Goal: Task Accomplishment & Management: Manage account settings

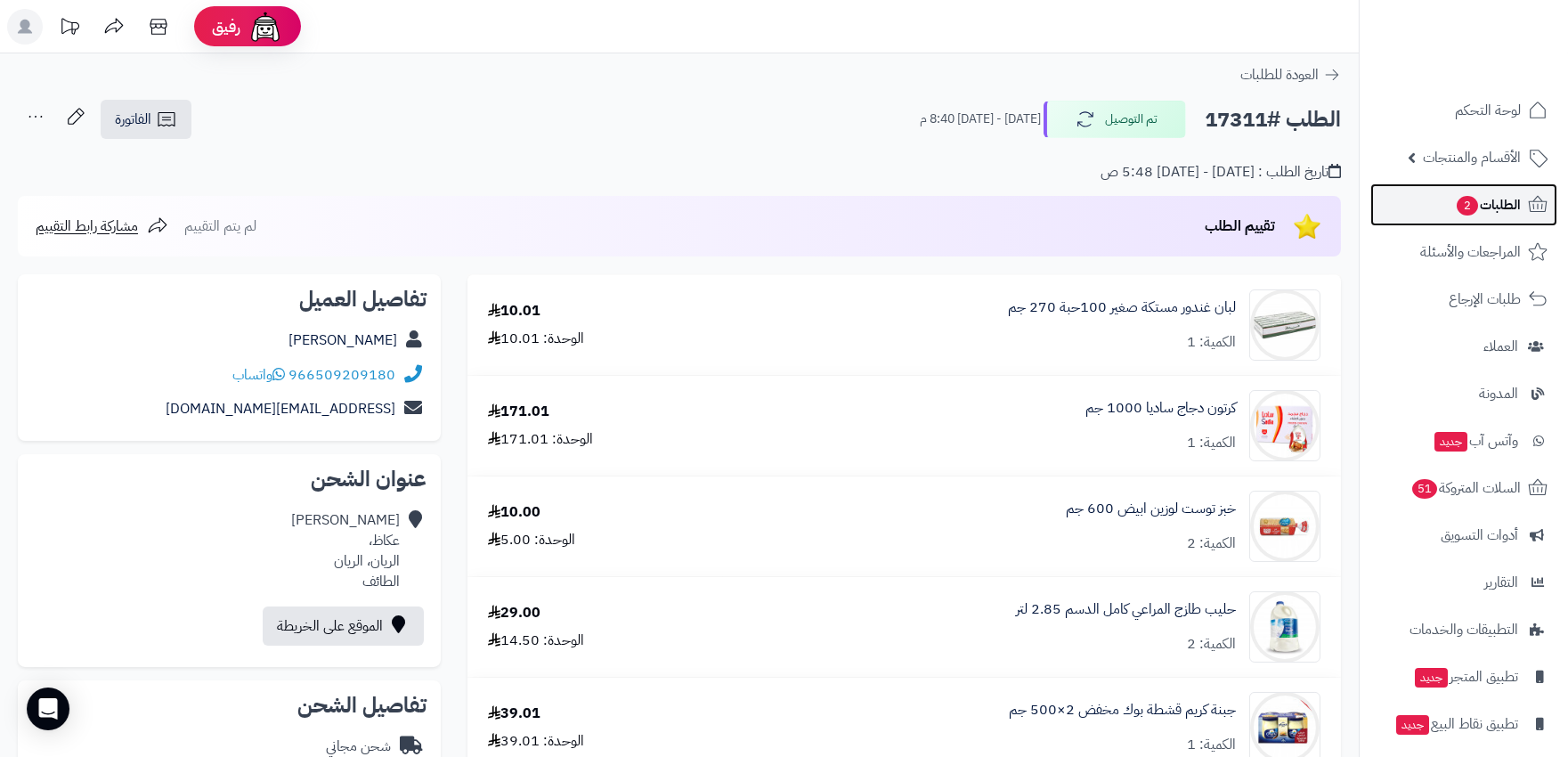
click at [1491, 209] on span "الطلبات 2" at bounding box center [1487, 205] width 66 height 25
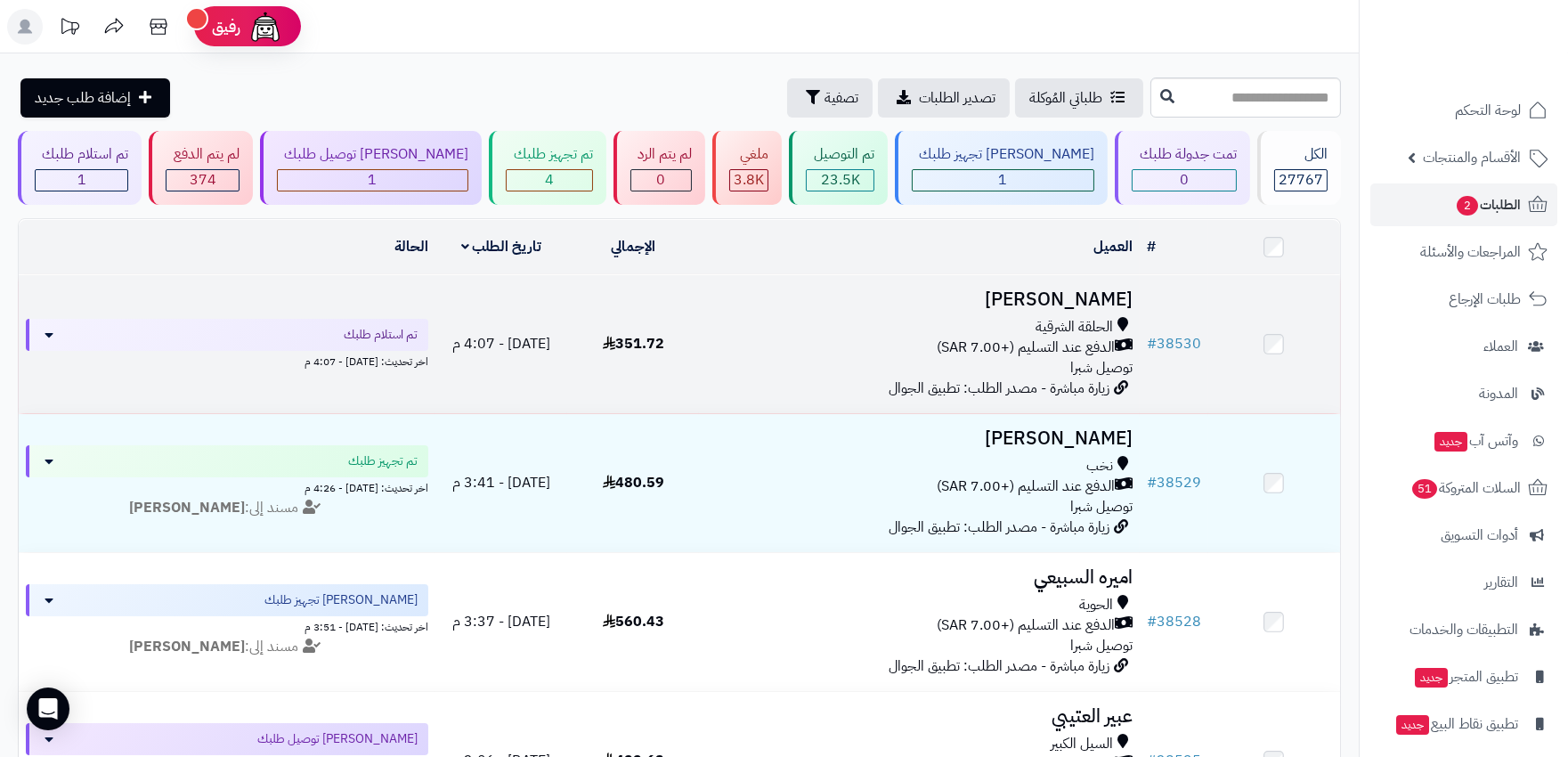
click at [901, 347] on div "الدفع عند التسليم (+7.00 SAR)" at bounding box center [918, 347] width 426 height 20
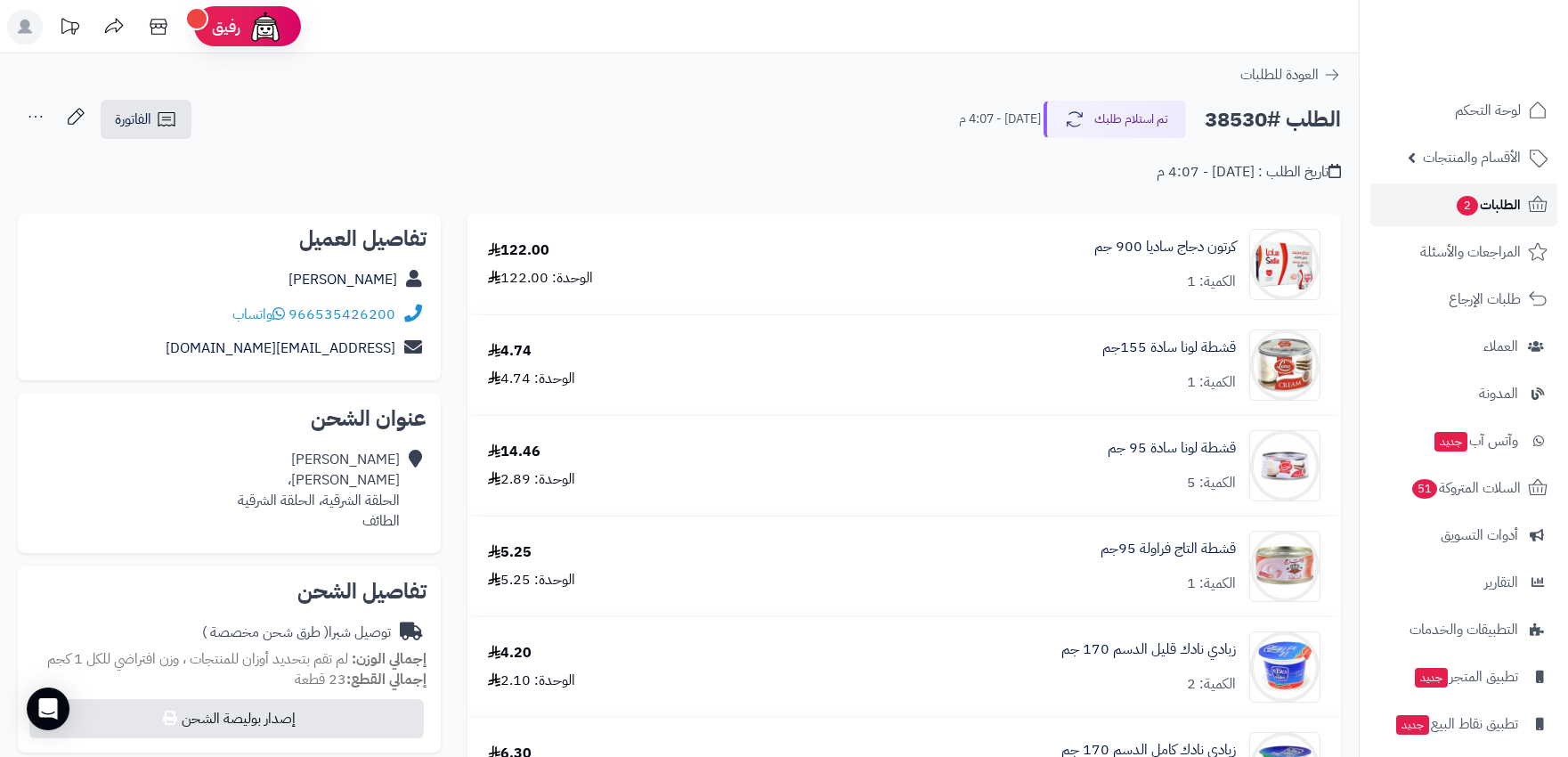
click at [1483, 211] on span "الطلبات 2" at bounding box center [1487, 205] width 66 height 25
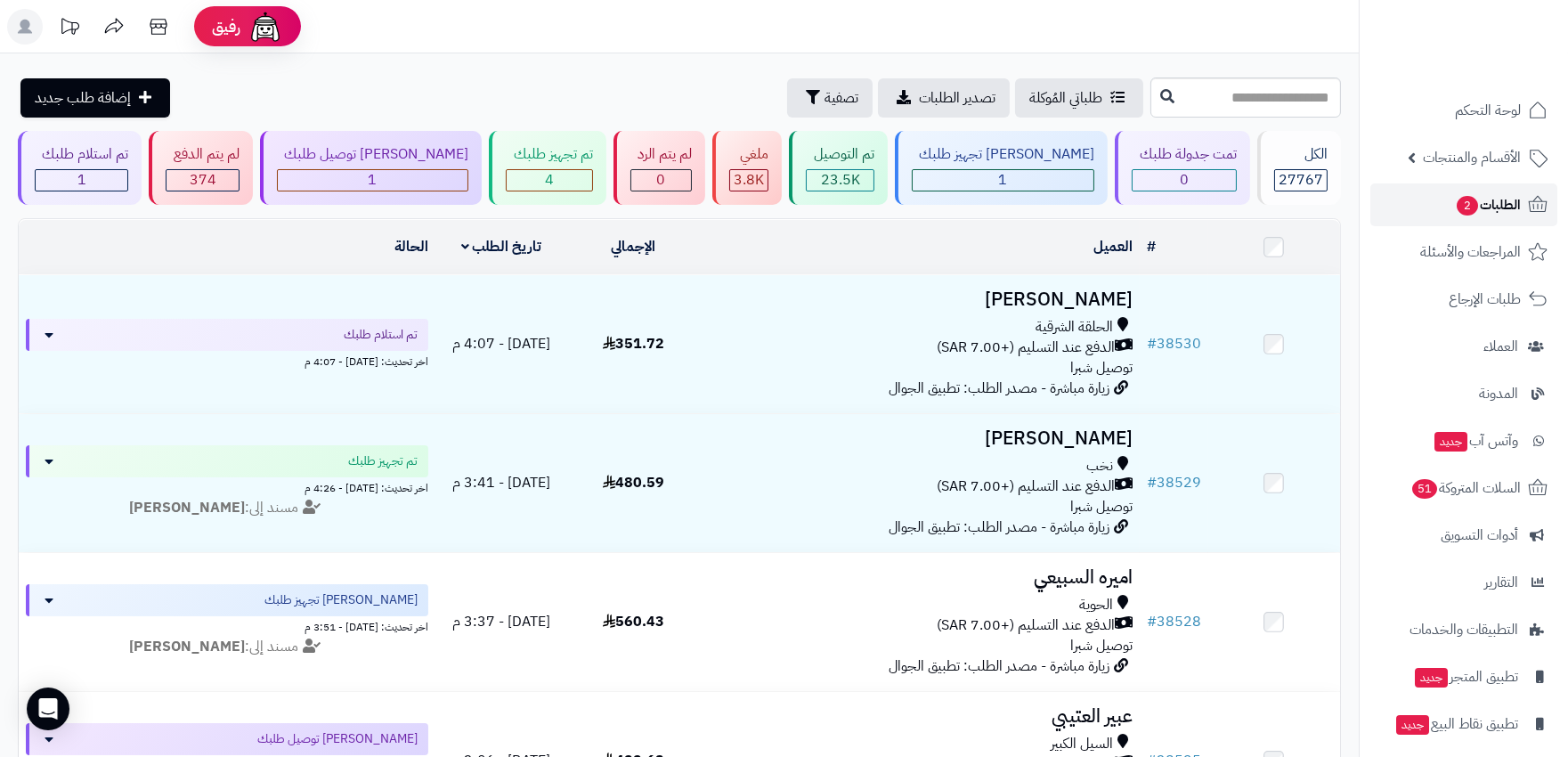
click at [1500, 200] on span "الطلبات 2" at bounding box center [1487, 205] width 66 height 25
click at [1470, 214] on span "2" at bounding box center [1467, 206] width 21 height 19
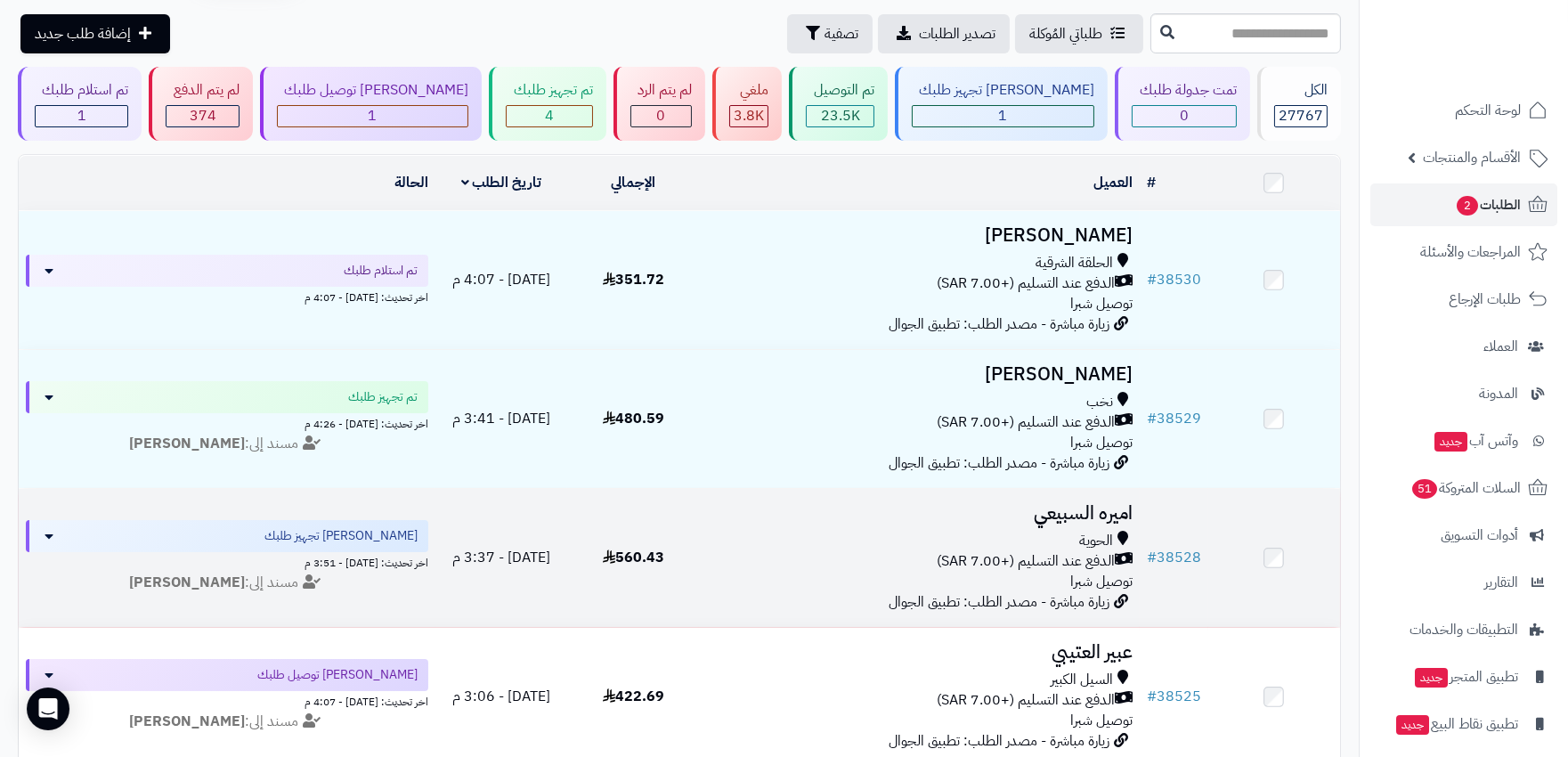
scroll to position [99, 0]
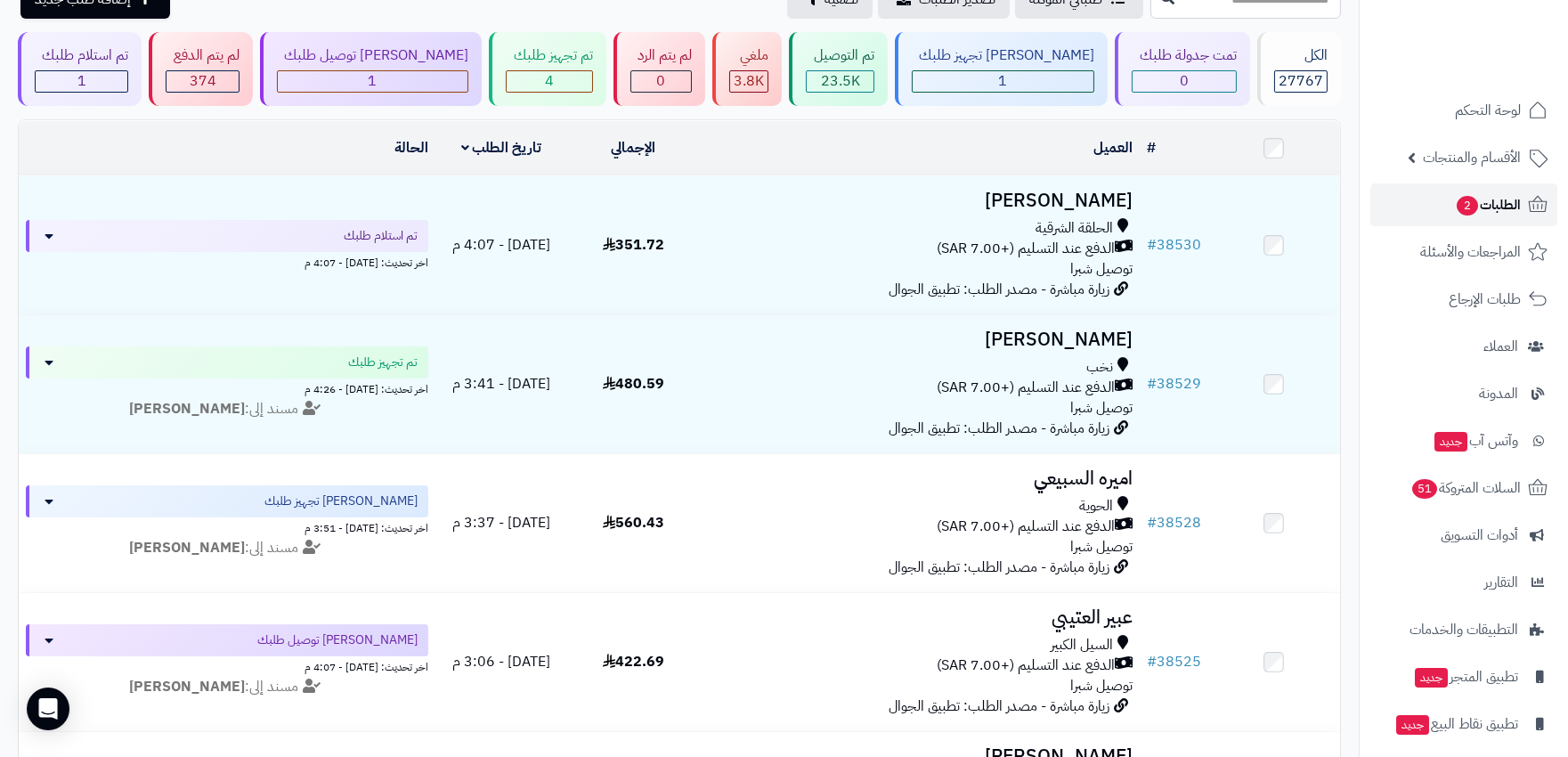
click at [1505, 207] on span "الطلبات 2" at bounding box center [1487, 205] width 66 height 25
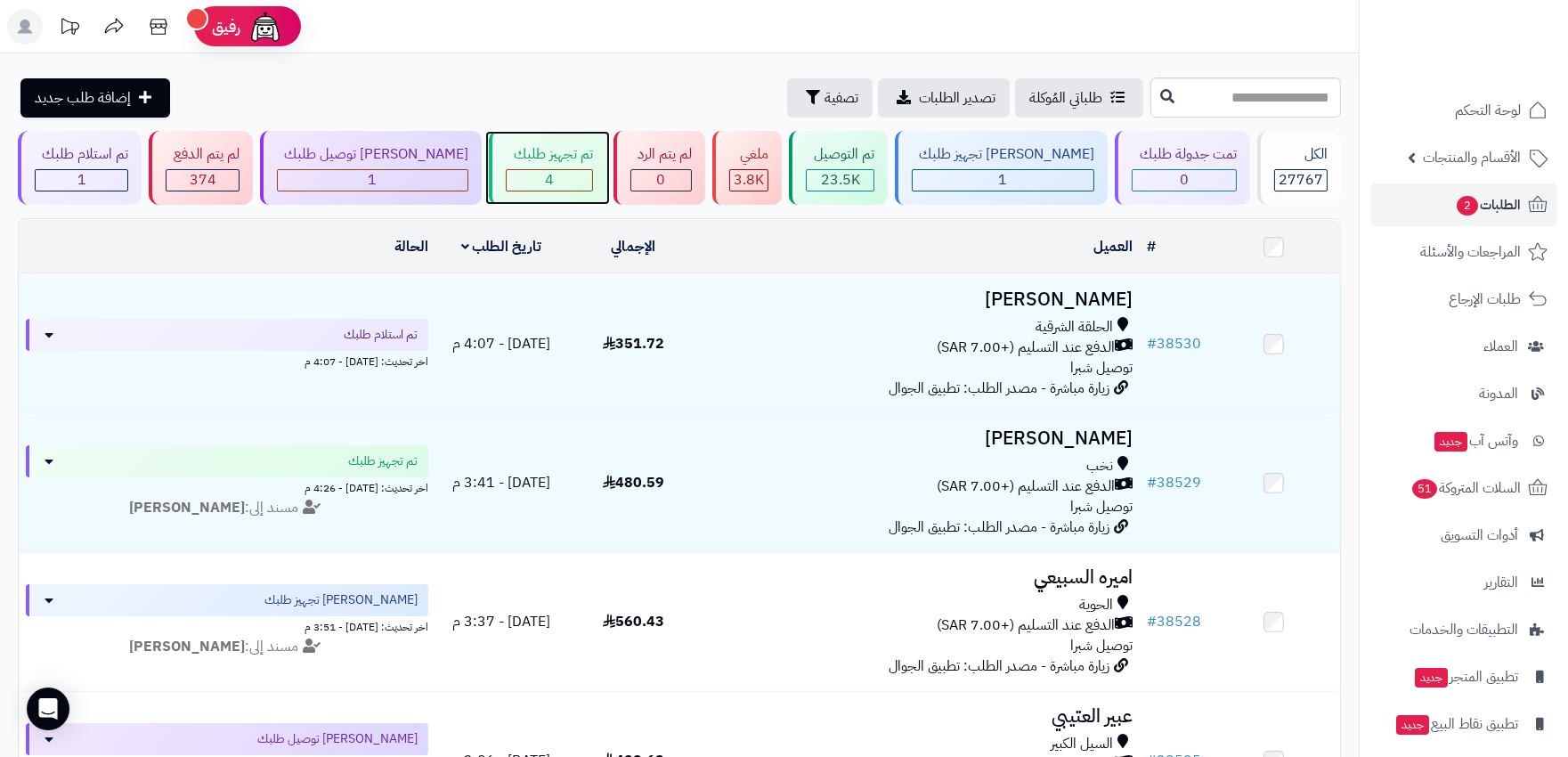
click at [546, 185] on div "4" at bounding box center [549, 180] width 85 height 20
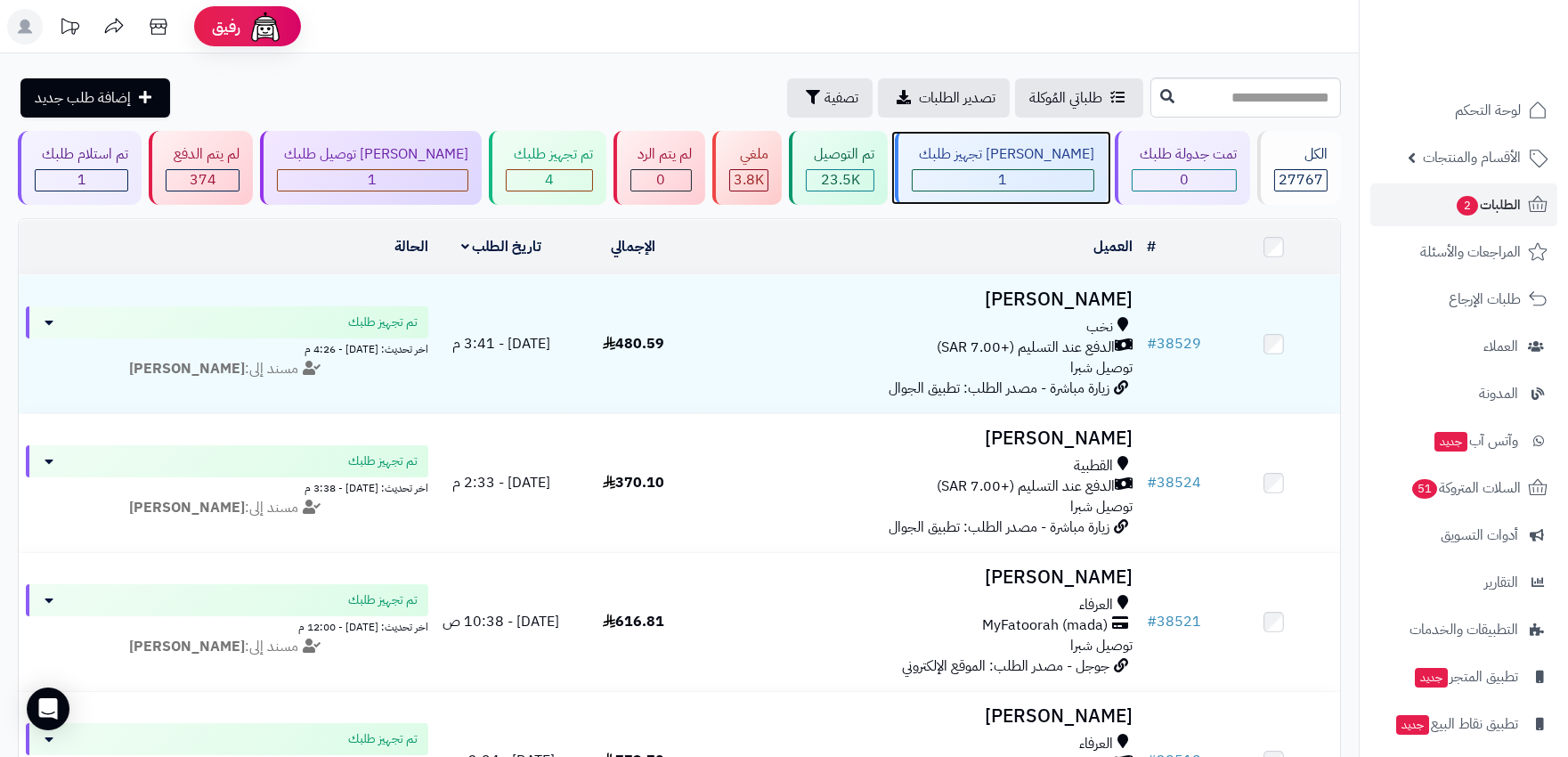
click at [1039, 174] on div "1" at bounding box center [1003, 180] width 181 height 20
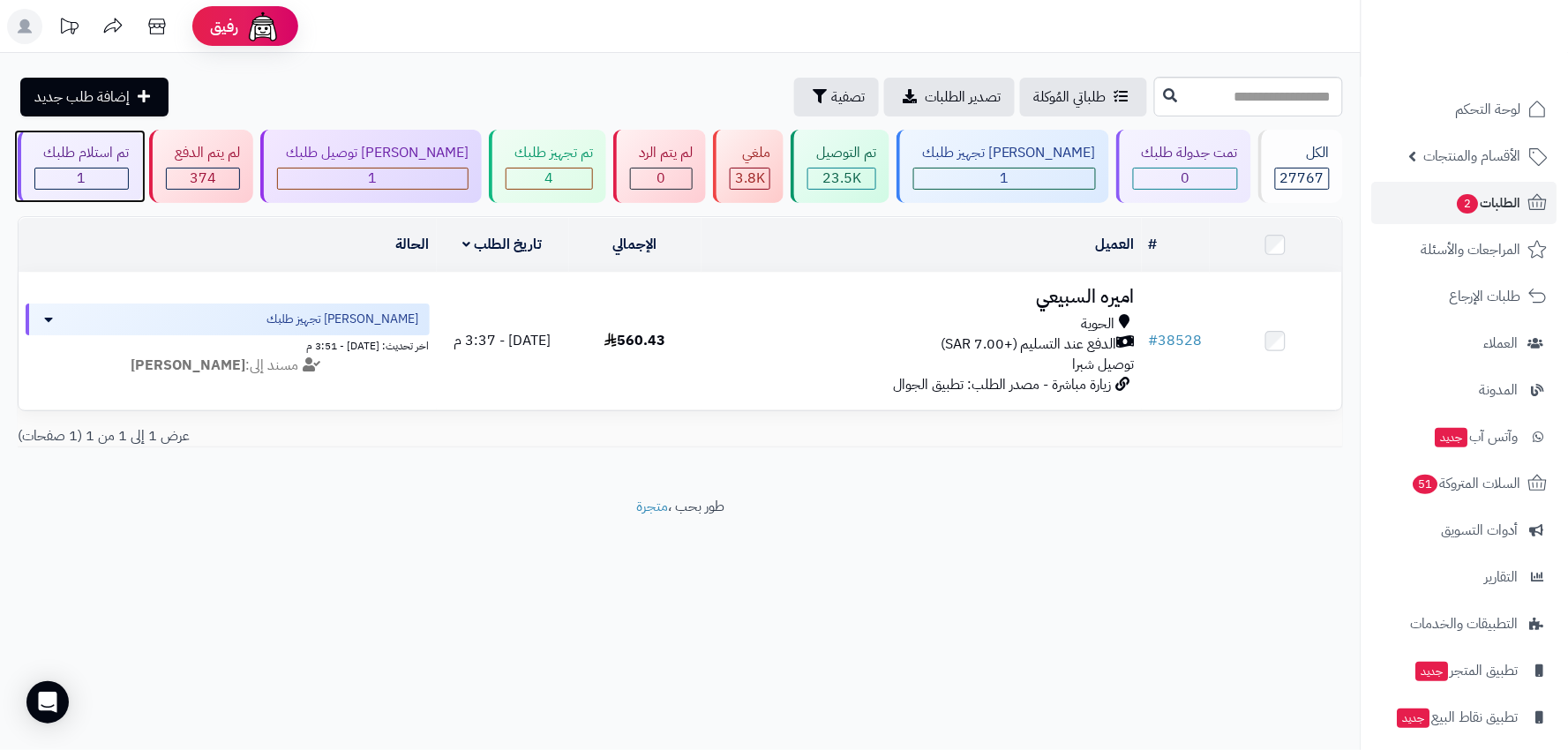
click at [122, 172] on div "1" at bounding box center [81, 178] width 92 height 20
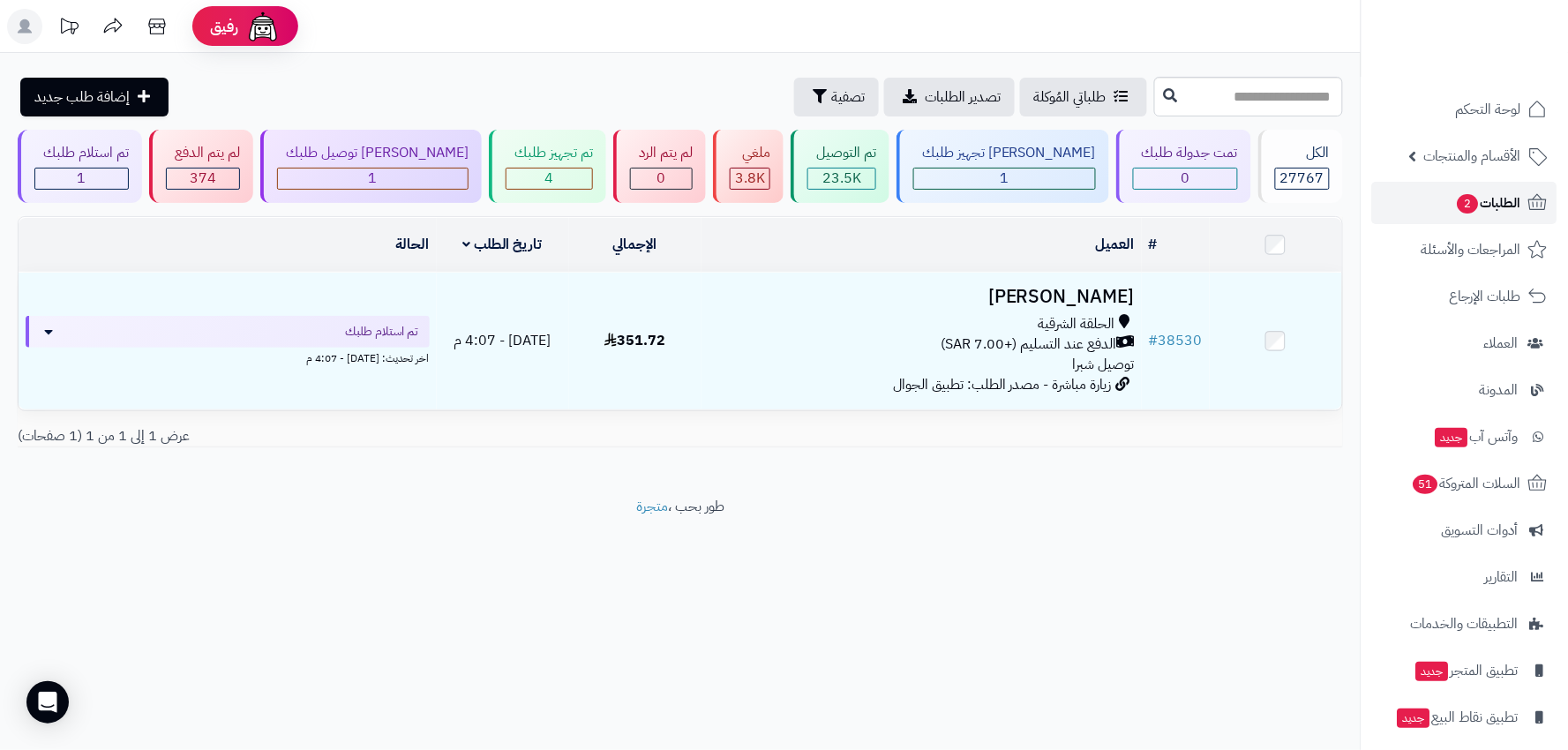
click at [1507, 194] on span "الطلبات 2" at bounding box center [1489, 203] width 66 height 25
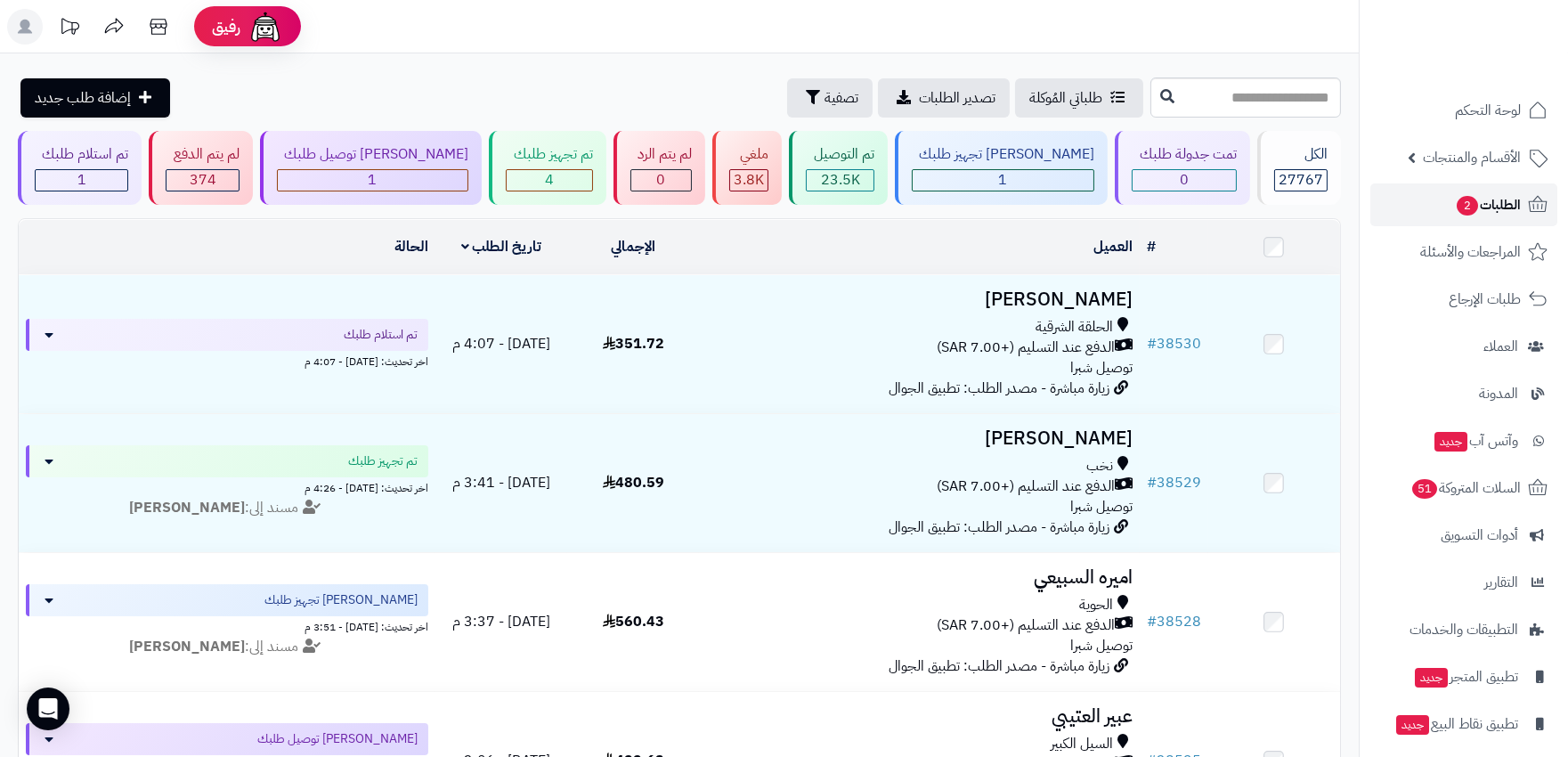
click at [1411, 196] on link "الطلبات 2" at bounding box center [1463, 205] width 187 height 42
click at [1520, 207] on link "الطلبات" at bounding box center [1463, 205] width 187 height 42
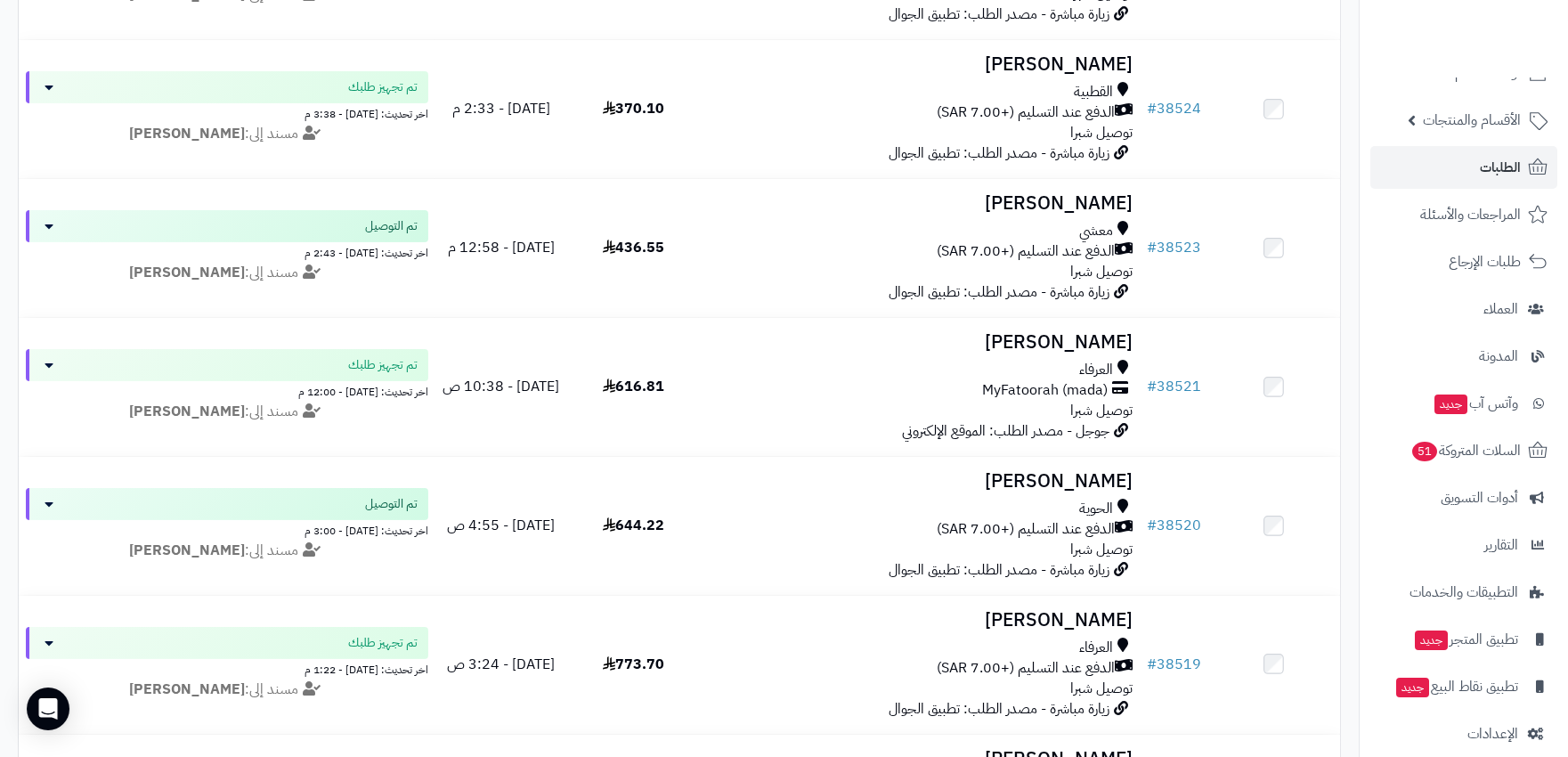
scroll to position [57, 0]
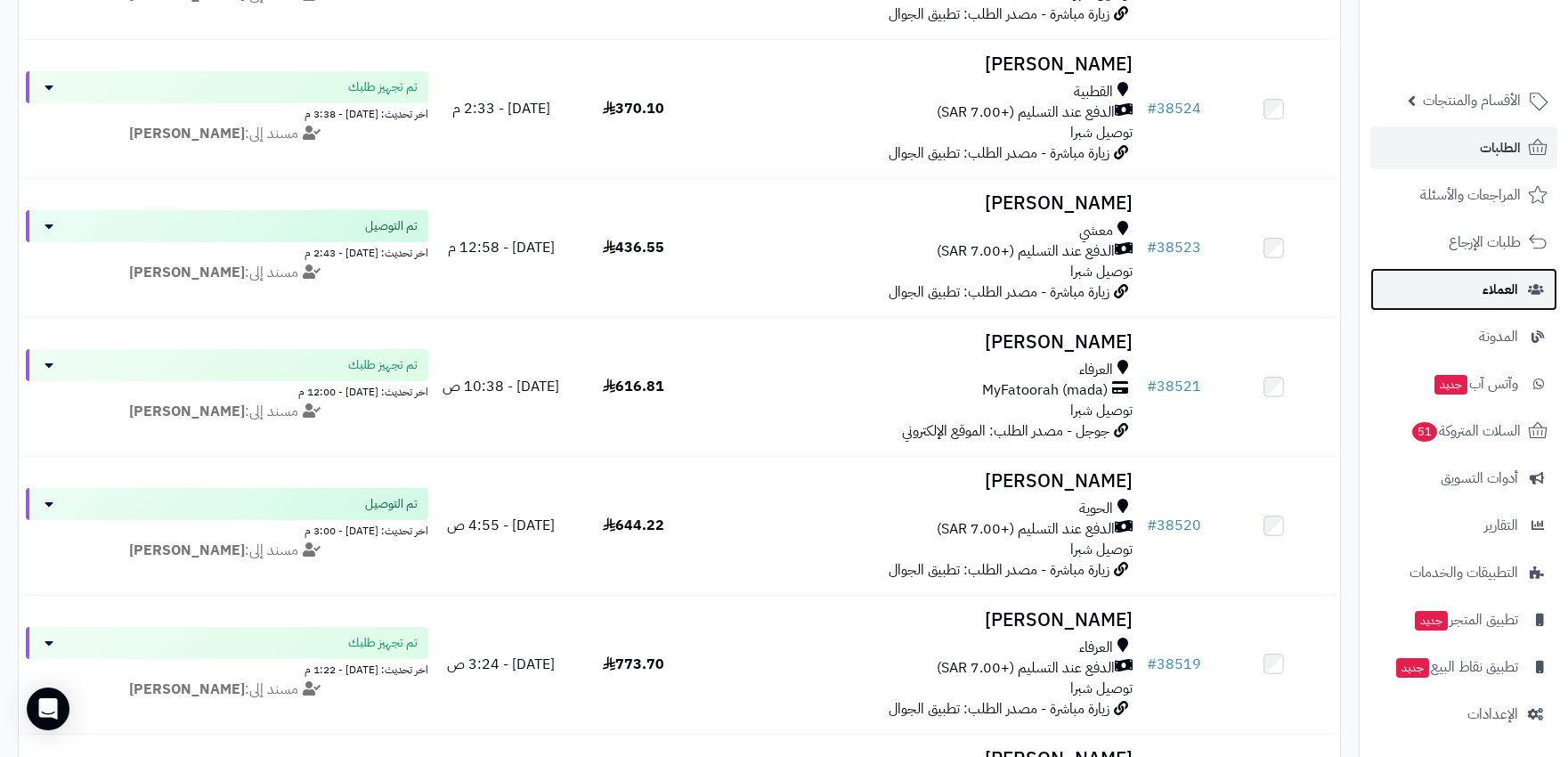
click at [1515, 289] on span "العملاء" at bounding box center [1500, 290] width 36 height 25
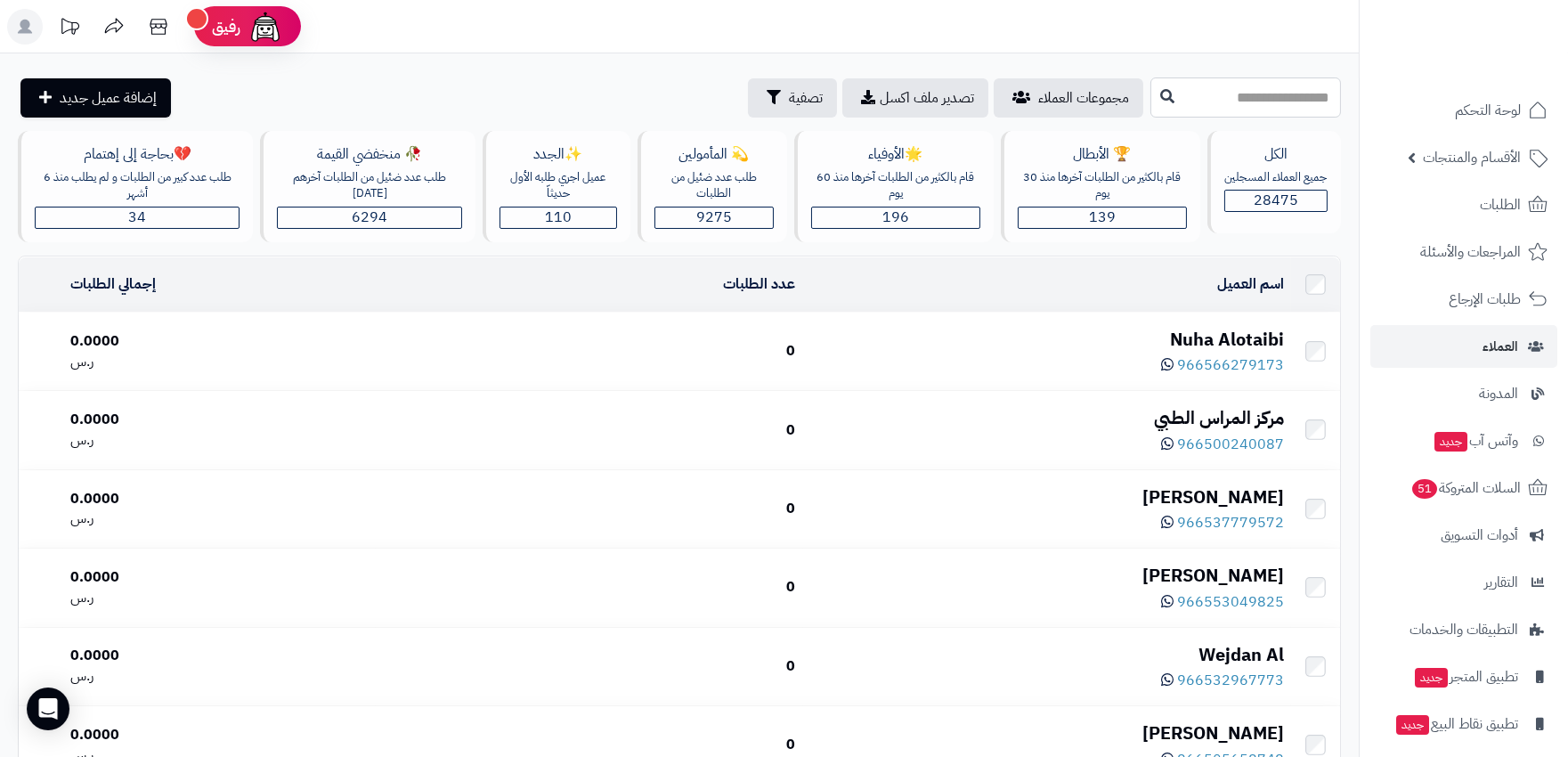
click at [1246, 102] on input "text" at bounding box center [1245, 98] width 190 height 40
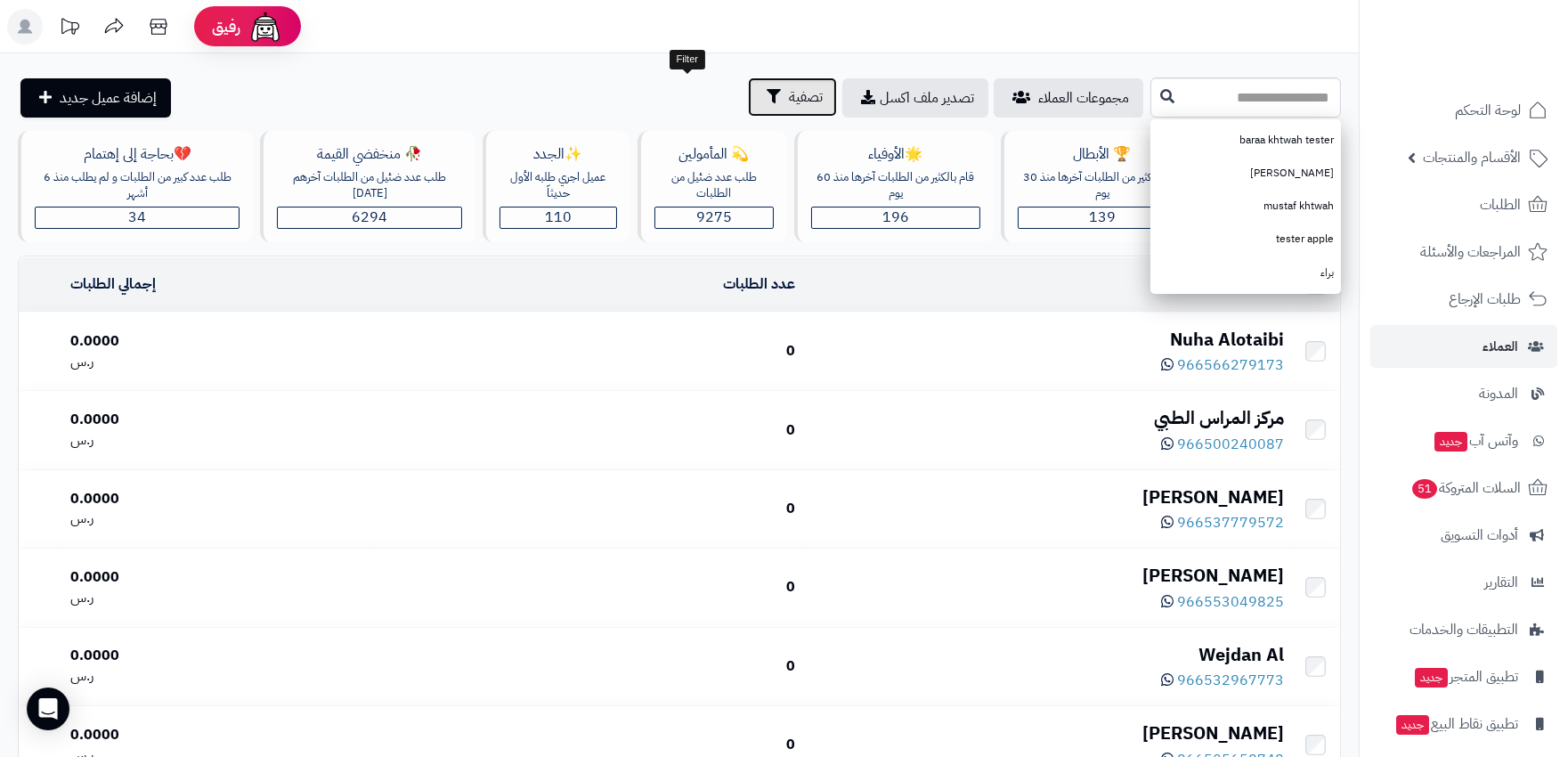
click at [788, 96] on span "تصفية" at bounding box center [805, 97] width 34 height 21
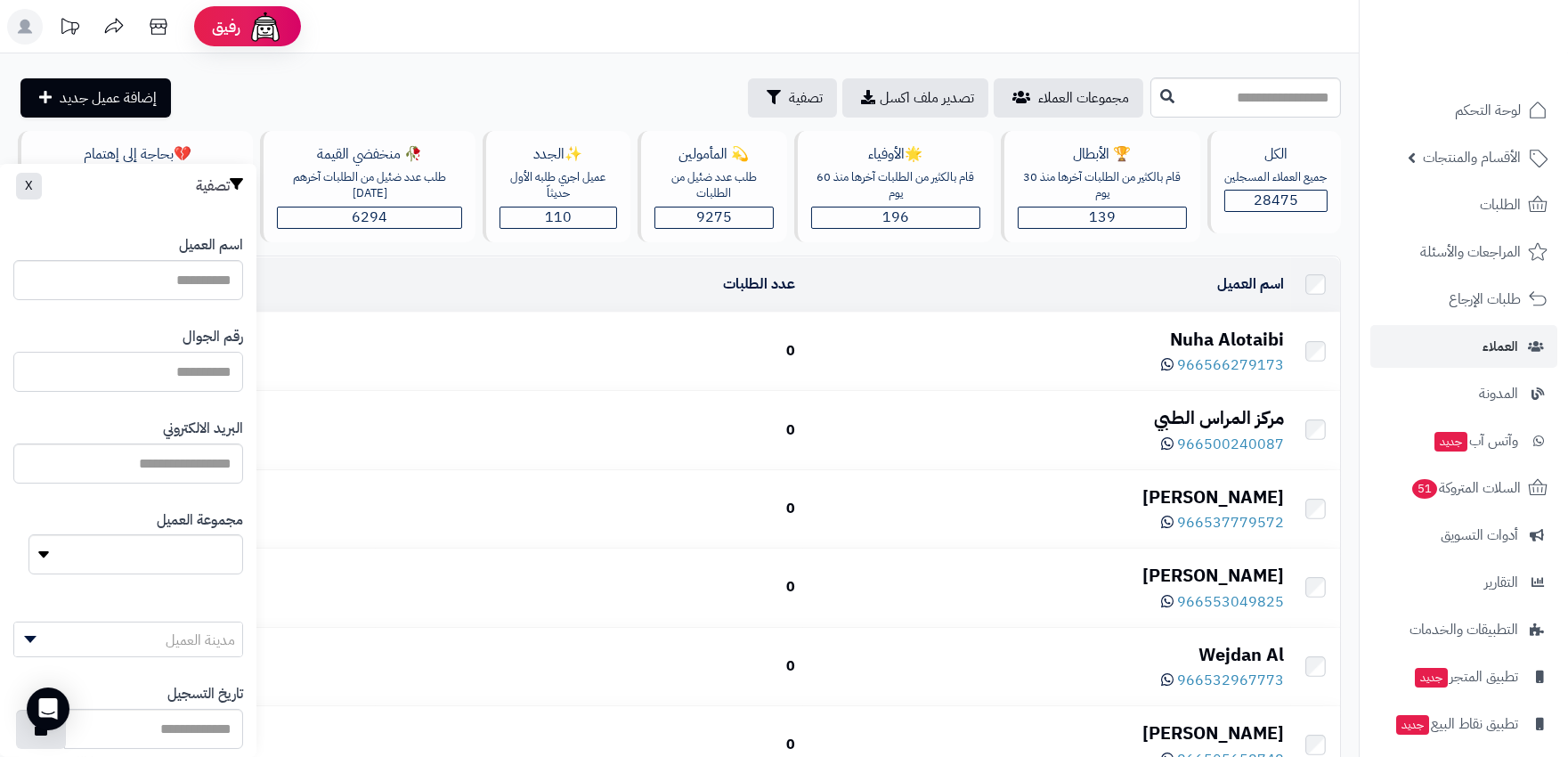
click at [136, 384] on input "اسم العميل" at bounding box center [128, 372] width 230 height 40
drag, startPoint x: 156, startPoint y: 369, endPoint x: 162, endPoint y: 381, distance: 13.4
click at [162, 381] on input "اسم العميل" at bounding box center [128, 372] width 230 height 40
type input "**********"
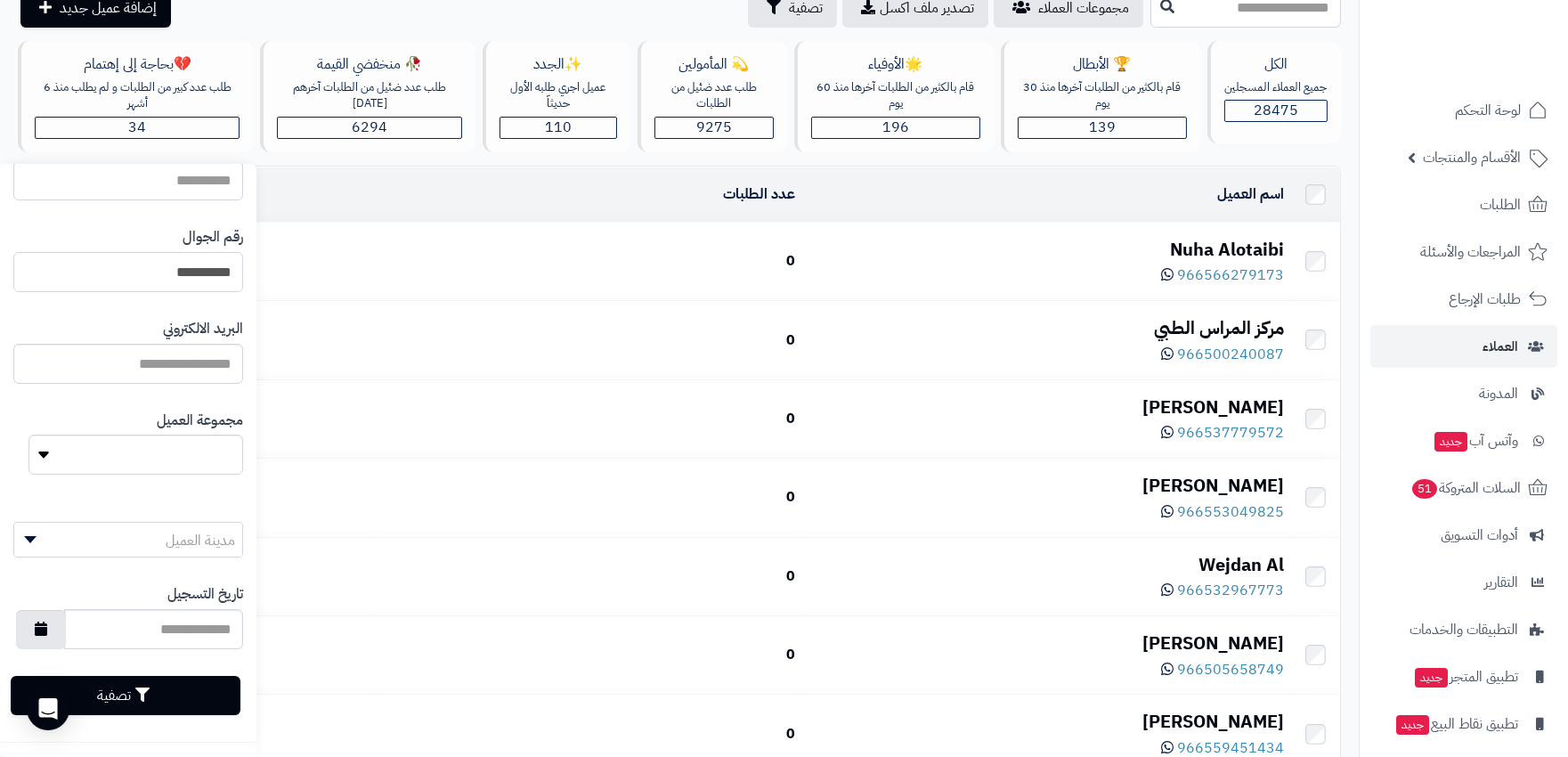
scroll to position [198, 0]
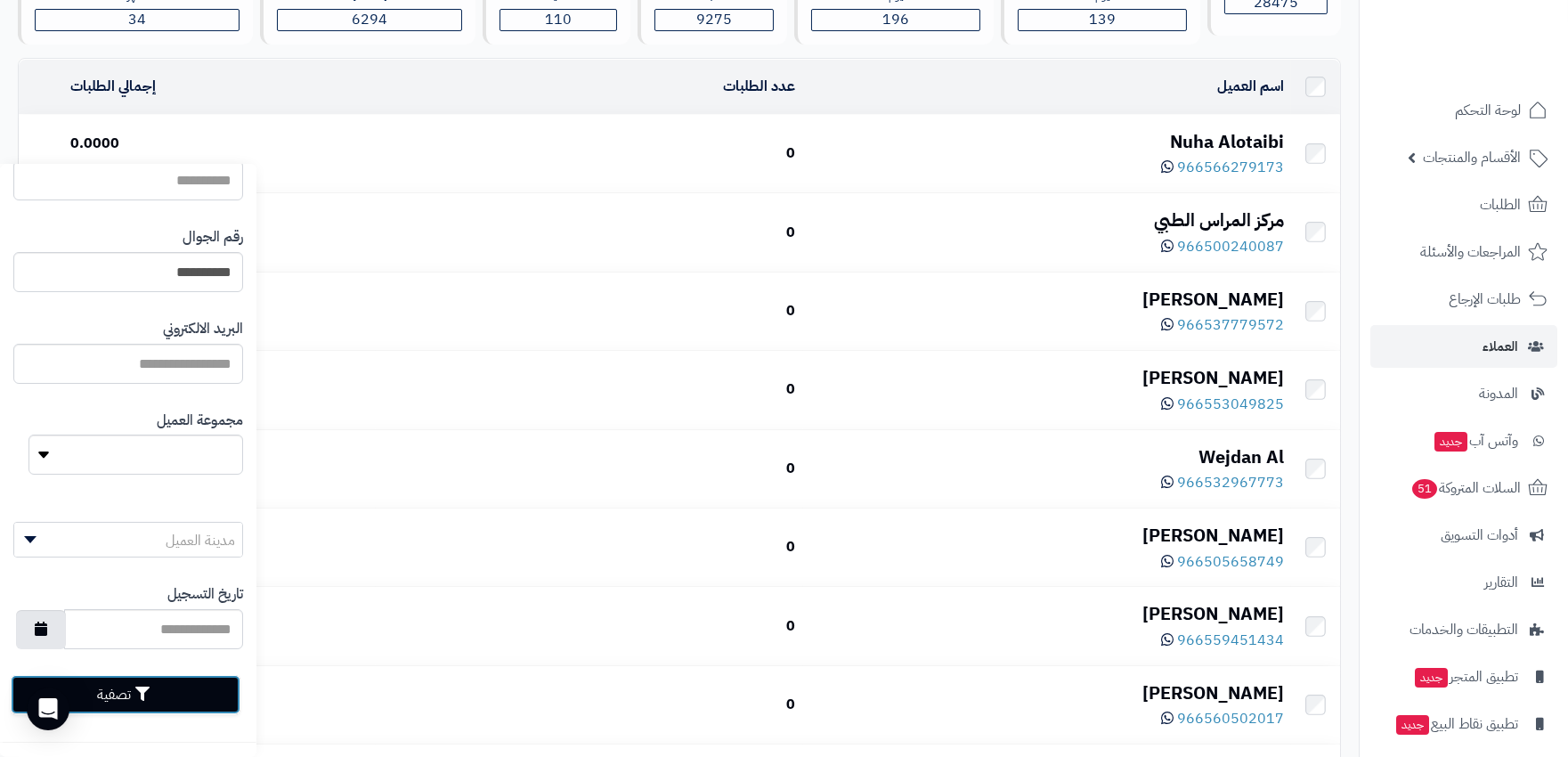
click at [198, 681] on button "تصفية" at bounding box center [125, 694] width 230 height 39
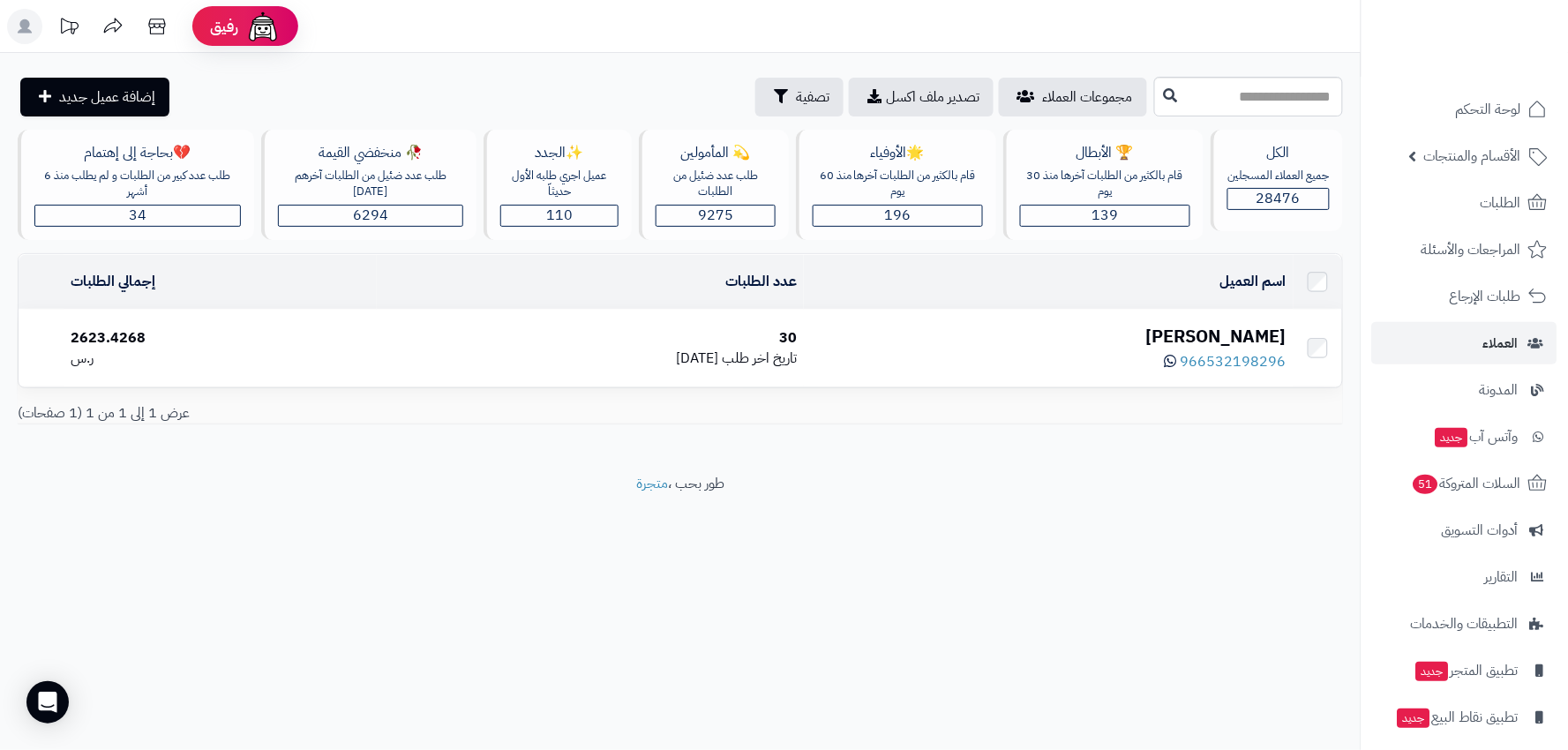
click at [1238, 337] on div "فواز العتيبي" at bounding box center [1049, 336] width 476 height 26
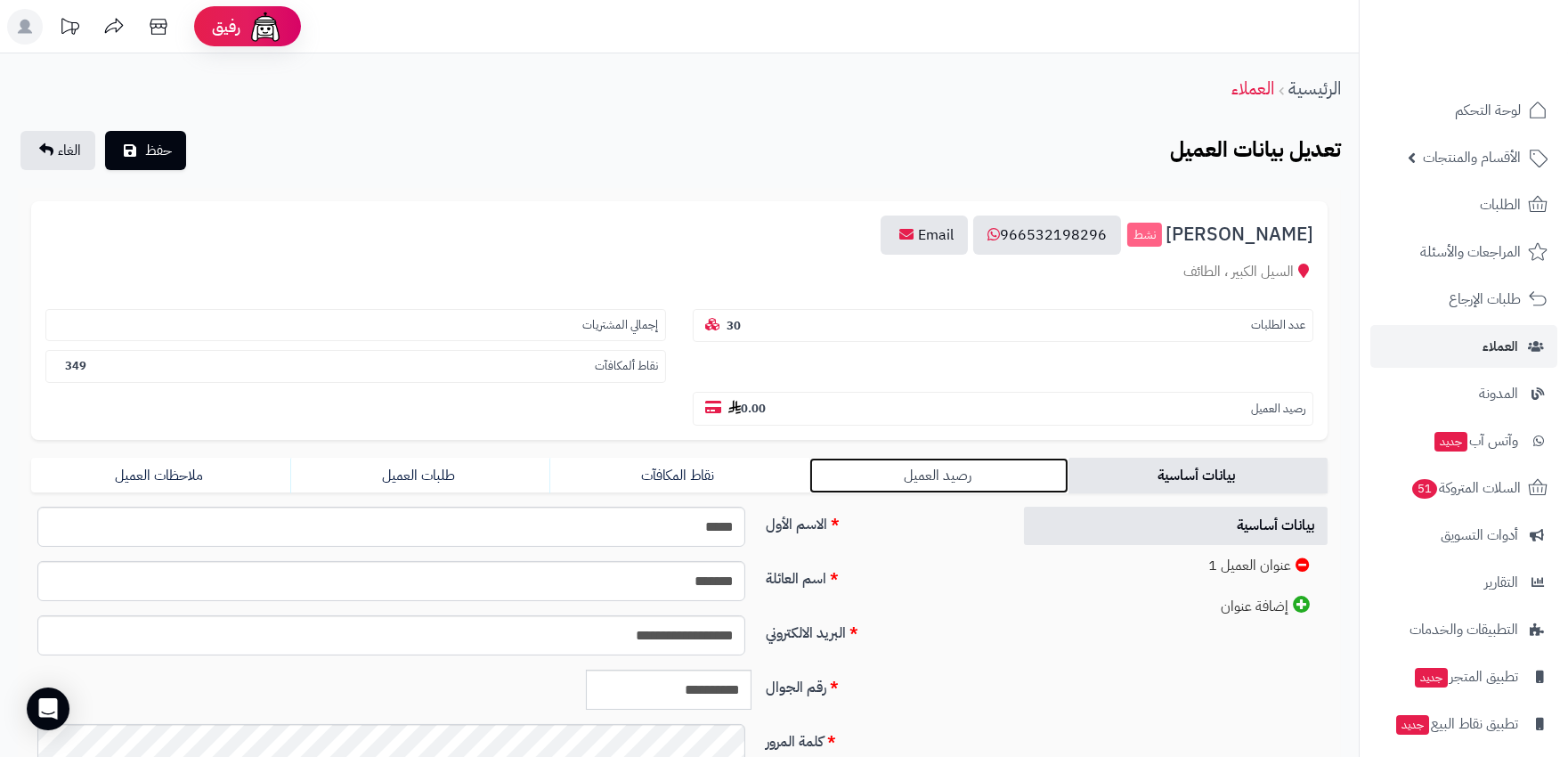
click at [946, 458] on link "رصيد العميل" at bounding box center [938, 475] width 259 height 36
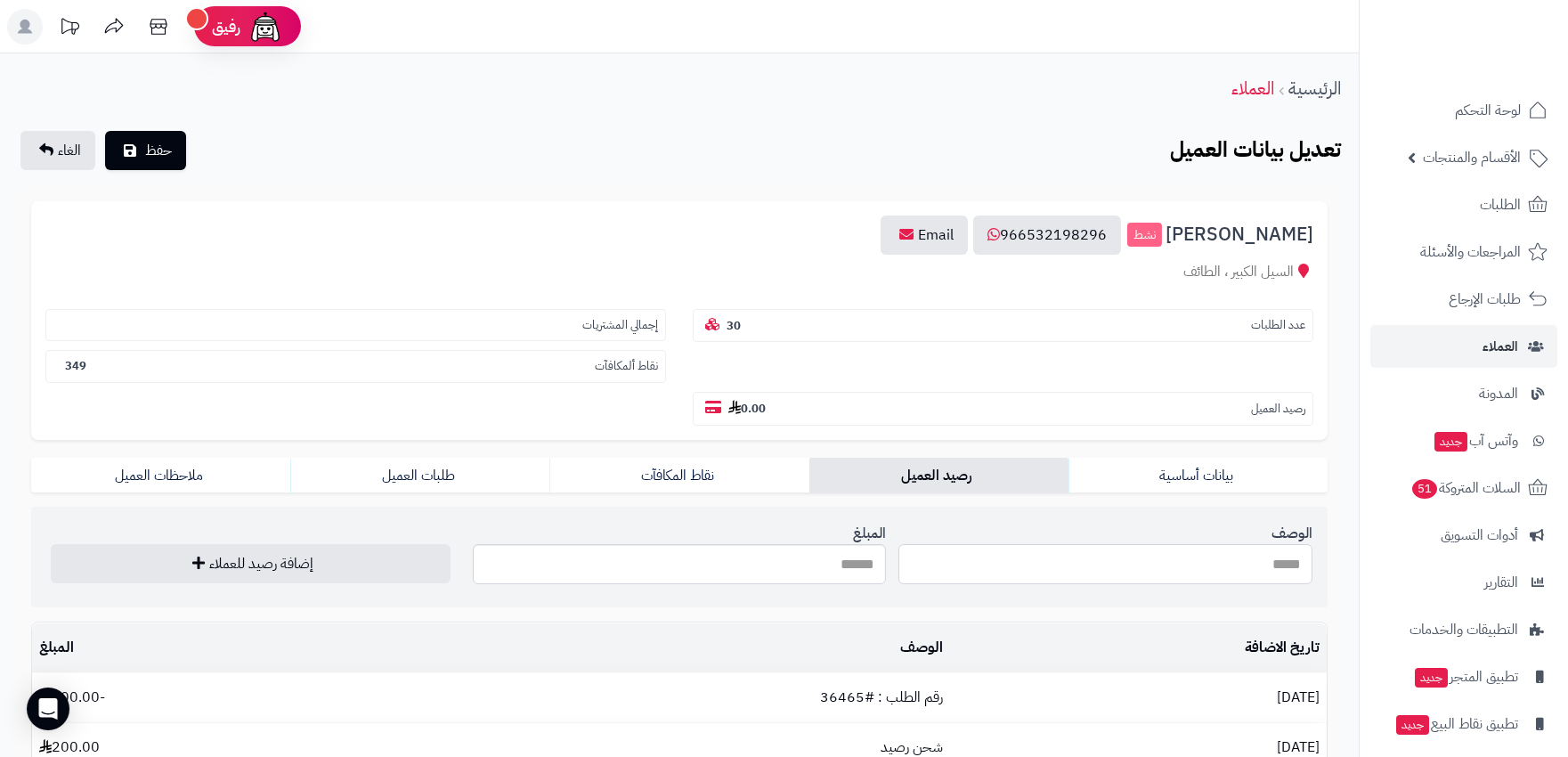
click at [1055, 544] on input "الوصف" at bounding box center [1105, 565] width 414 height 40
type input "*"
type input "********"
click at [716, 544] on input "المبلغ" at bounding box center [680, 565] width 414 height 40
type input "***"
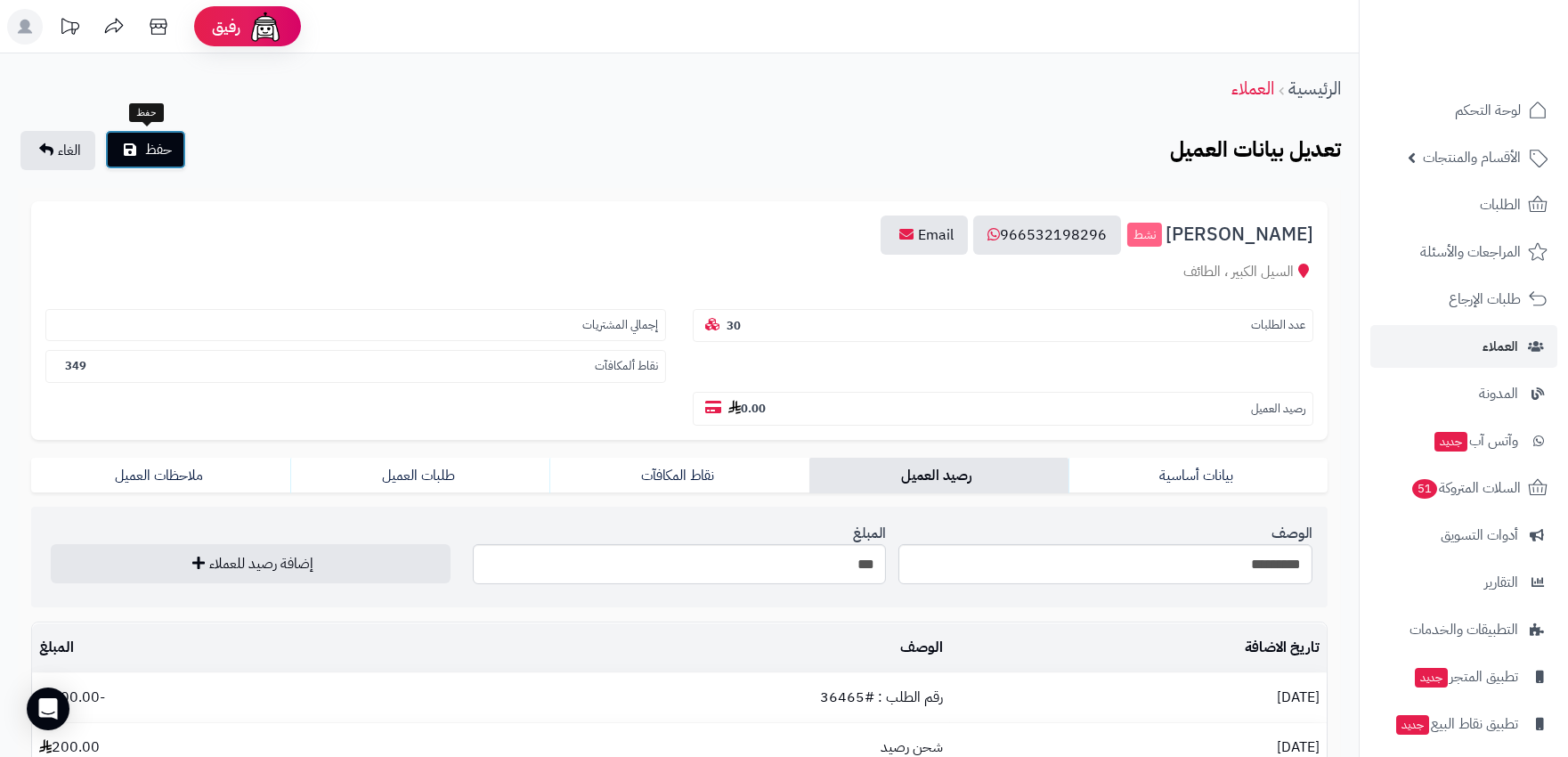
click at [166, 150] on span "حفظ" at bounding box center [159, 149] width 27 height 21
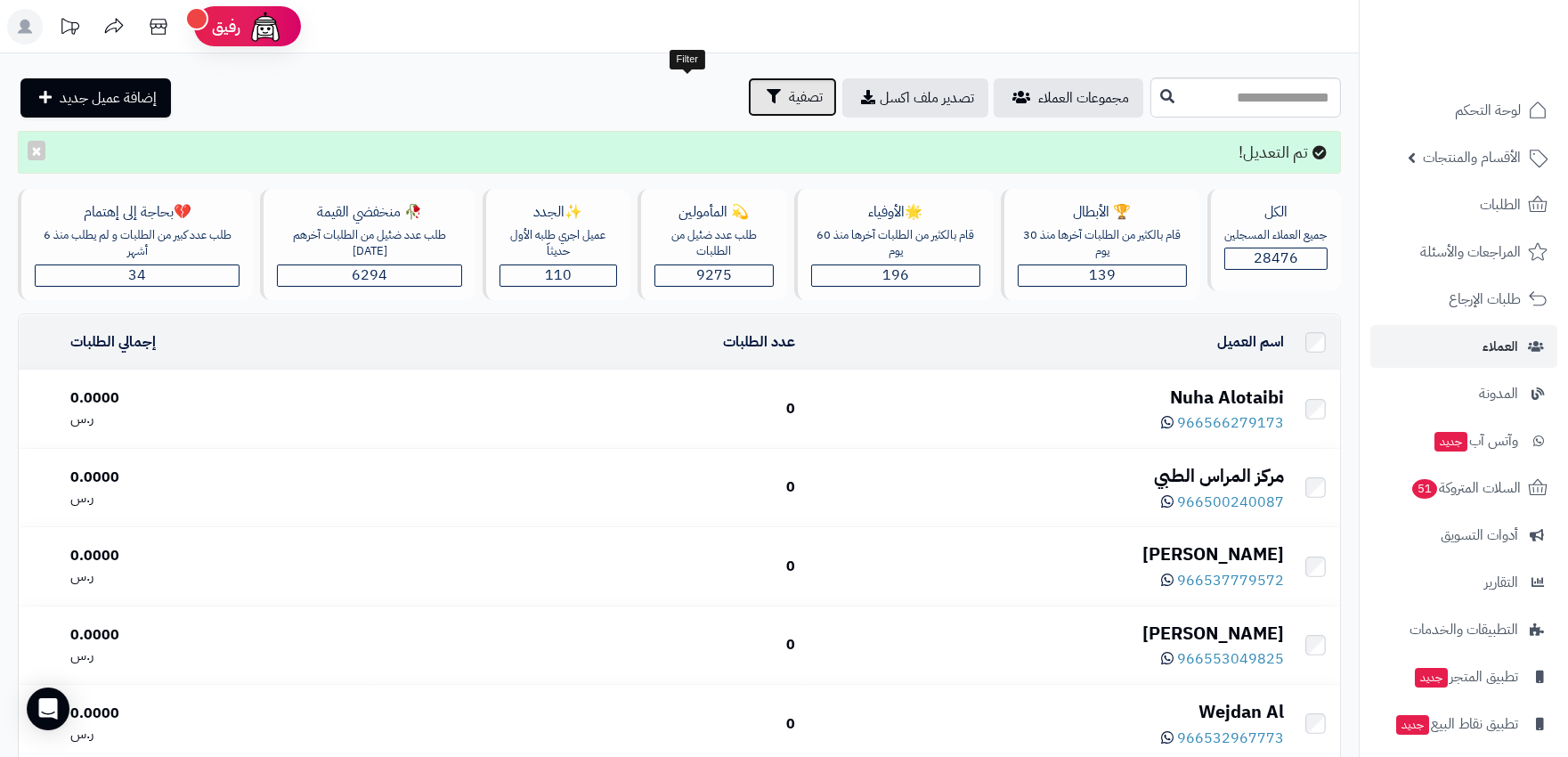
click at [788, 91] on span "تصفية" at bounding box center [805, 97] width 34 height 21
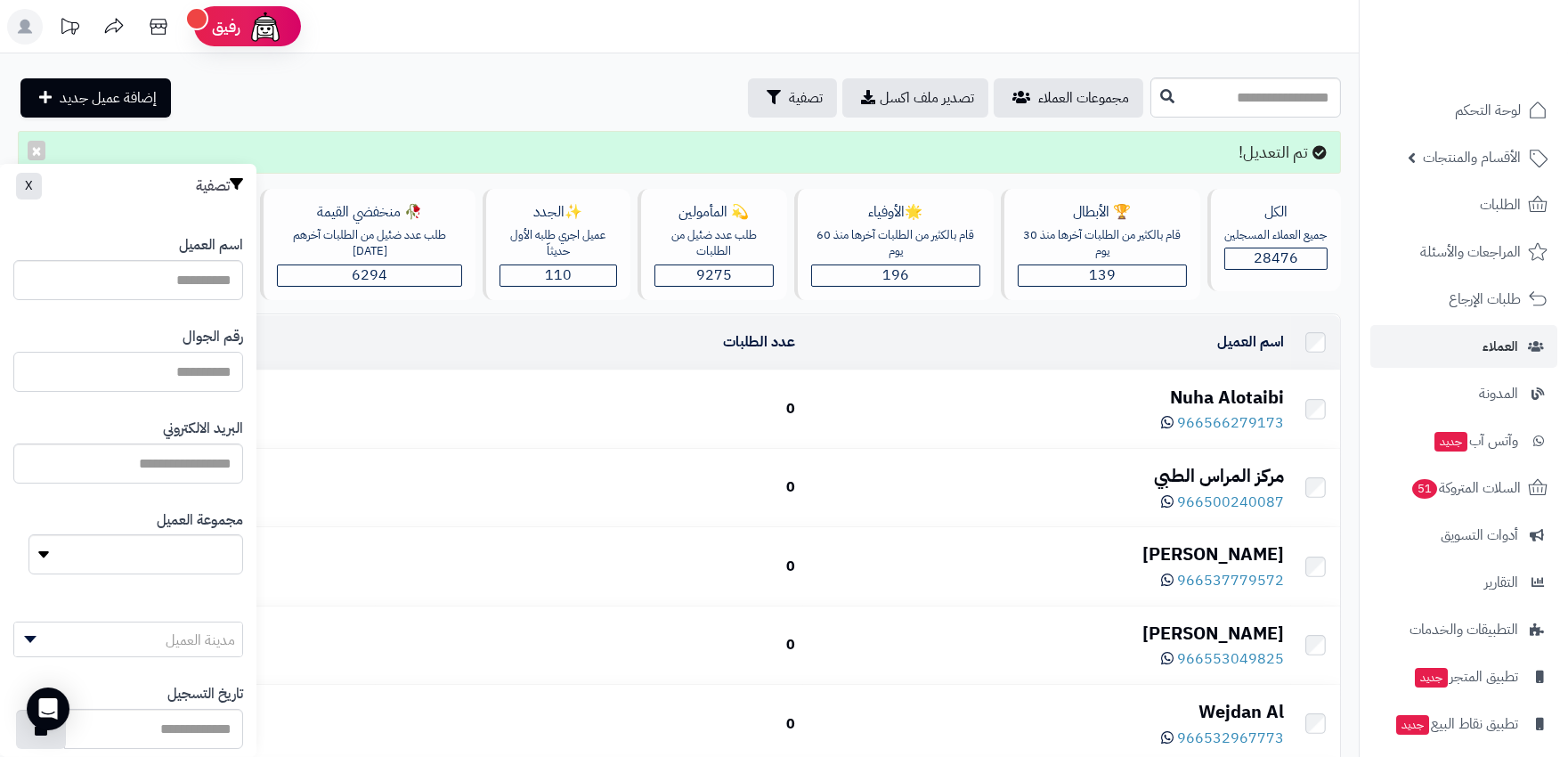
click at [222, 362] on input "اسم العميل" at bounding box center [128, 372] width 230 height 40
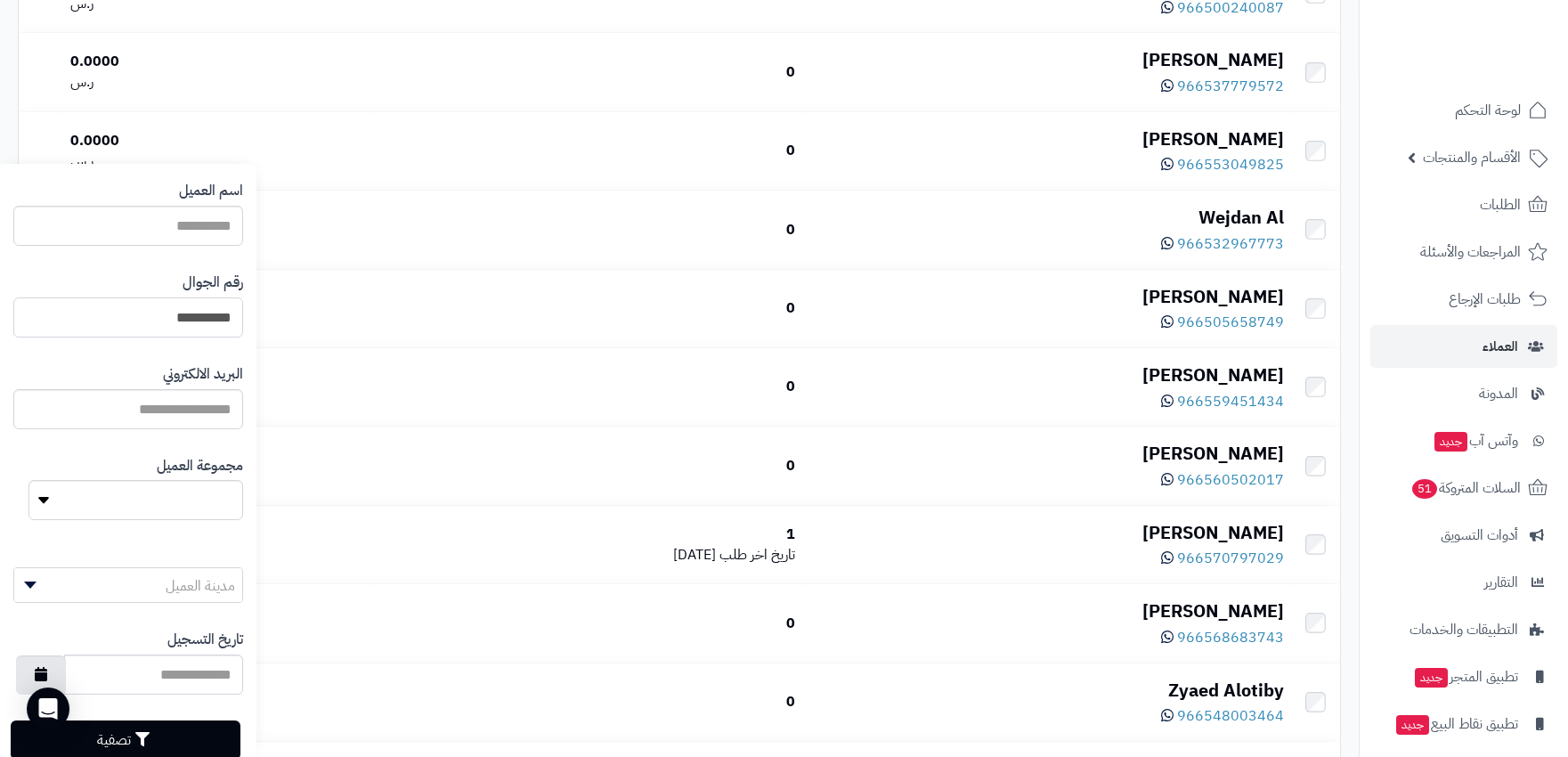
scroll to position [100, 0]
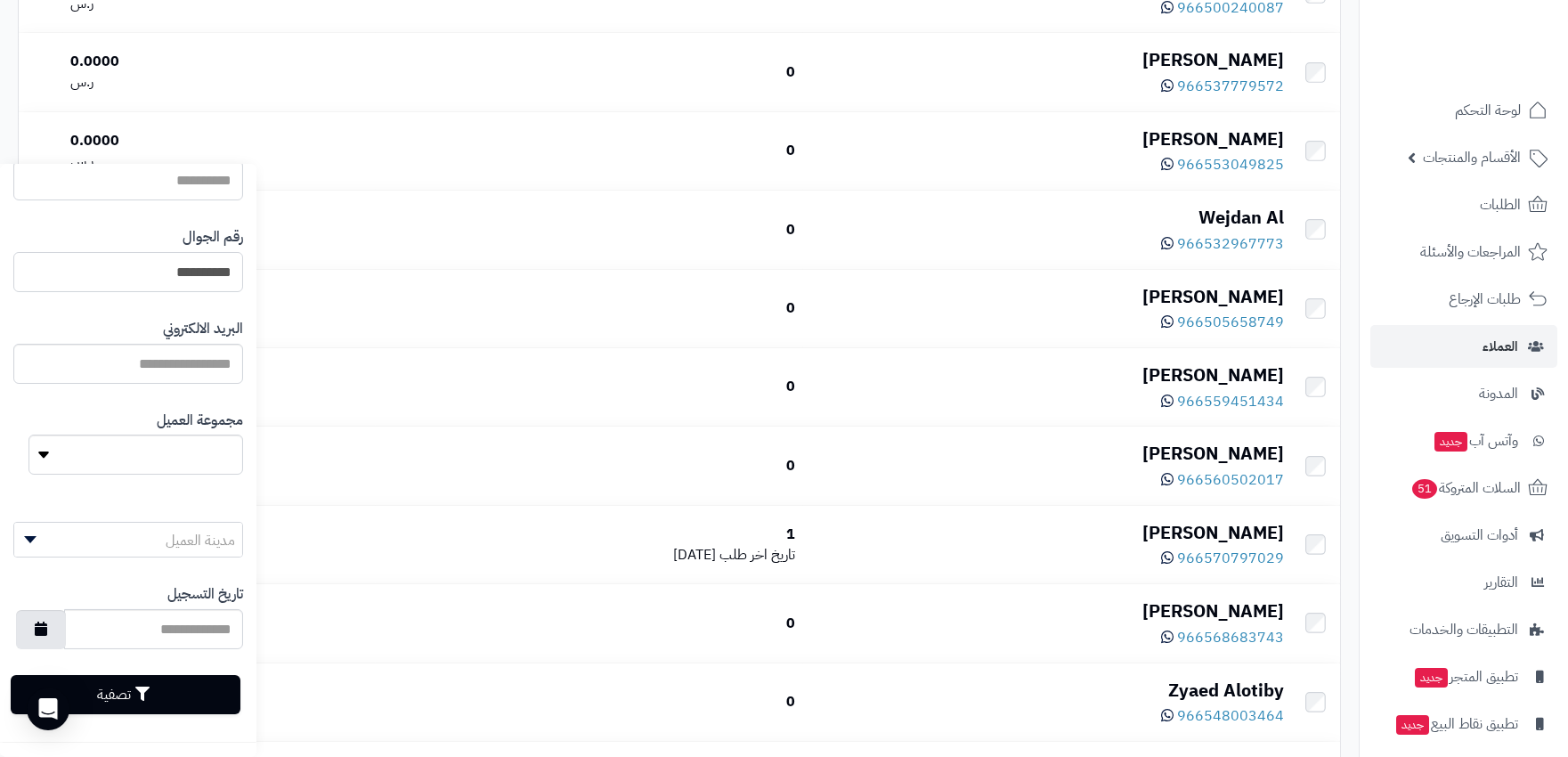
type input "**********"
click at [212, 698] on button "تصفية" at bounding box center [125, 694] width 230 height 39
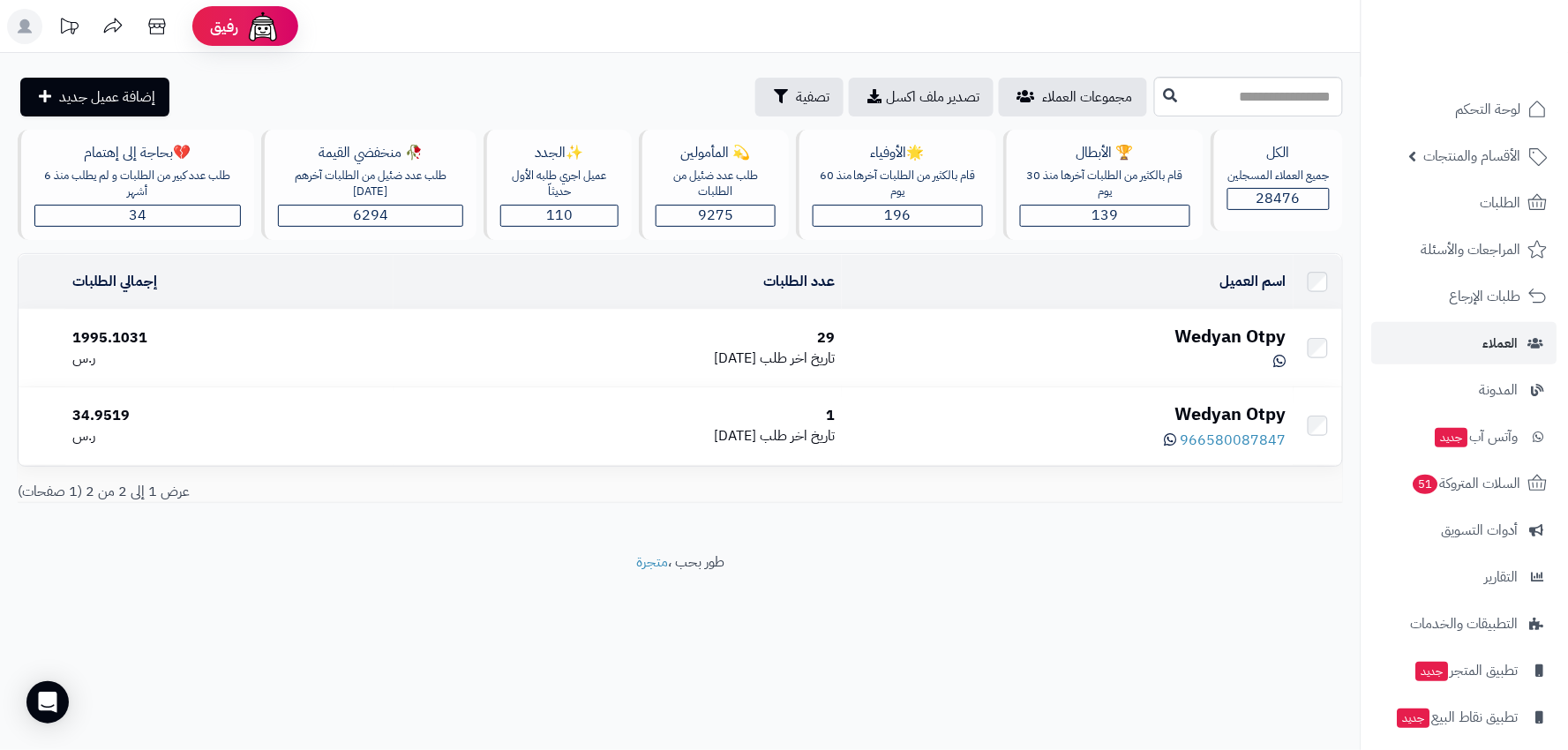
click at [1032, 340] on div "Wedyan Otpy" at bounding box center [1068, 336] width 438 height 26
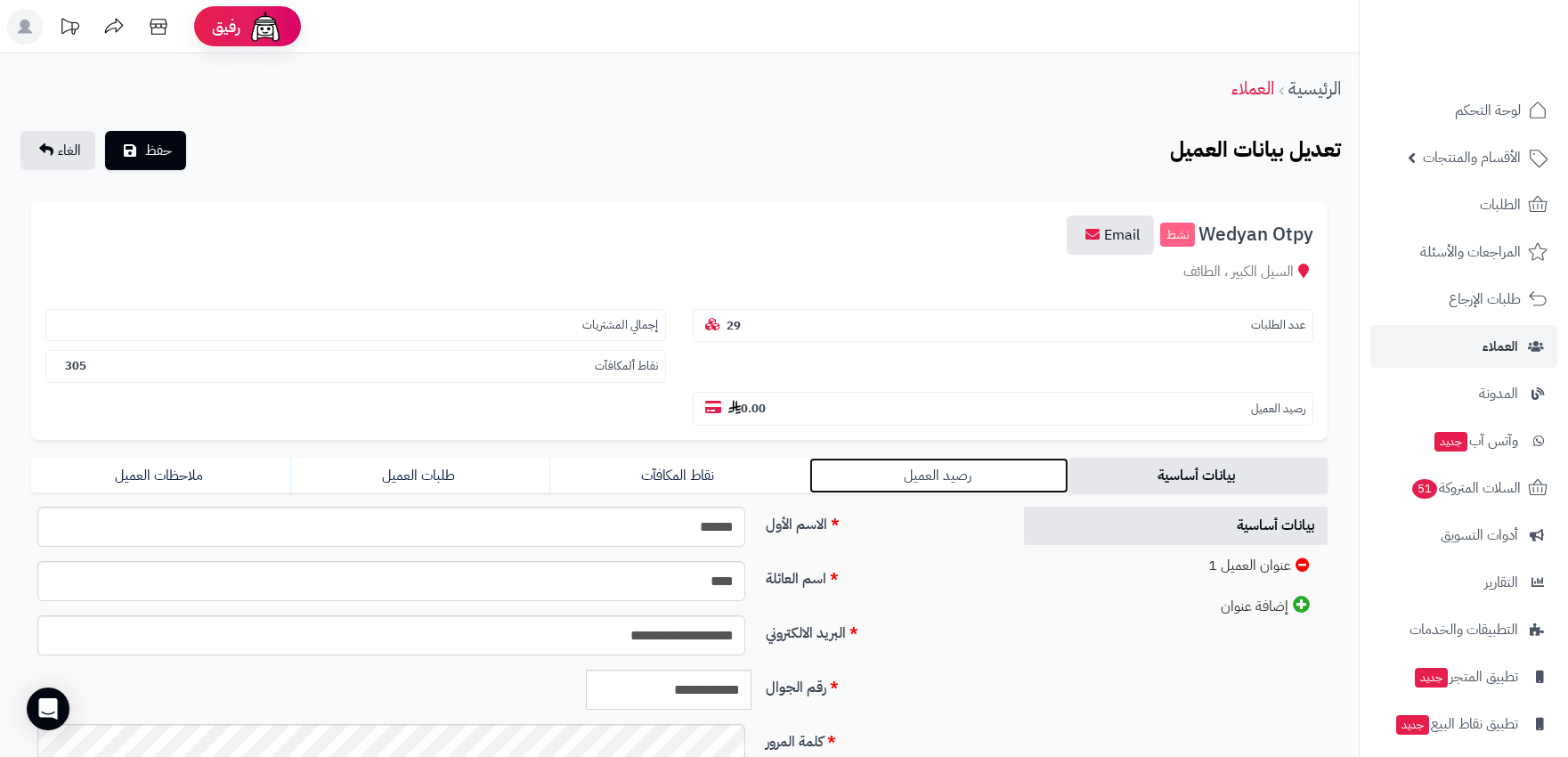
click at [958, 458] on link "رصيد العميل" at bounding box center [938, 475] width 259 height 36
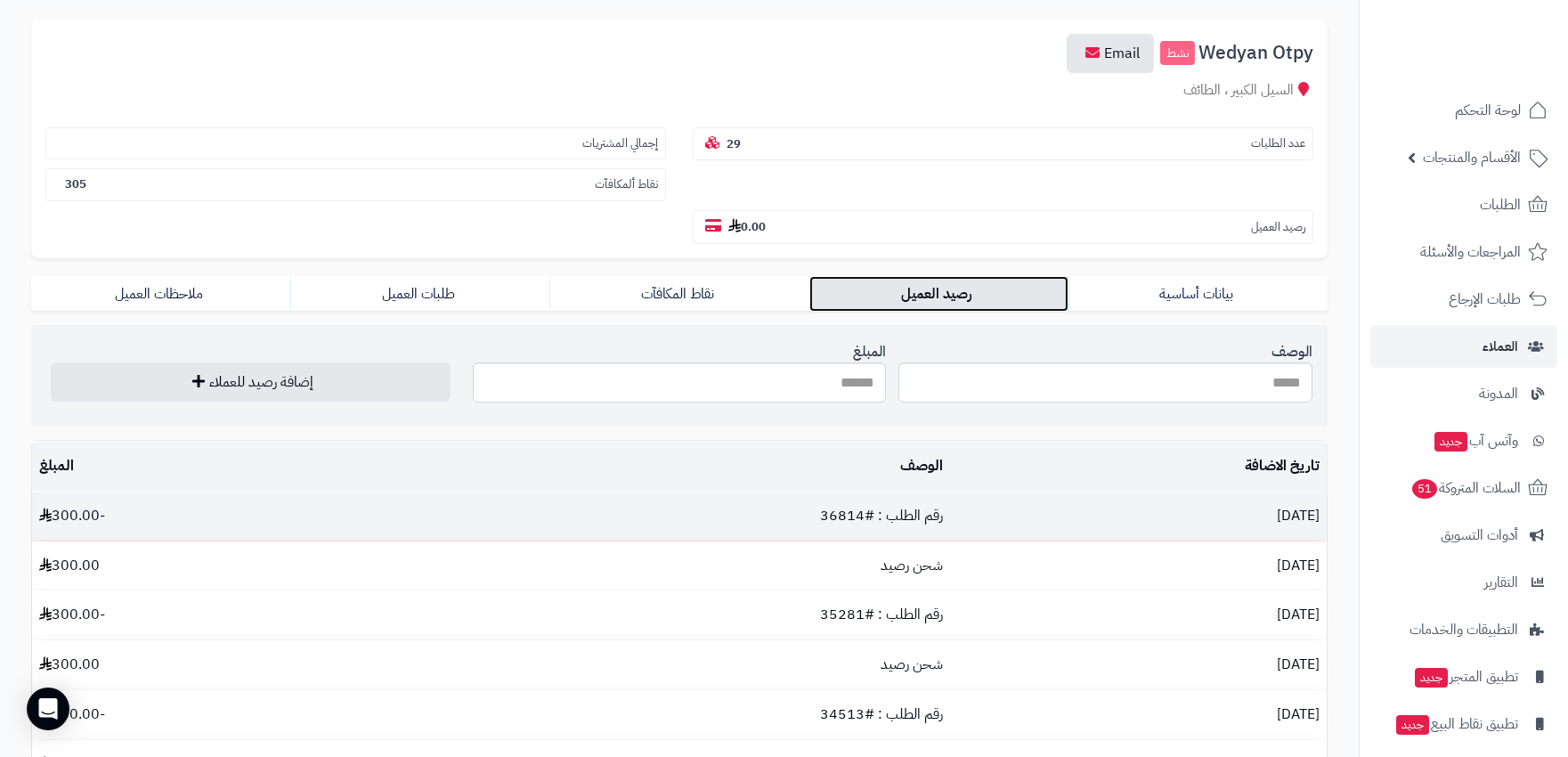
scroll to position [198, 0]
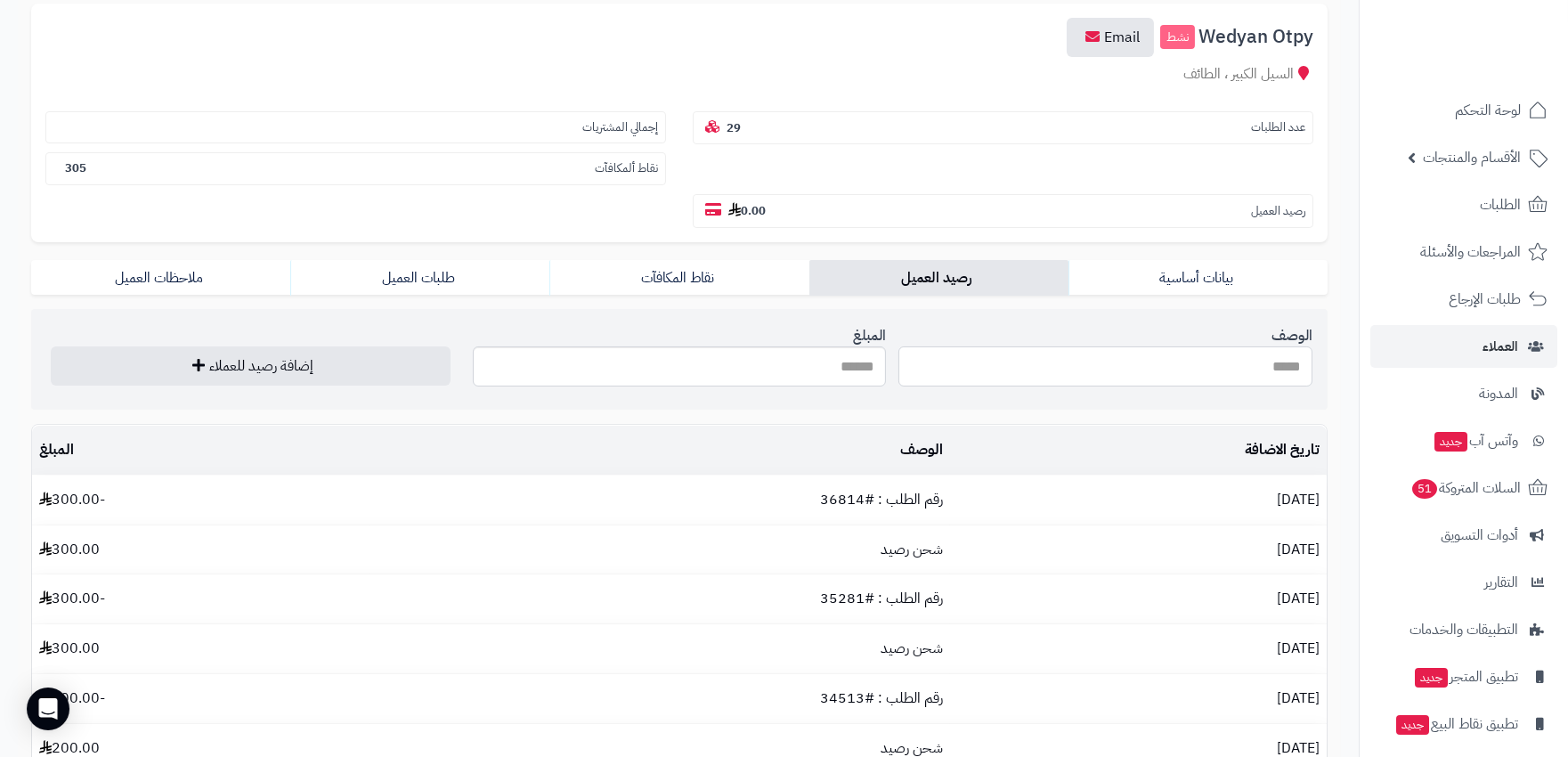
click at [1159, 346] on input "الوصف" at bounding box center [1105, 366] width 414 height 40
type input "********"
click at [794, 346] on input "المبلغ" at bounding box center [680, 366] width 414 height 40
type input "***"
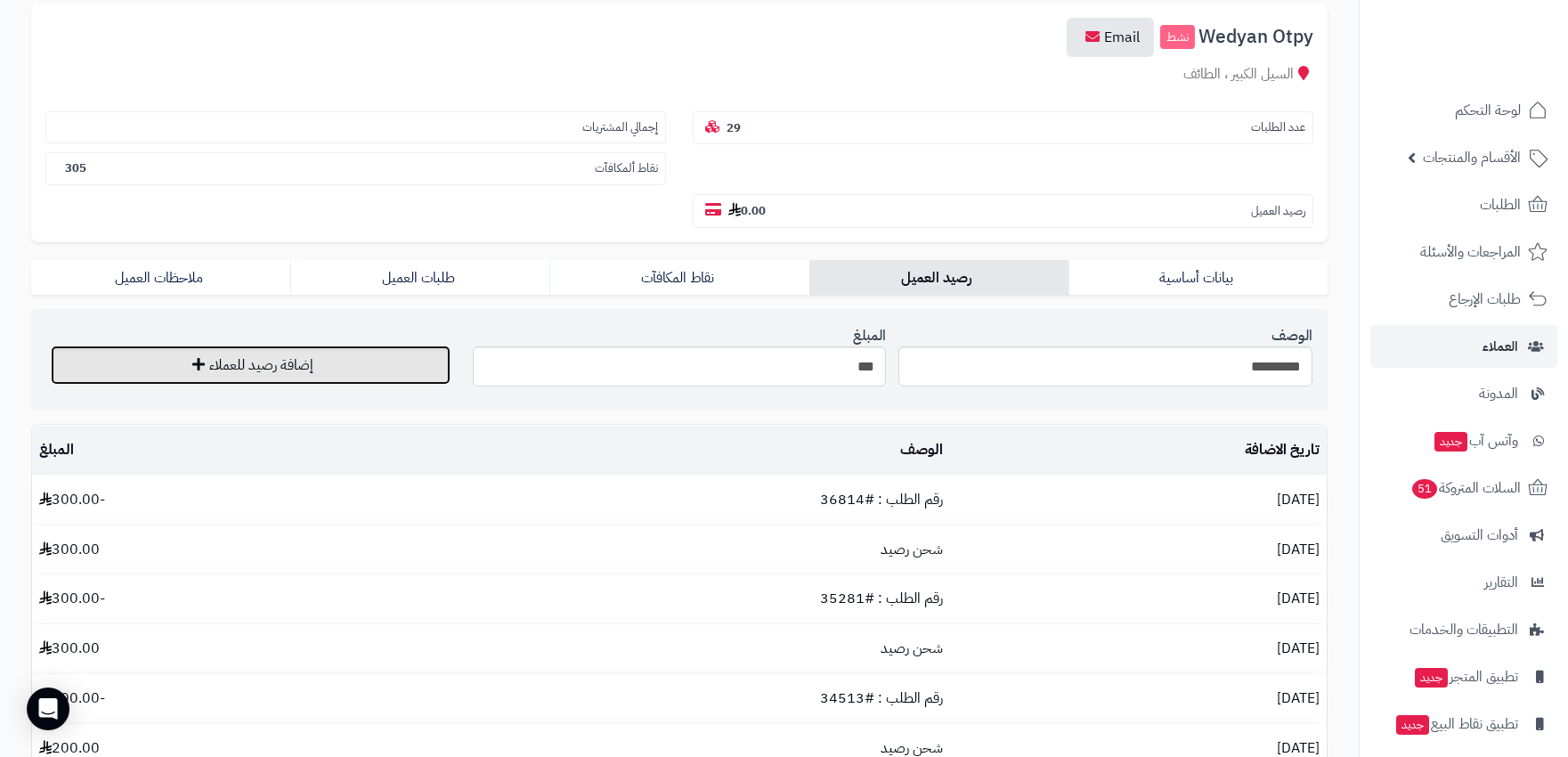
click at [142, 345] on button "إضافة رصيد للعملاء" at bounding box center [251, 365] width 400 height 39
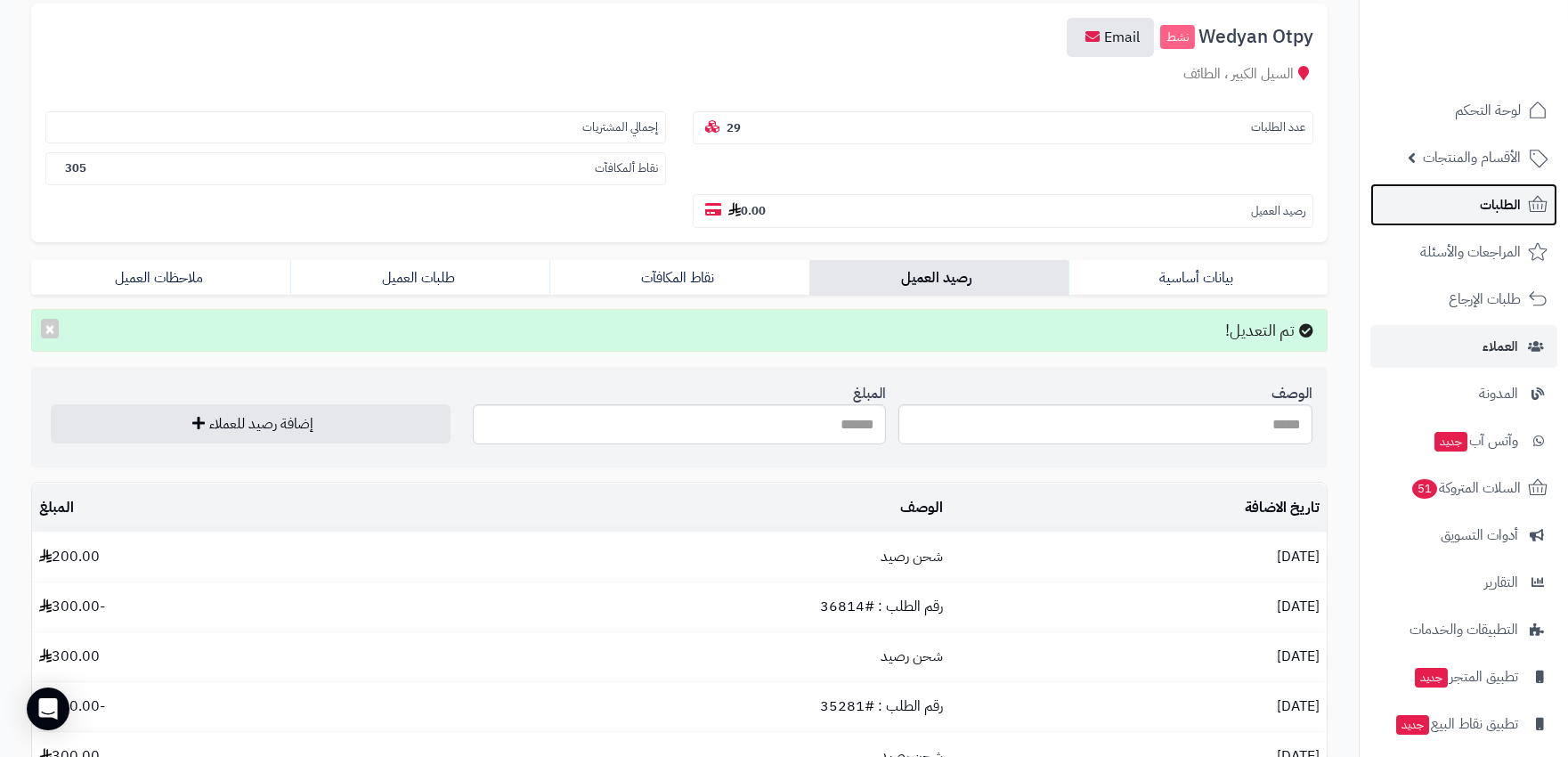
click at [1519, 205] on span "الطلبات" at bounding box center [1500, 205] width 41 height 25
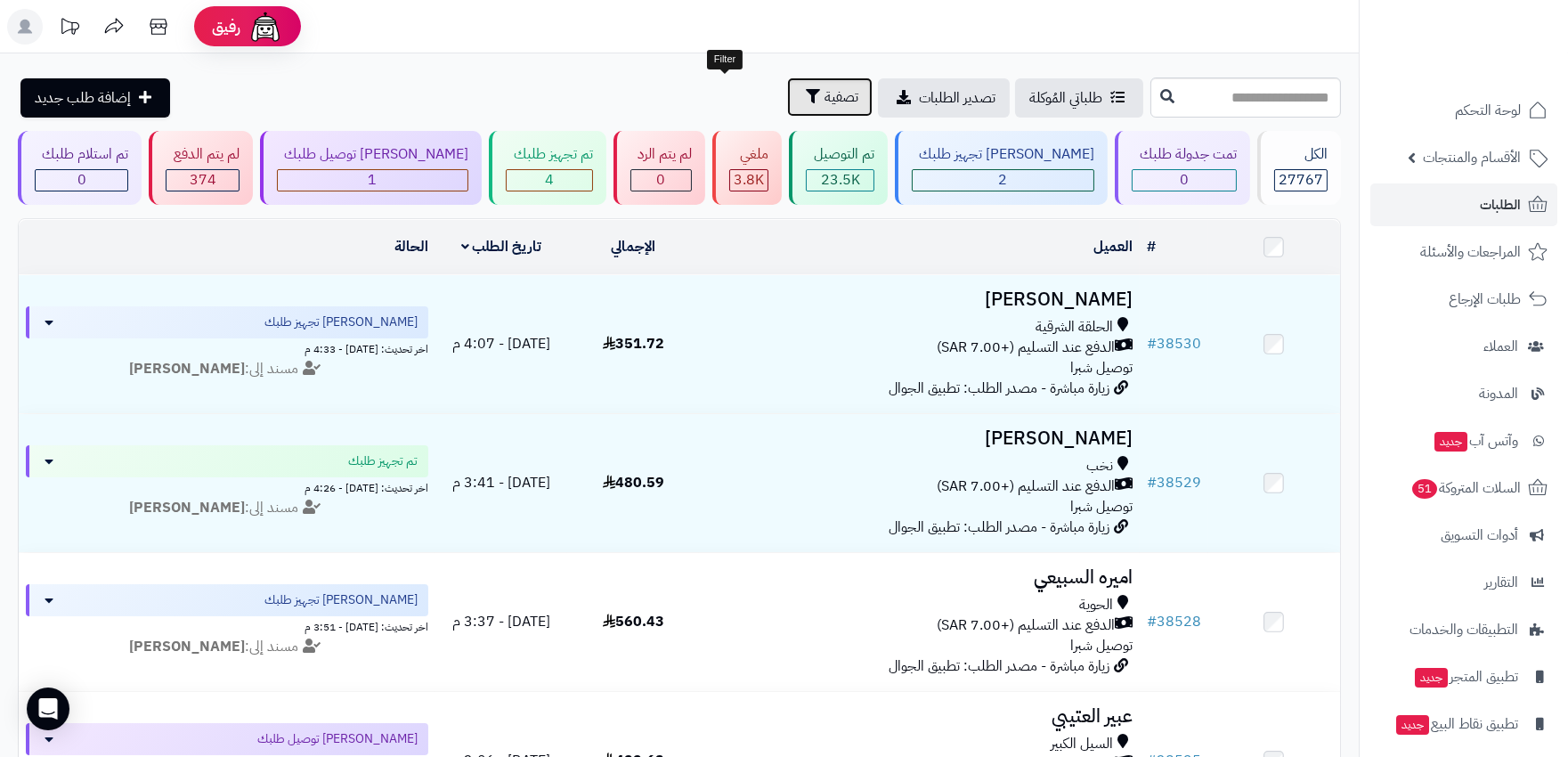
click at [824, 95] on span "تصفية" at bounding box center [840, 97] width 34 height 21
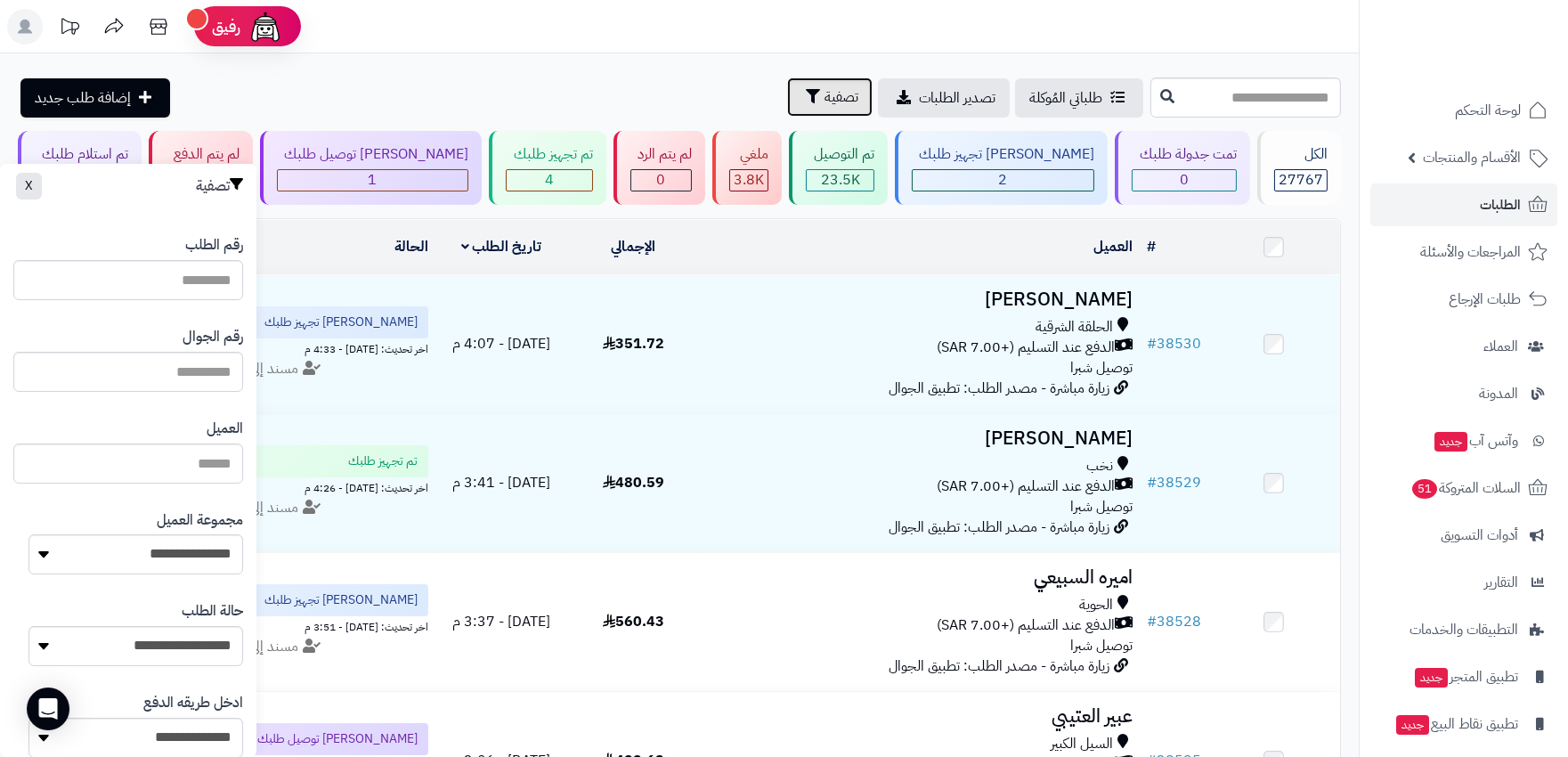
click at [824, 89] on span "تصفية" at bounding box center [840, 97] width 34 height 21
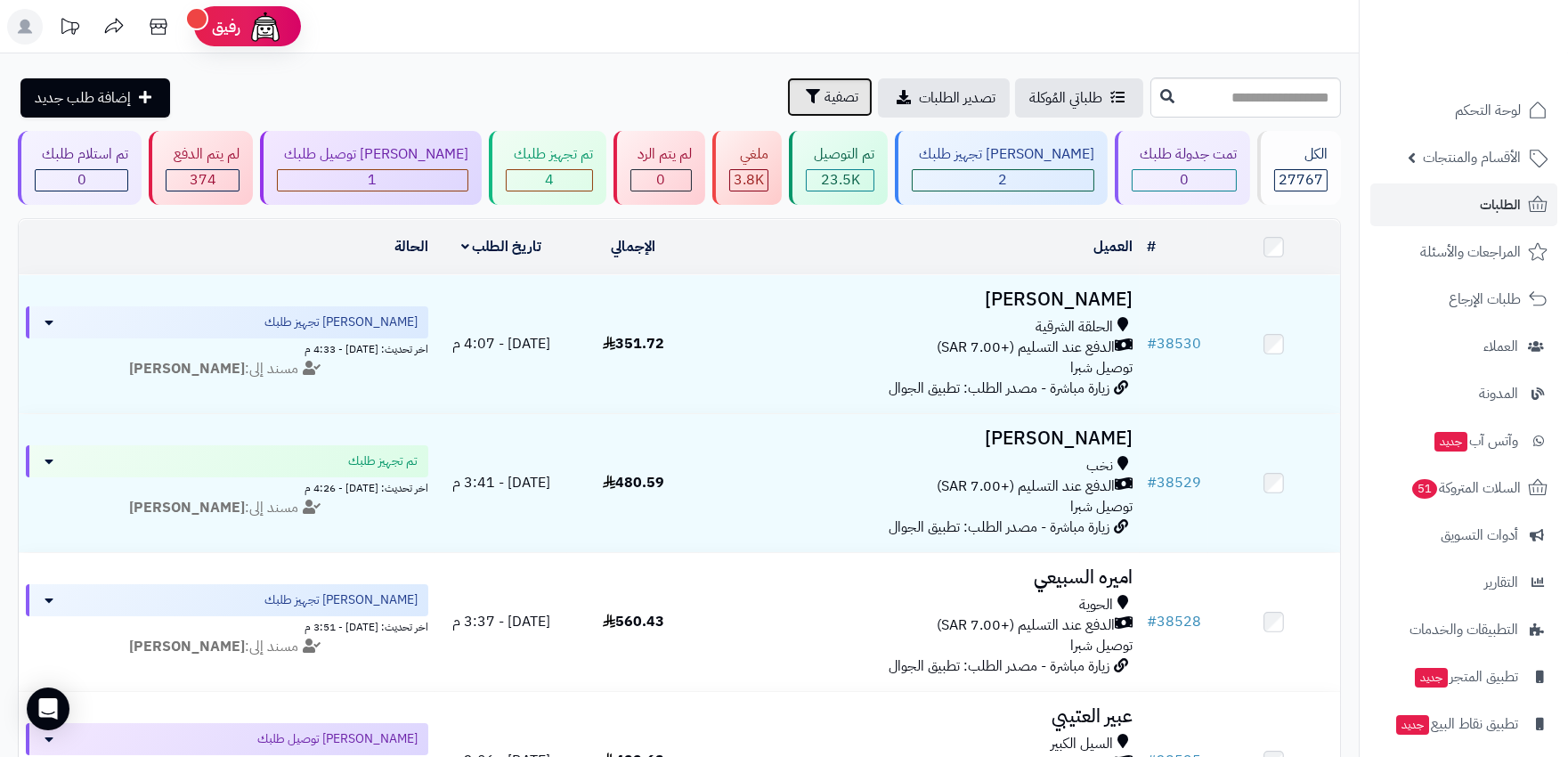
click at [824, 87] on span "تصفية" at bounding box center [840, 97] width 34 height 21
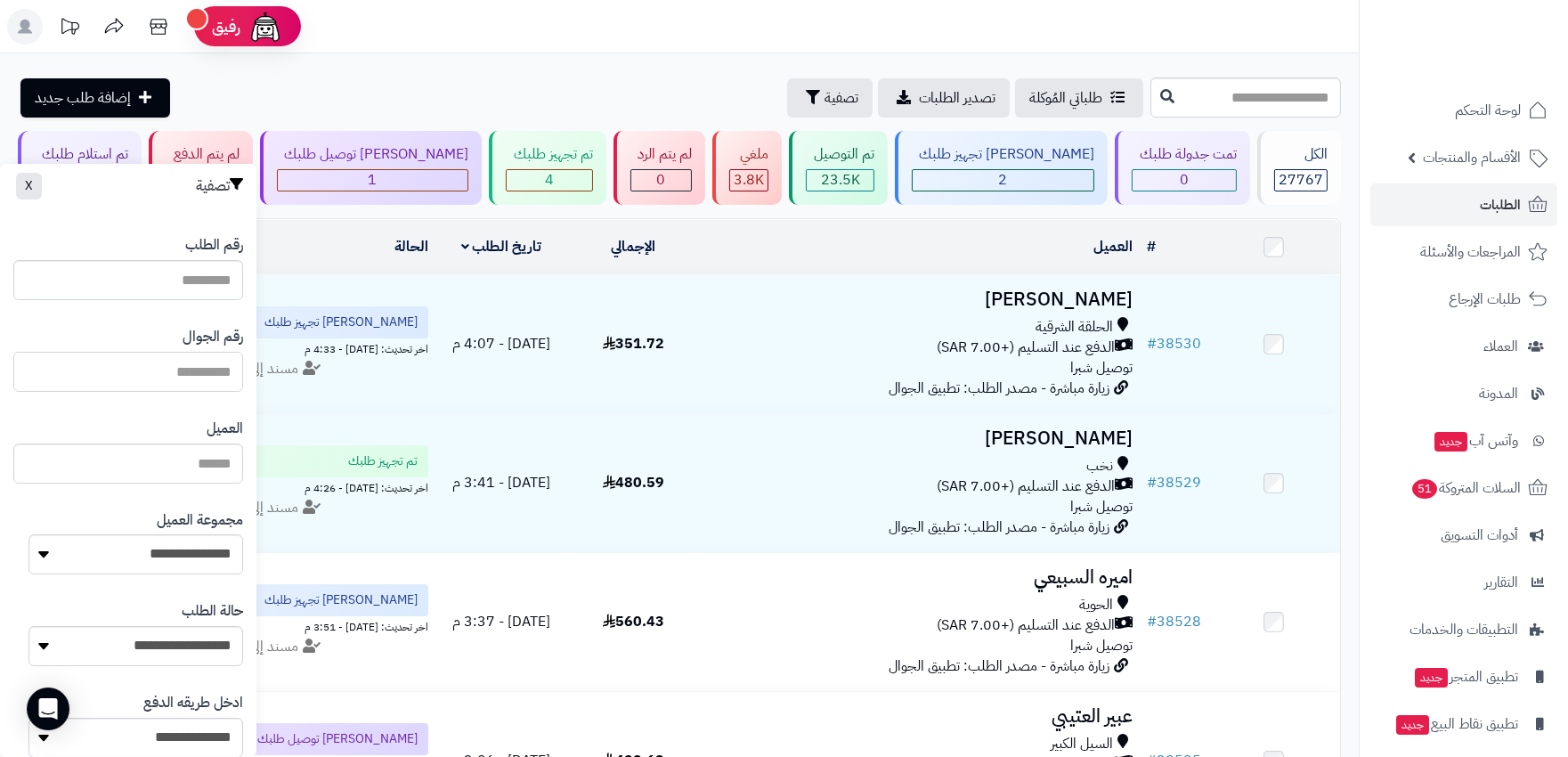
click at [181, 362] on input "text" at bounding box center [128, 372] width 230 height 40
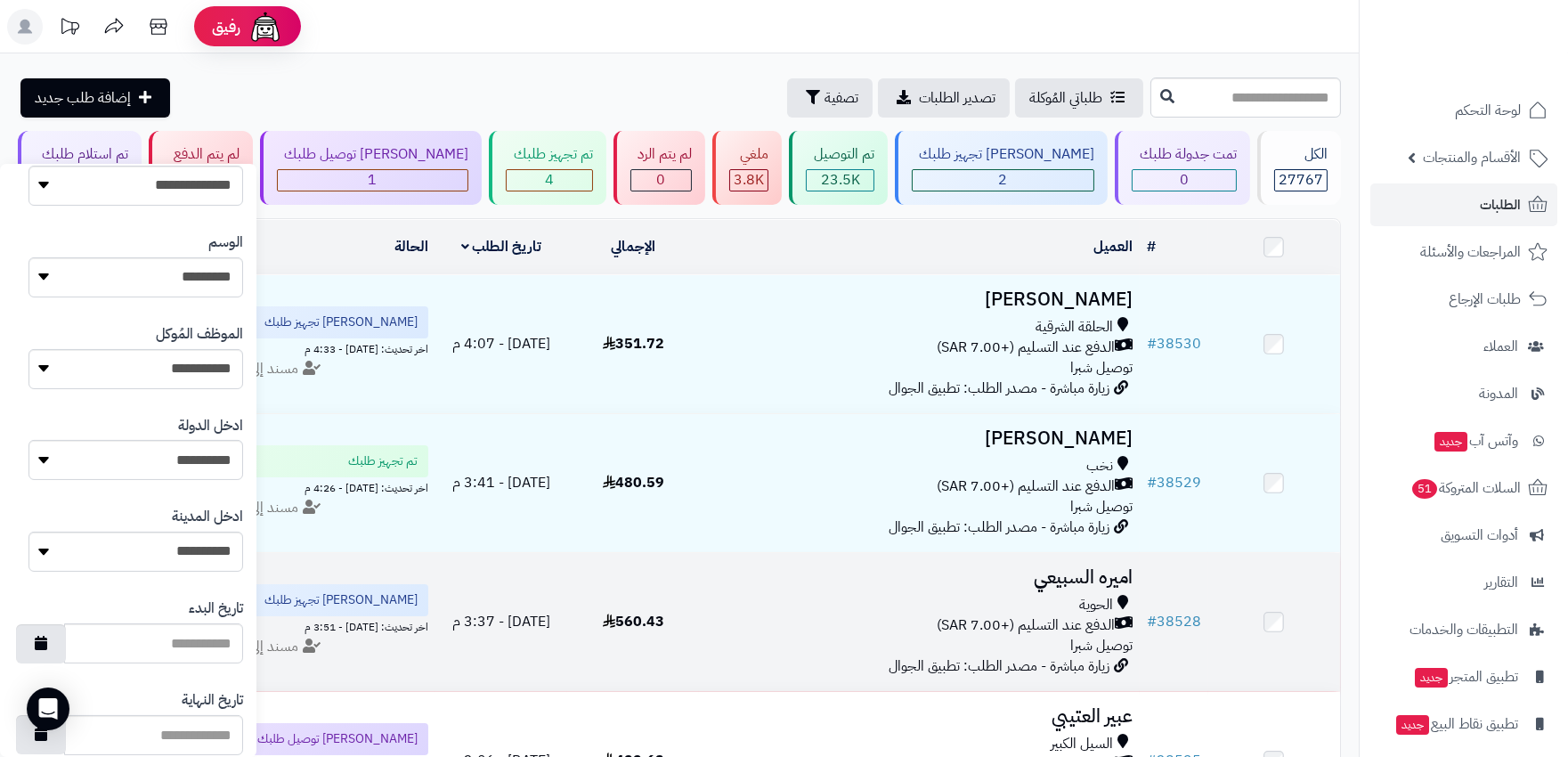
scroll to position [842, 0]
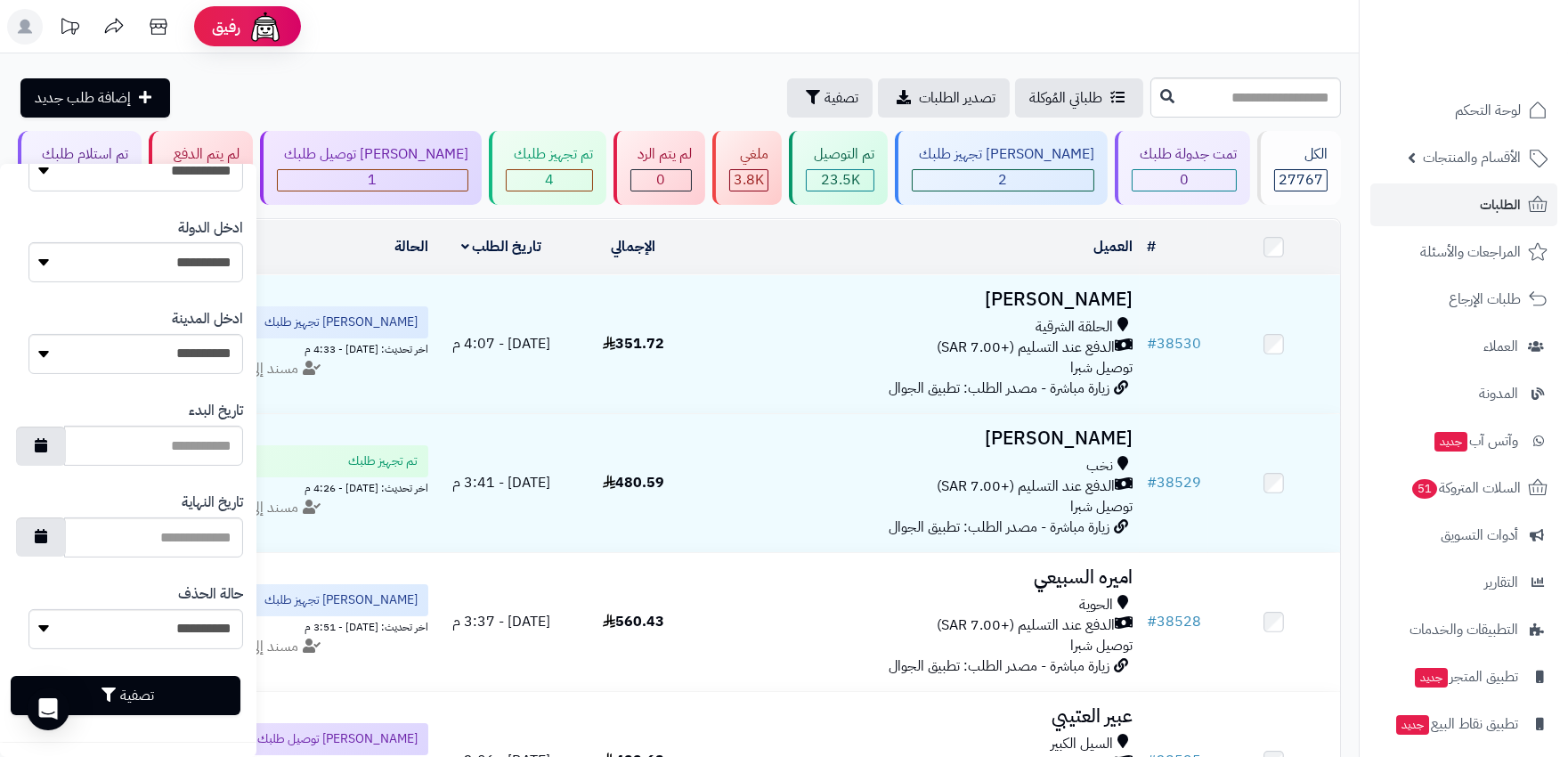
type input "**********"
click at [211, 672] on div "تصفية" at bounding box center [128, 695] width 230 height 66
click at [221, 690] on button "تصفية" at bounding box center [125, 694] width 230 height 39
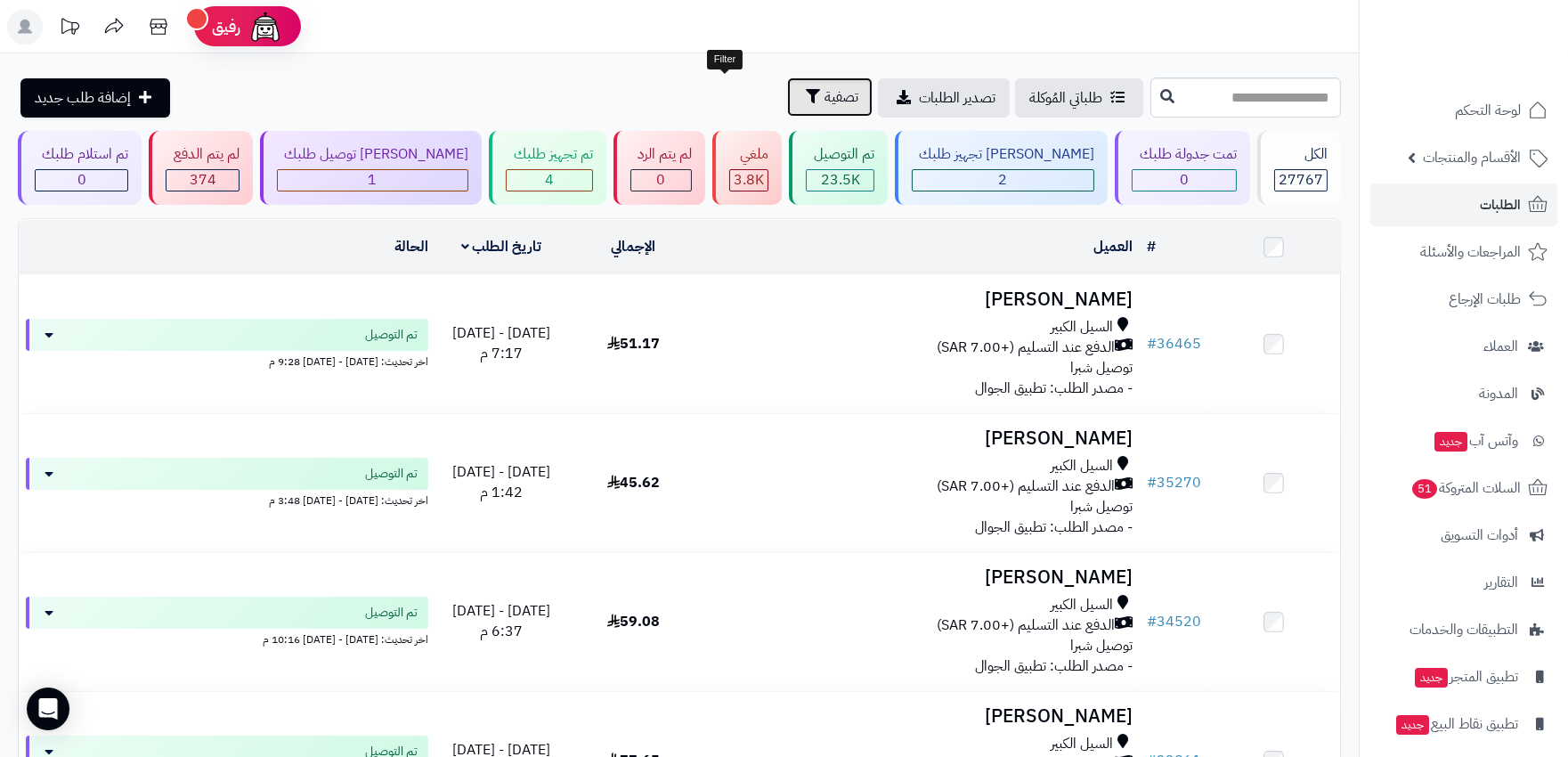
click at [824, 88] on span "تصفية" at bounding box center [840, 97] width 34 height 21
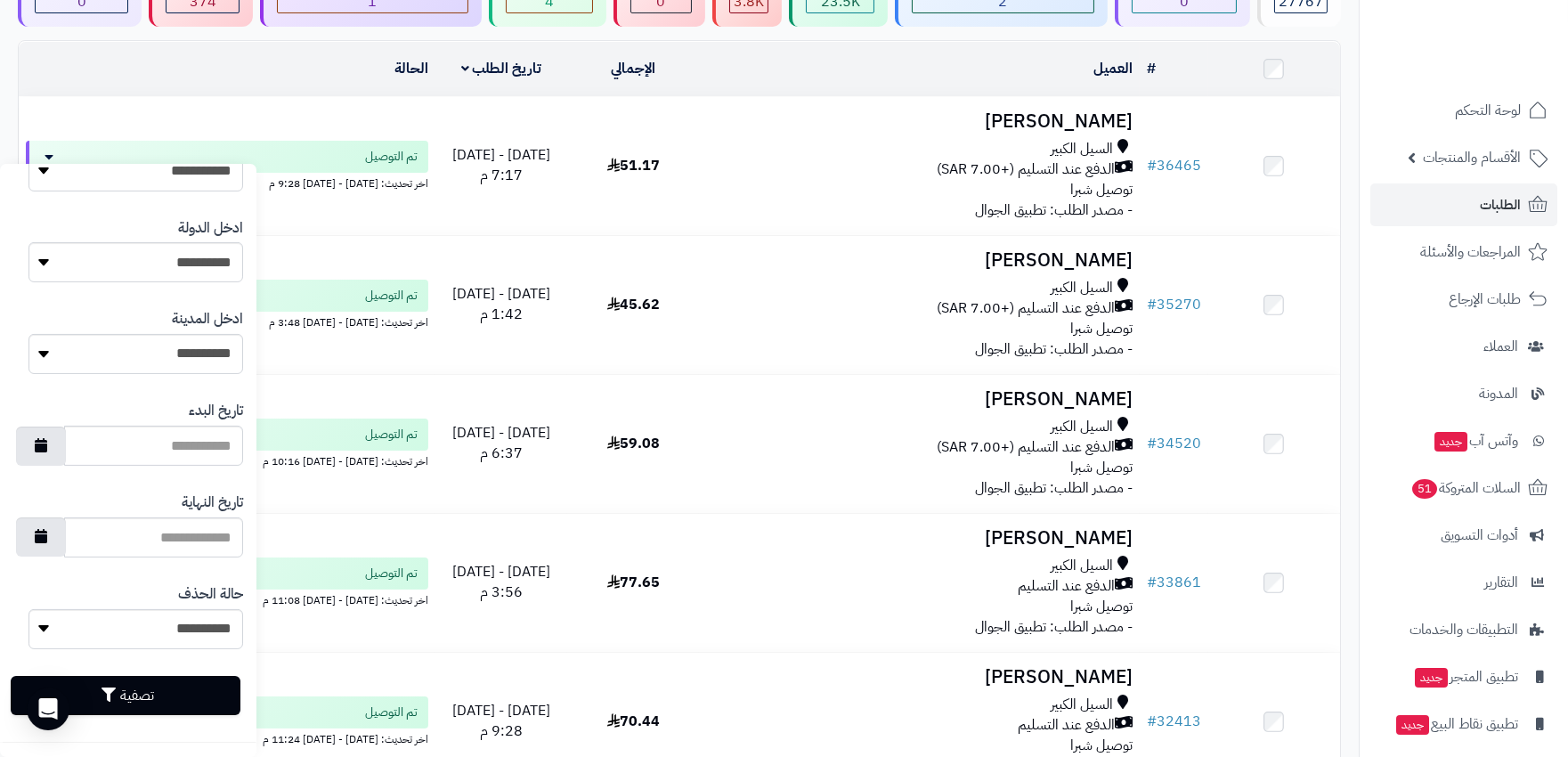
scroll to position [296, 0]
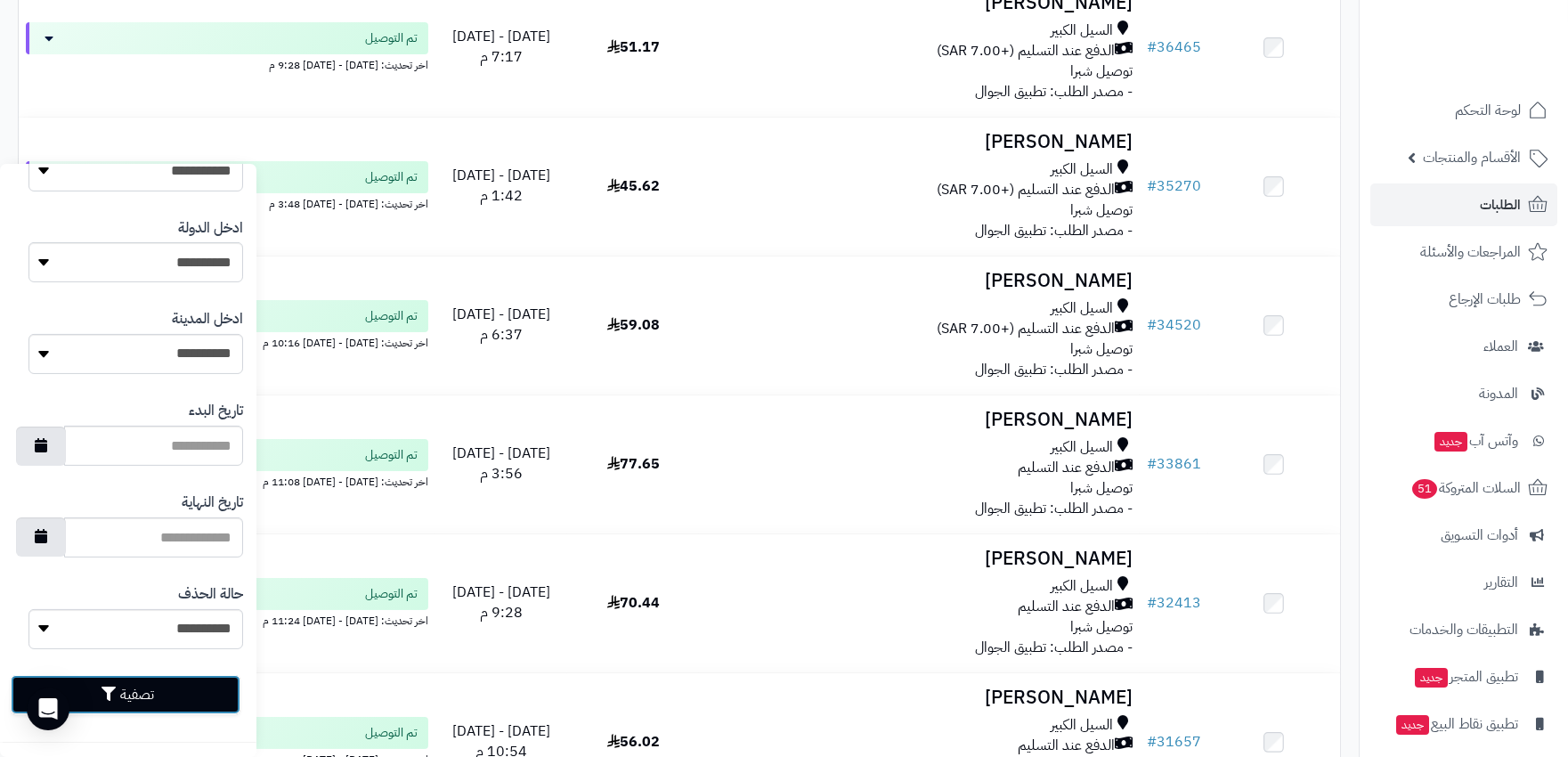
click at [163, 691] on button "تصفية" at bounding box center [125, 694] width 230 height 39
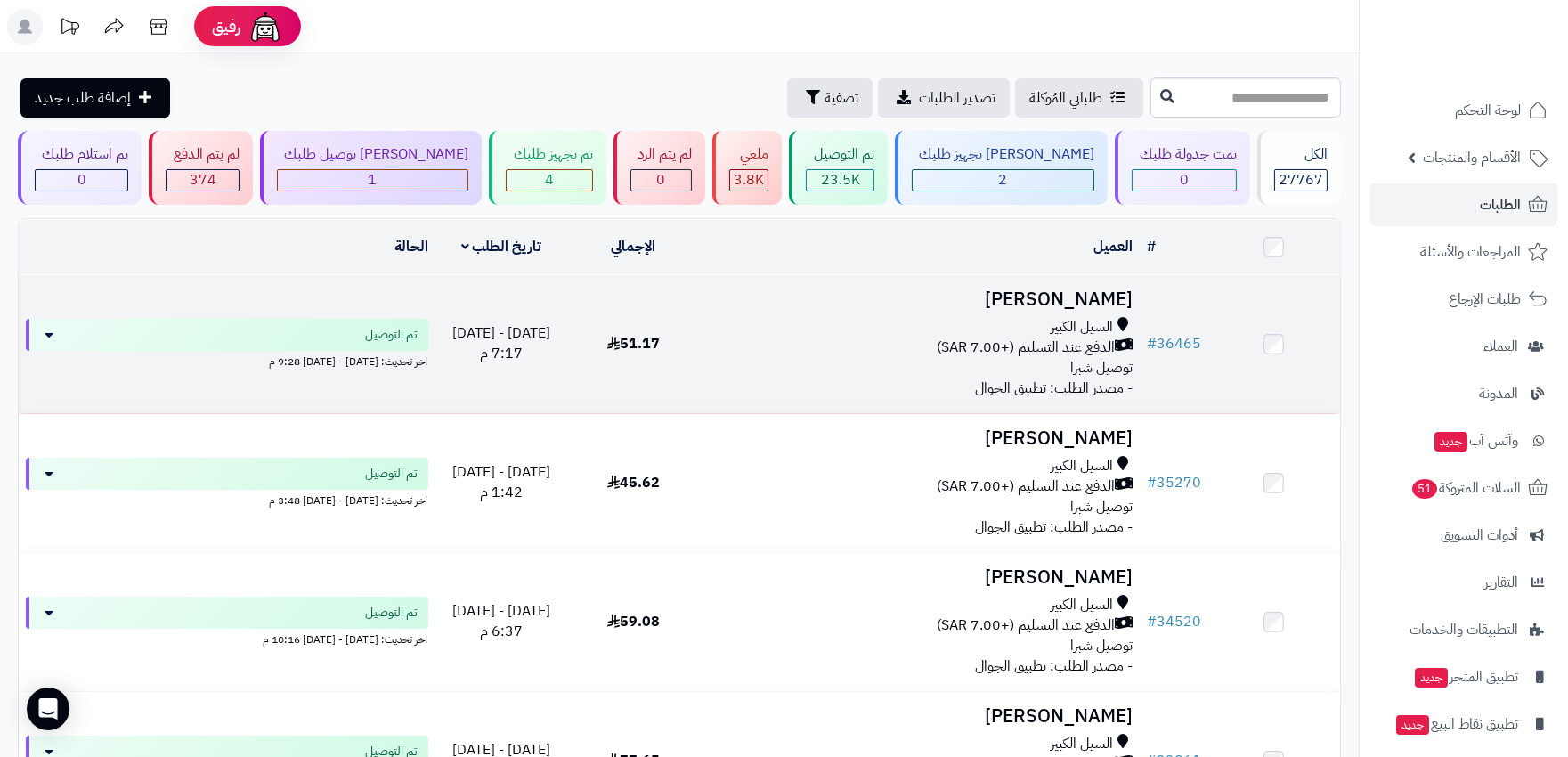
click at [870, 323] on div "السيل الكبير" at bounding box center [918, 327] width 426 height 20
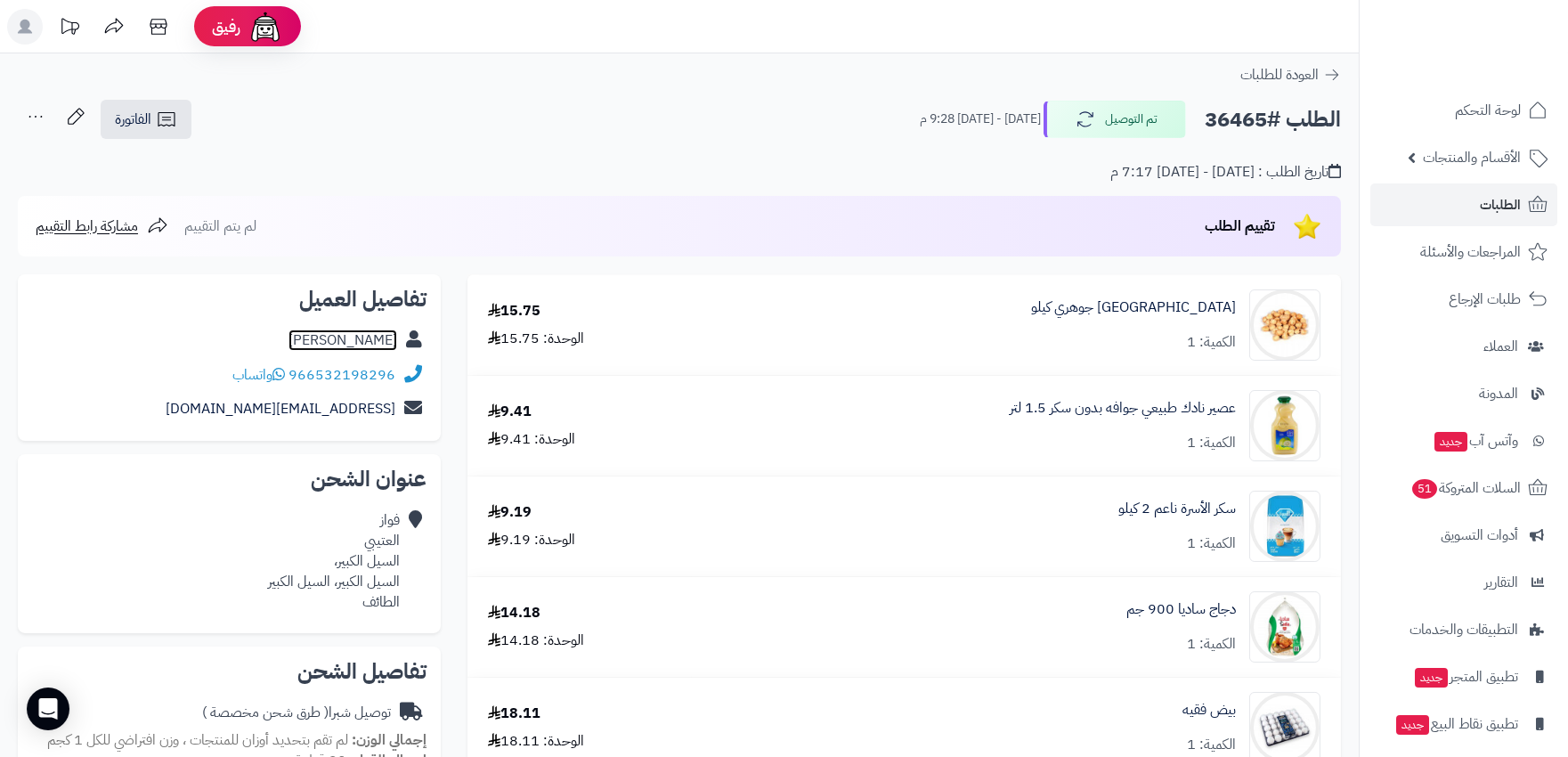
click at [345, 330] on link "فواز العتيبي" at bounding box center [342, 341] width 109 height 21
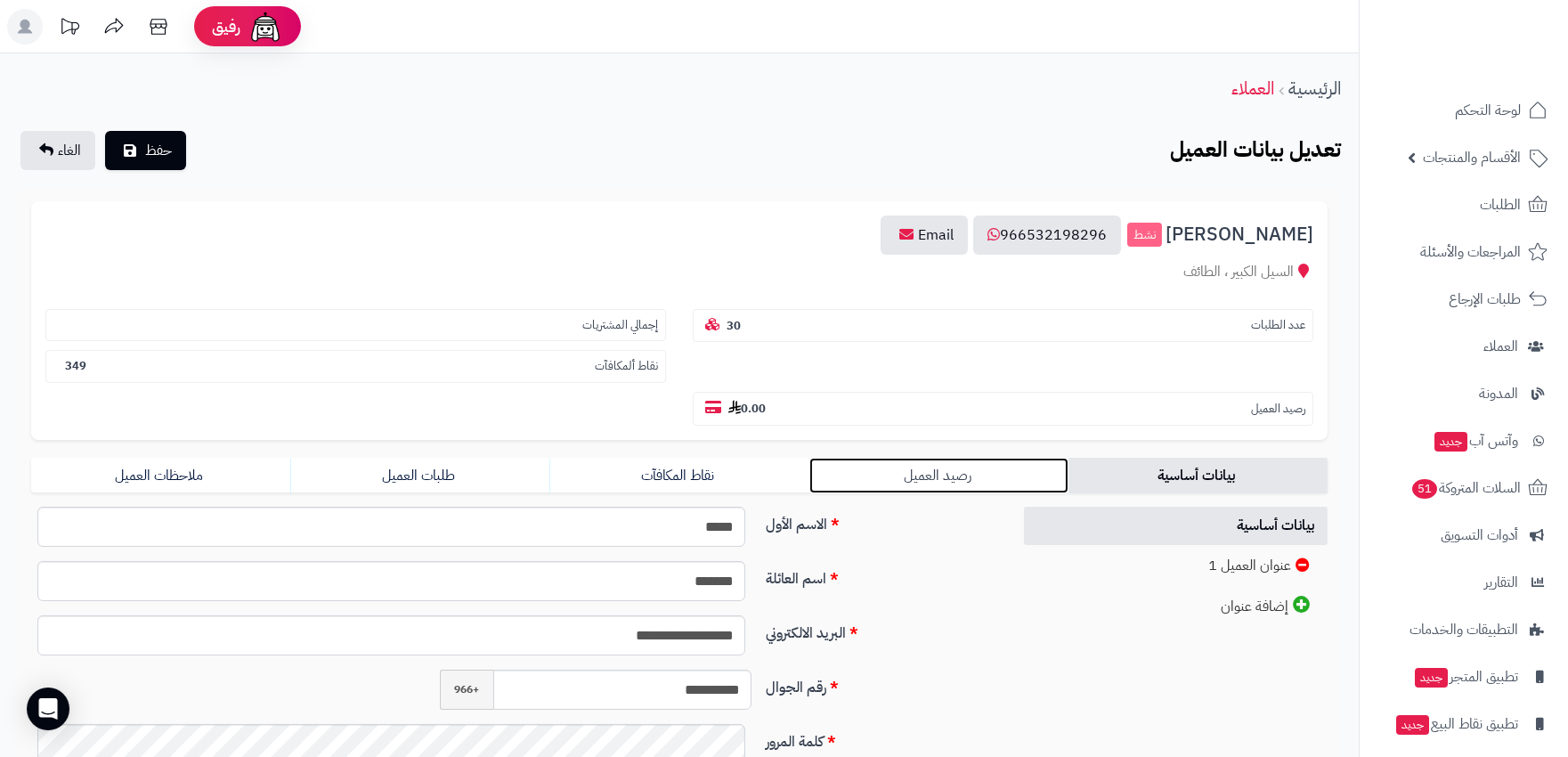
click at [910, 458] on link "رصيد العميل" at bounding box center [938, 475] width 259 height 36
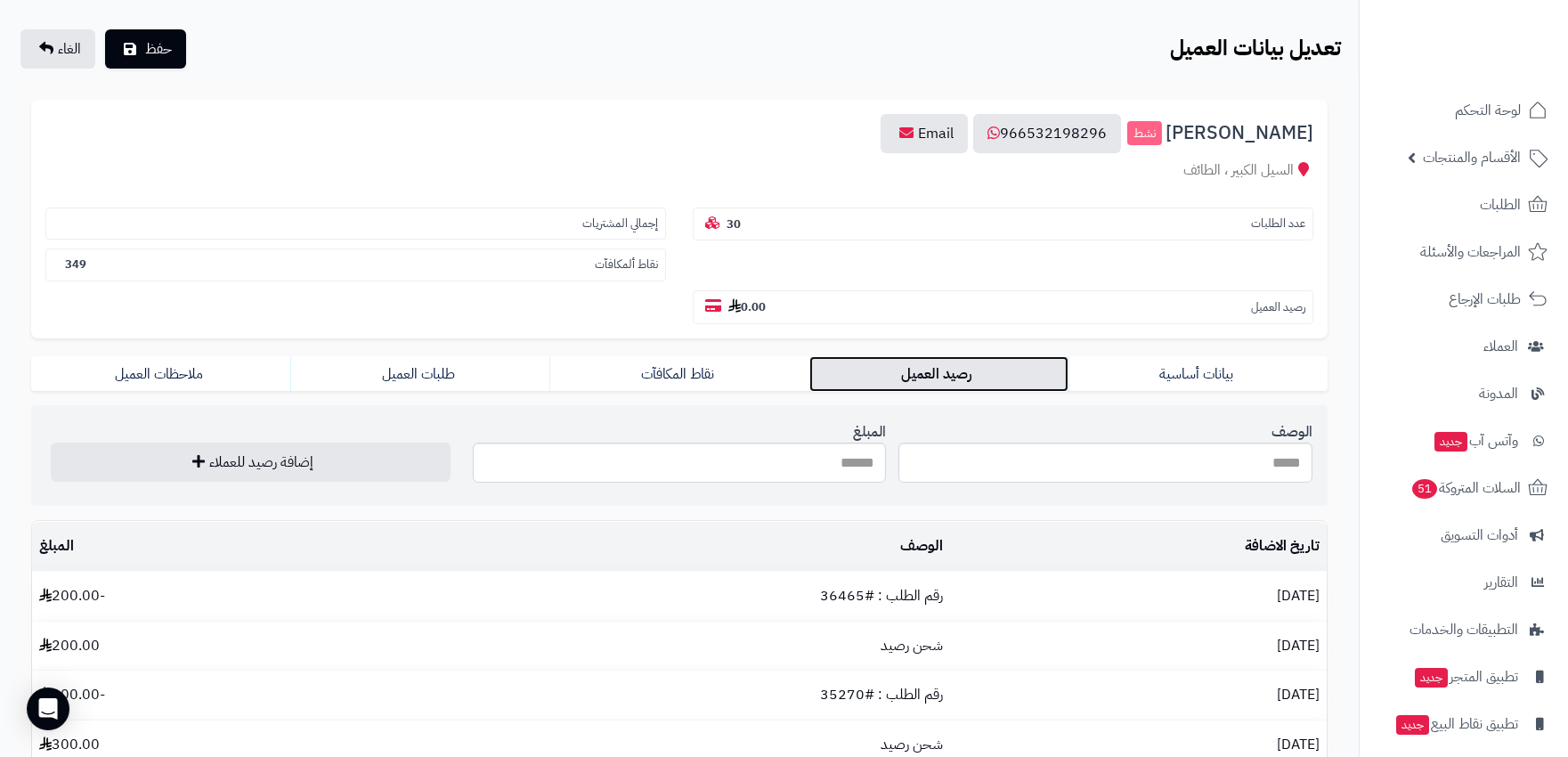
scroll to position [198, 0]
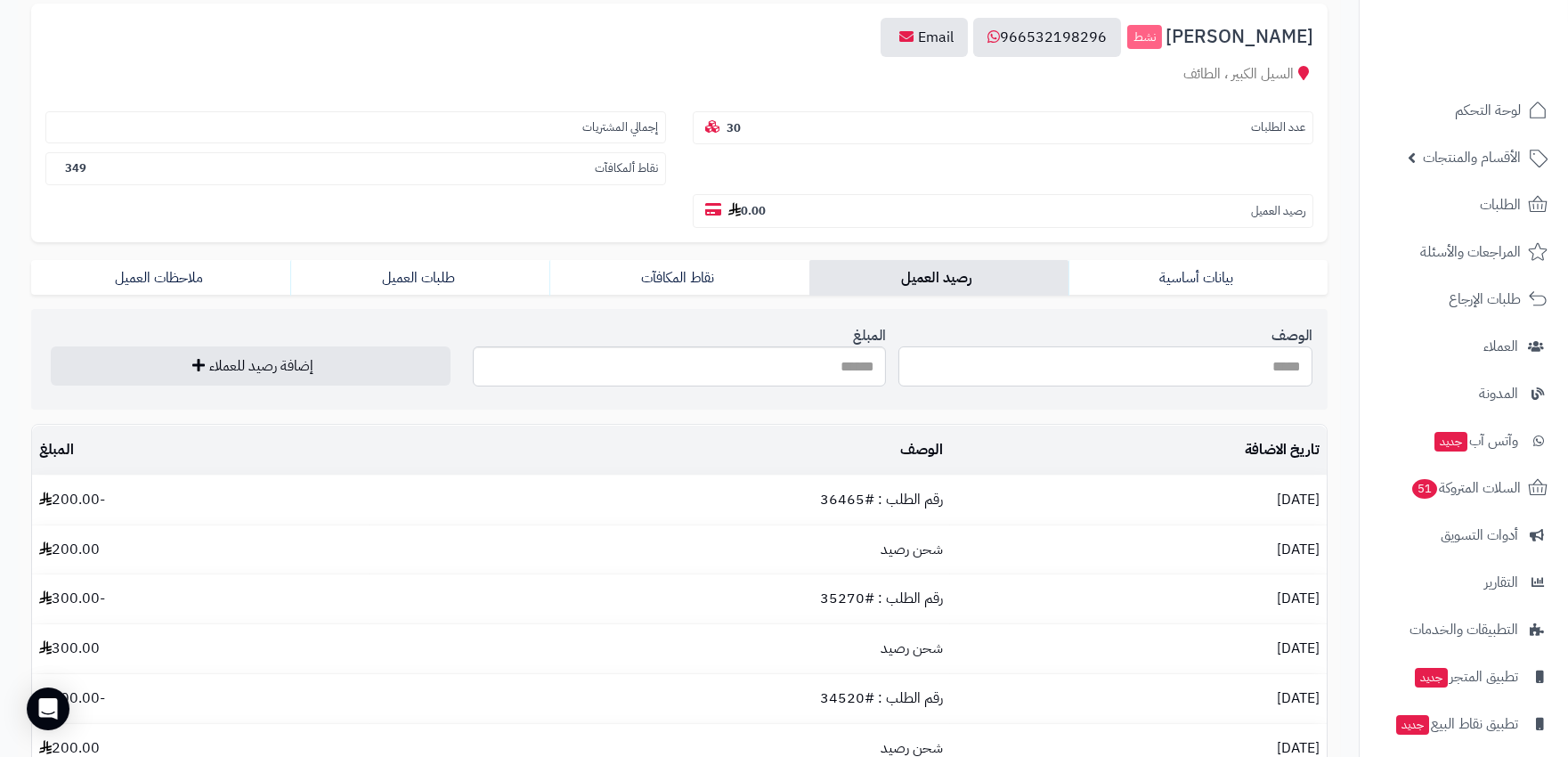
click at [1153, 346] on input "الوصف" at bounding box center [1105, 366] width 414 height 40
type input "********"
click at [796, 346] on input "المبلغ" at bounding box center [680, 366] width 414 height 40
type input "***"
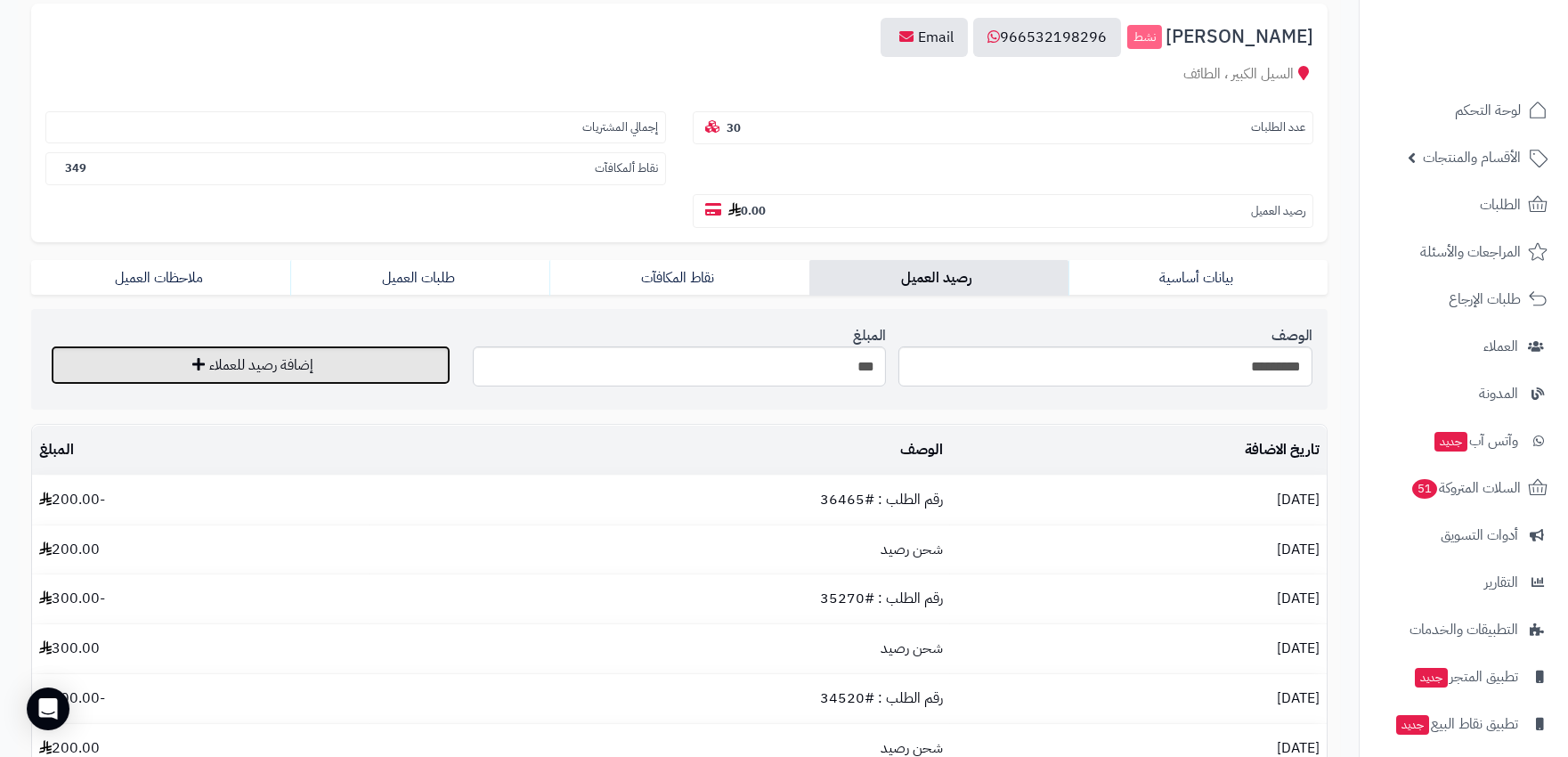
click at [263, 345] on button "إضافة رصيد للعملاء" at bounding box center [251, 365] width 400 height 39
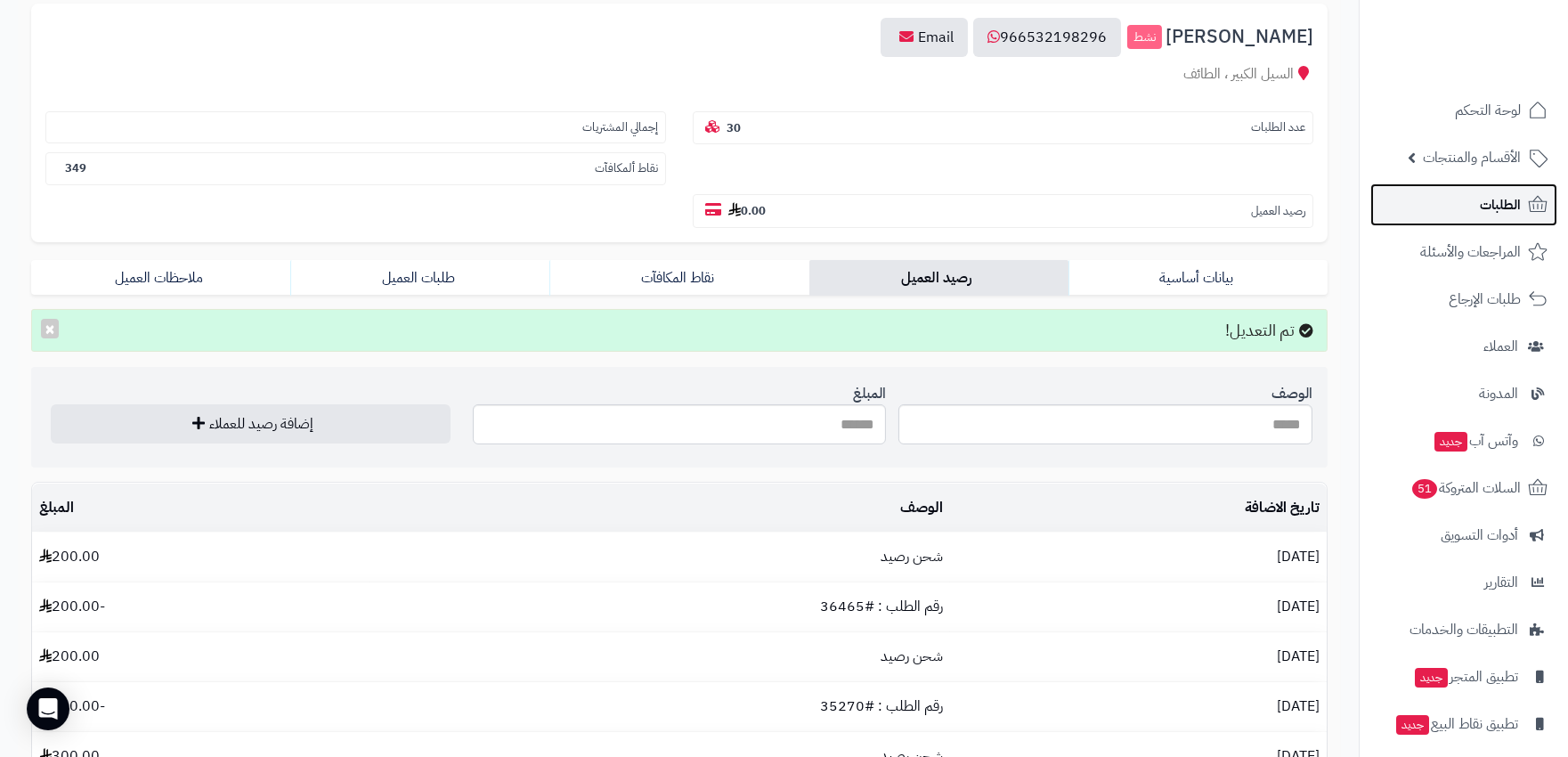
click at [1503, 203] on span "الطلبات" at bounding box center [1500, 205] width 41 height 25
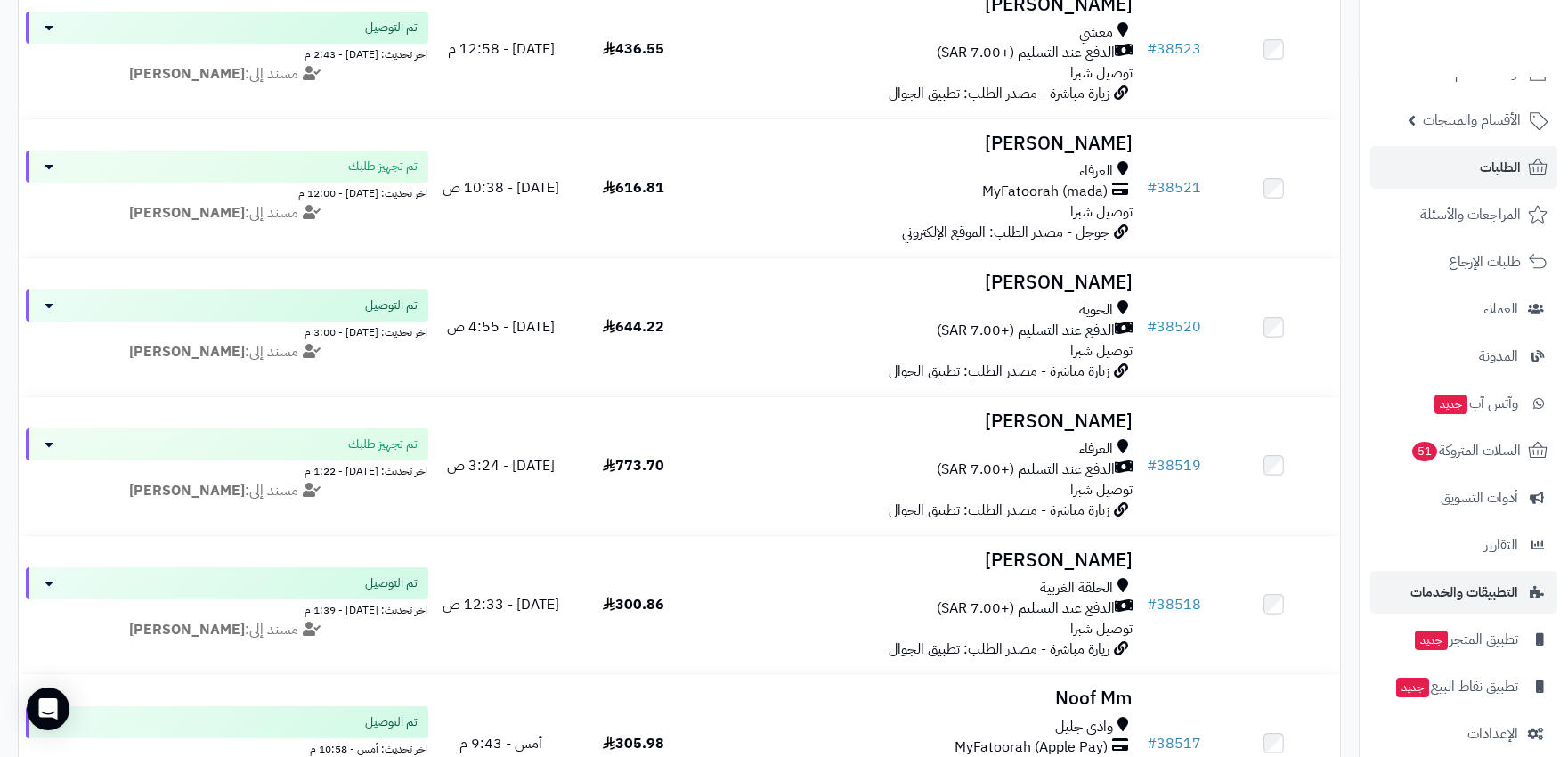
scroll to position [57, 0]
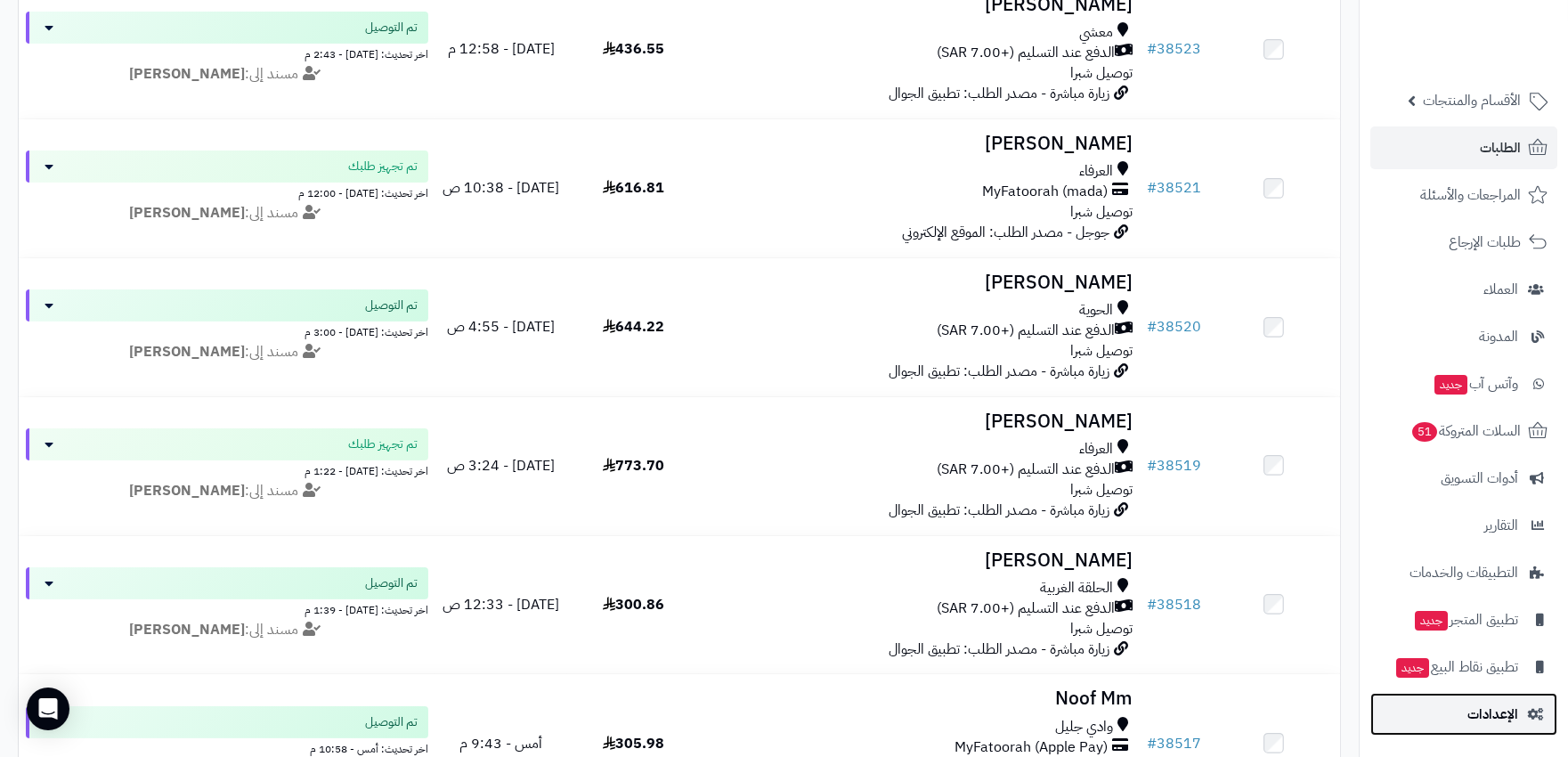
click at [1507, 711] on span "الإعدادات" at bounding box center [1492, 715] width 51 height 25
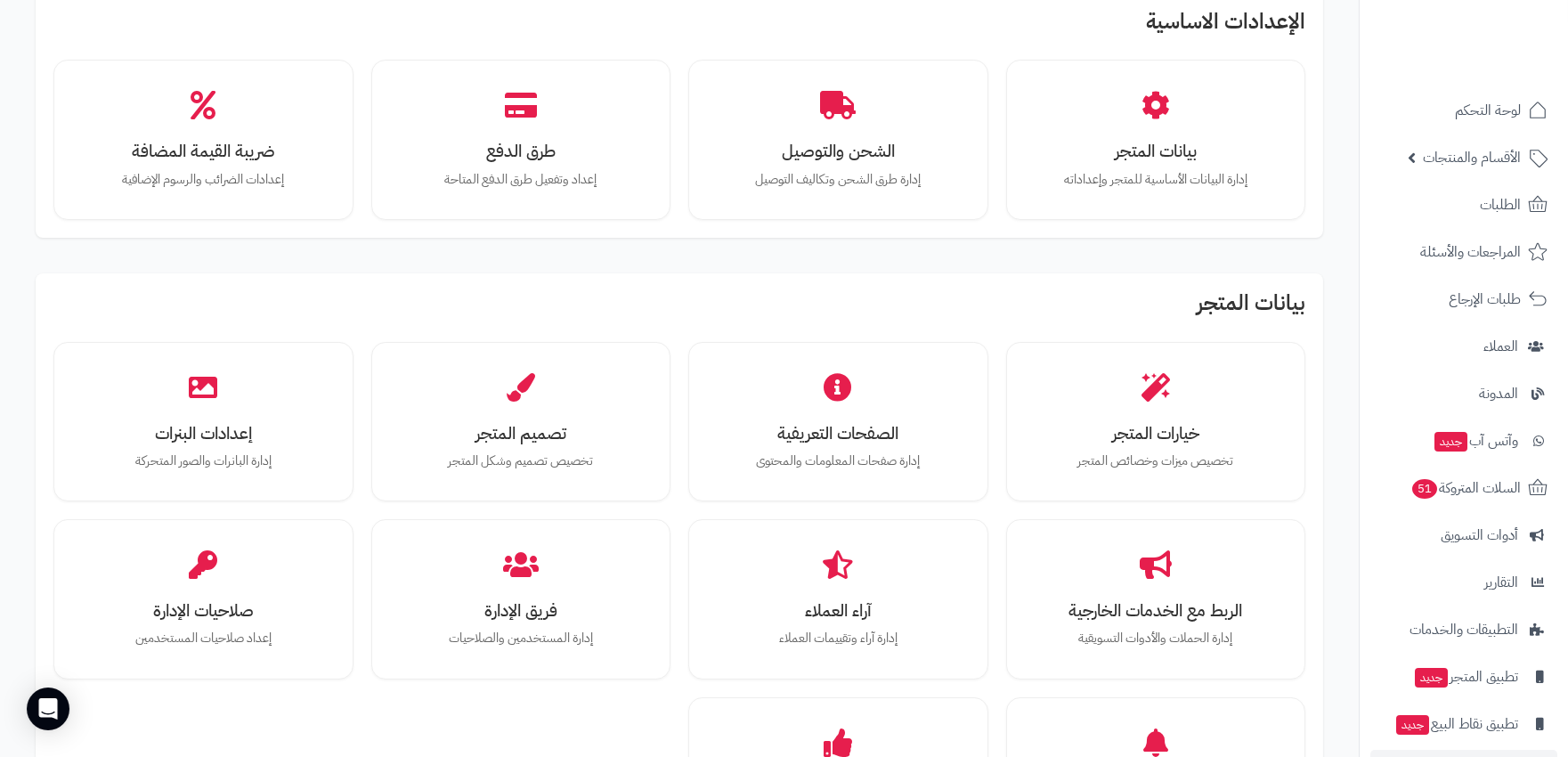
scroll to position [99, 0]
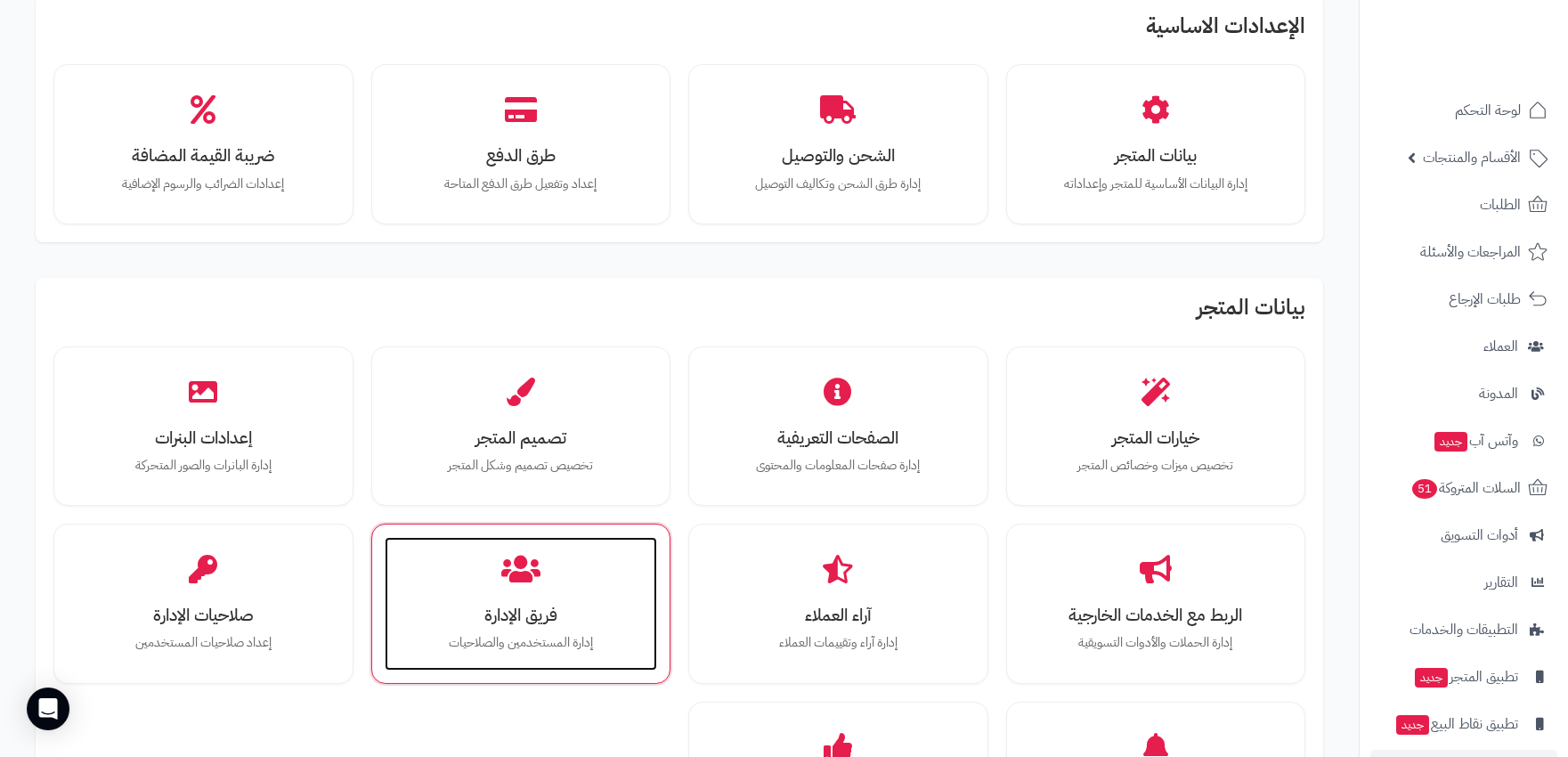
click at [523, 571] on icon at bounding box center [520, 569] width 39 height 31
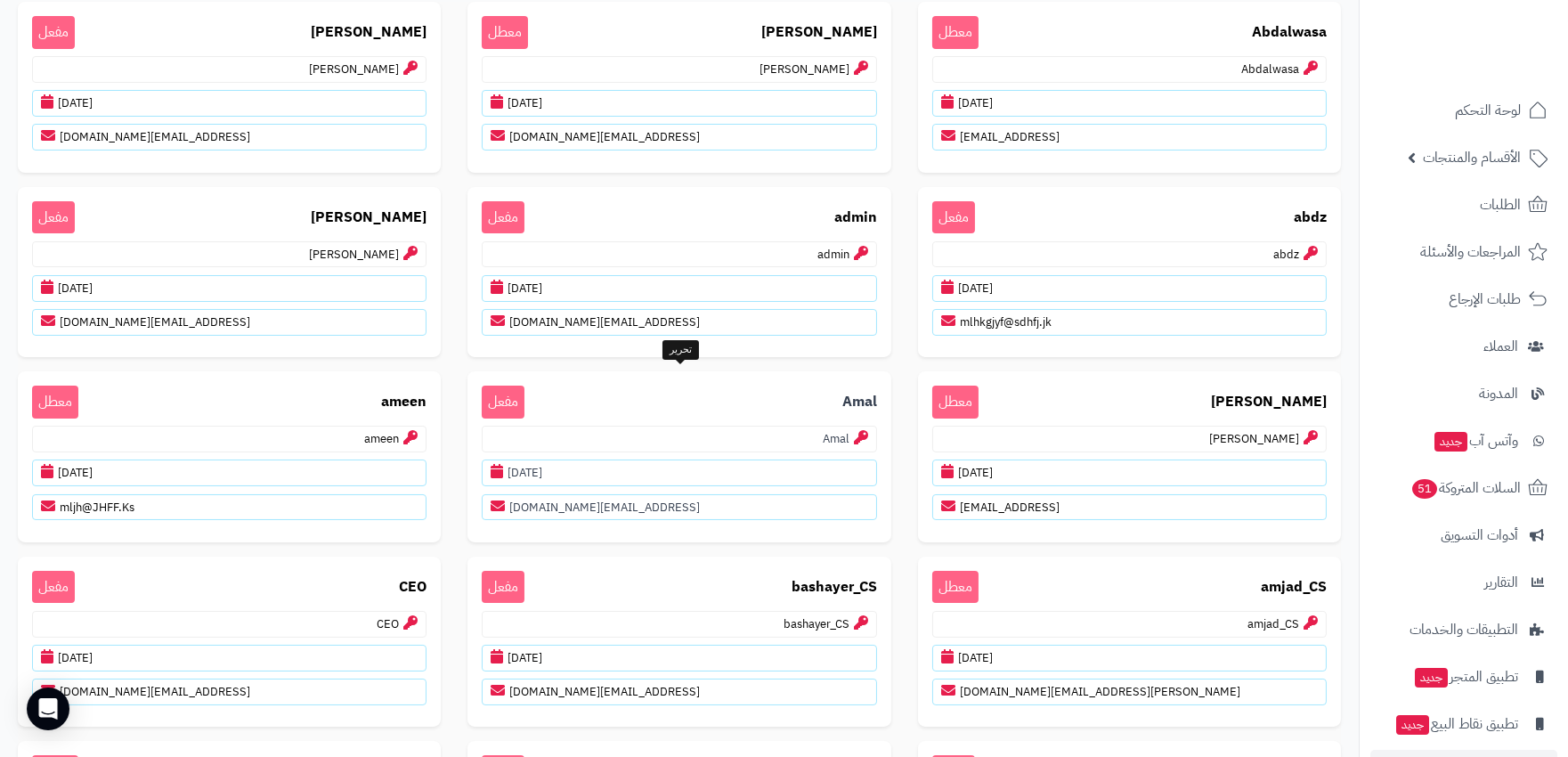
scroll to position [296, 0]
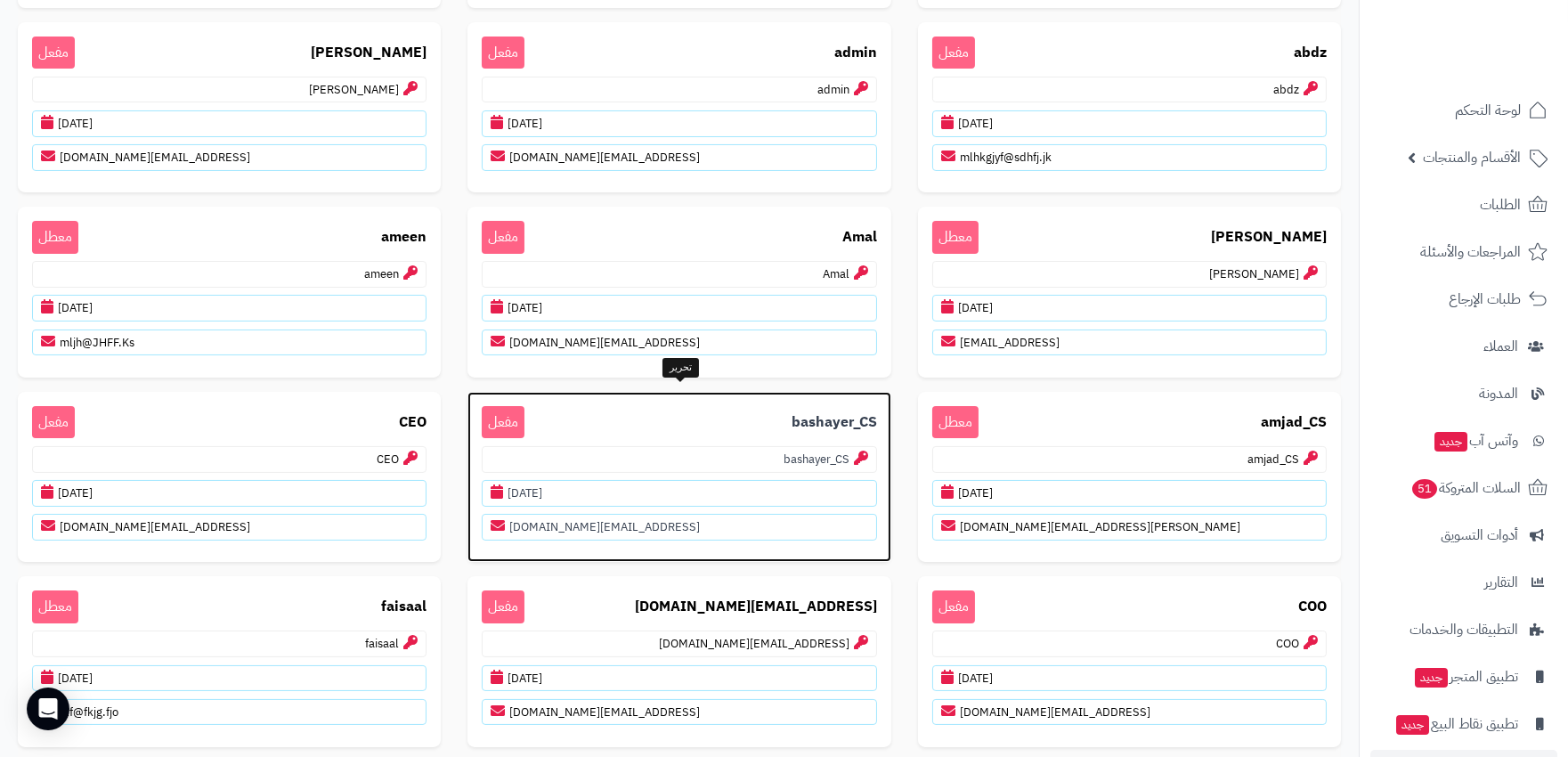
click at [715, 446] on p "bashayer_CS" at bounding box center [679, 460] width 394 height 27
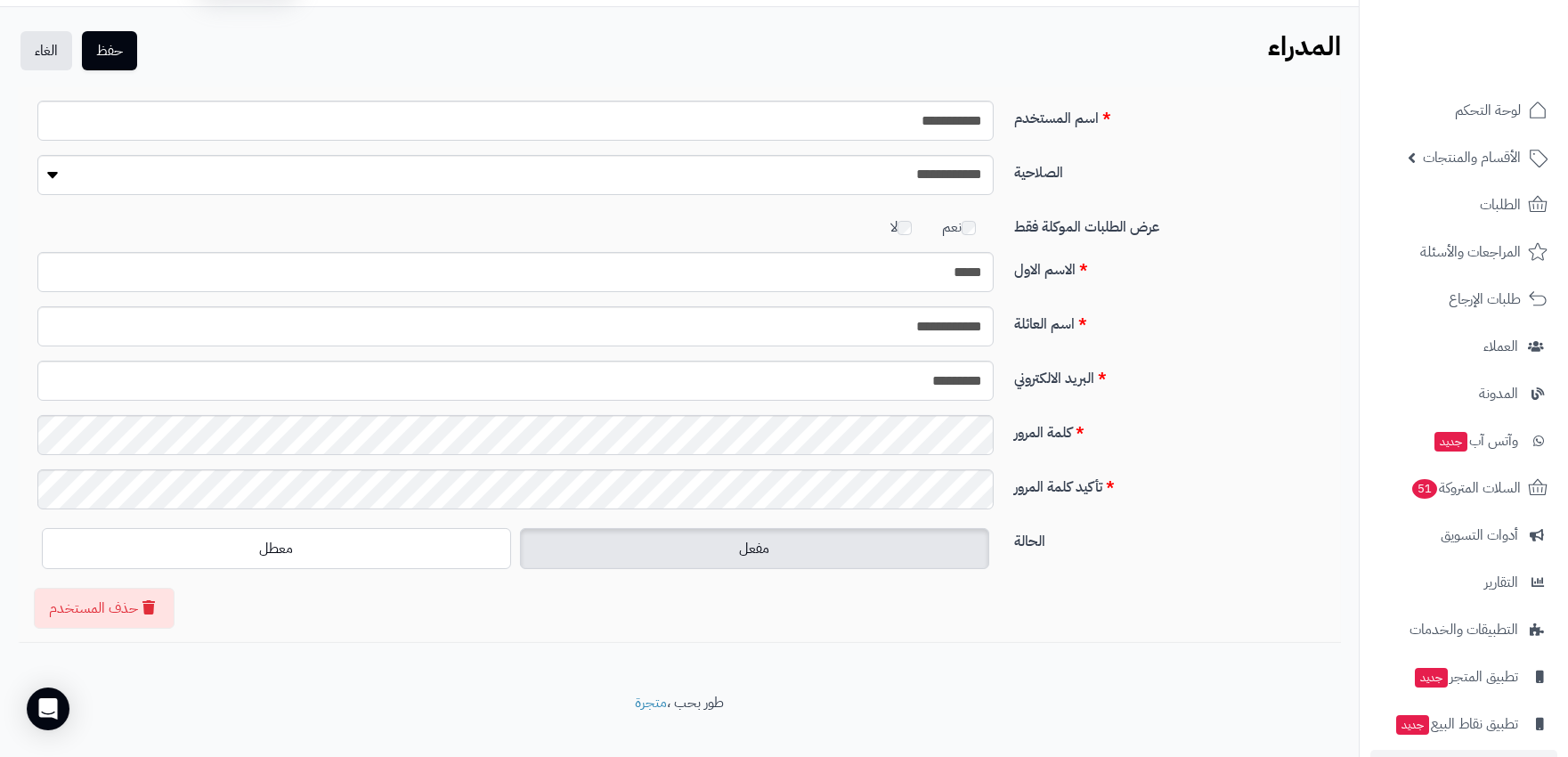
scroll to position [71, 0]
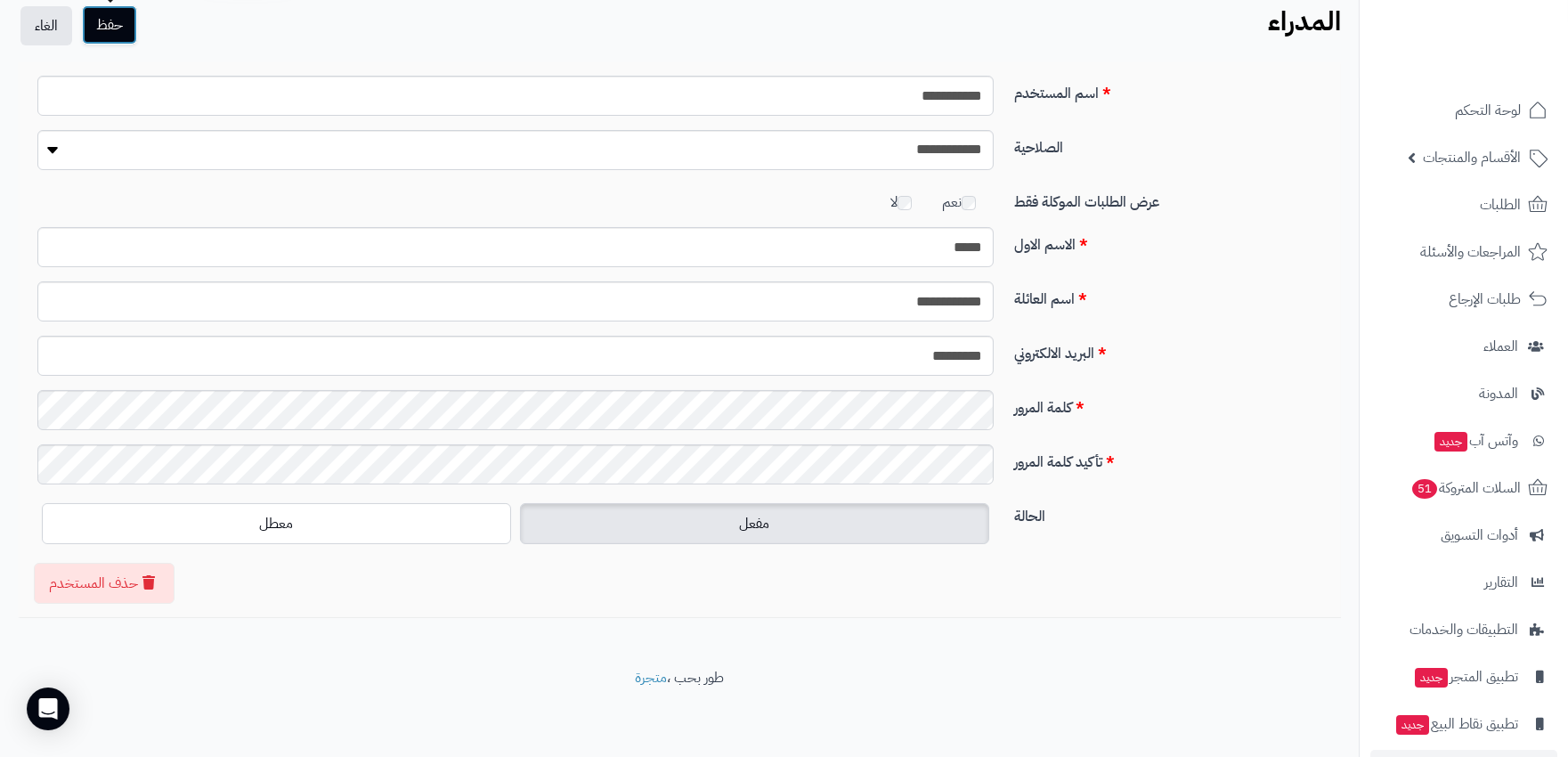
click at [126, 21] on button "حفظ" at bounding box center [109, 25] width 55 height 39
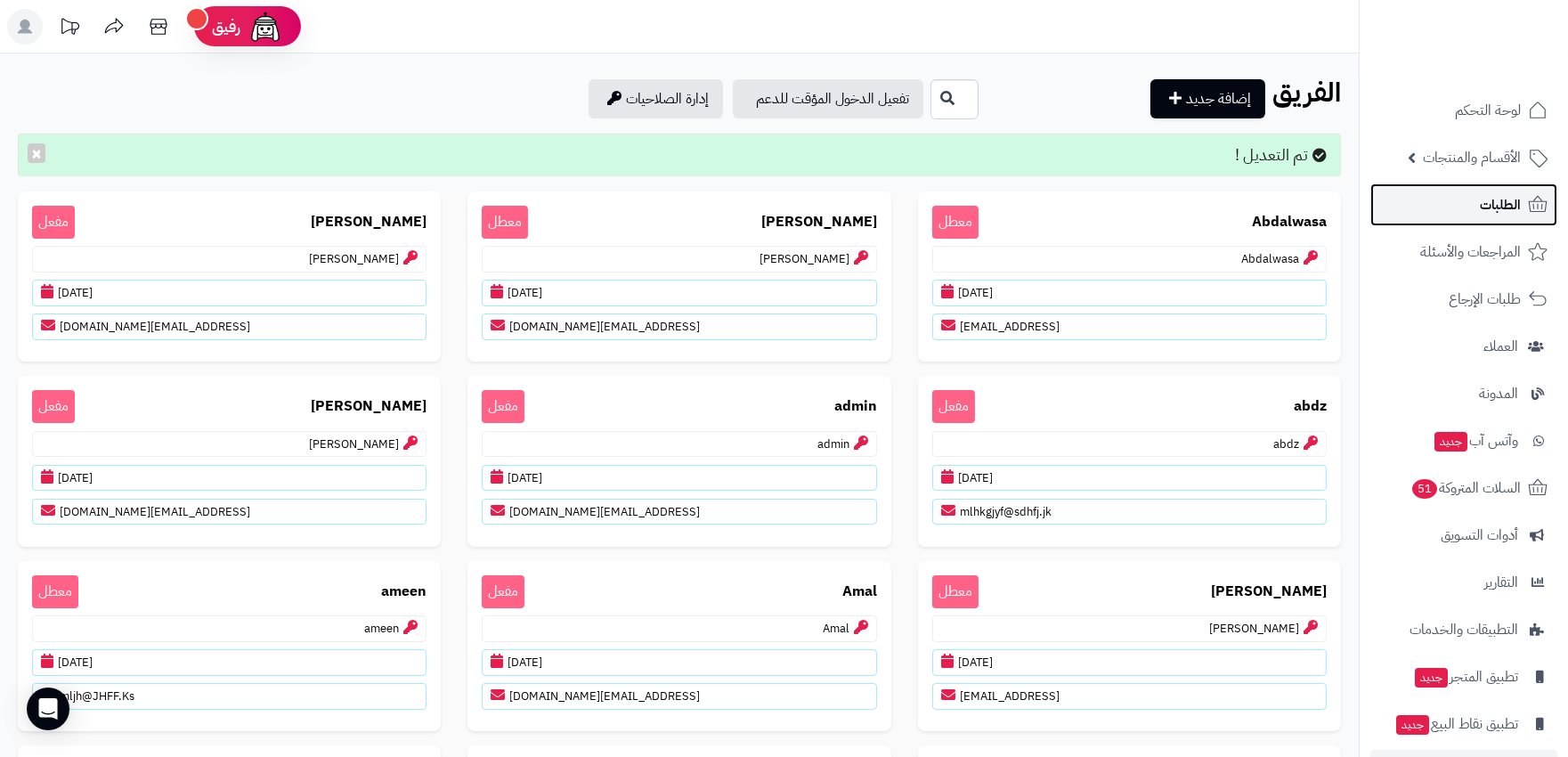
click at [1520, 199] on span "الطلبات" at bounding box center [1500, 205] width 41 height 25
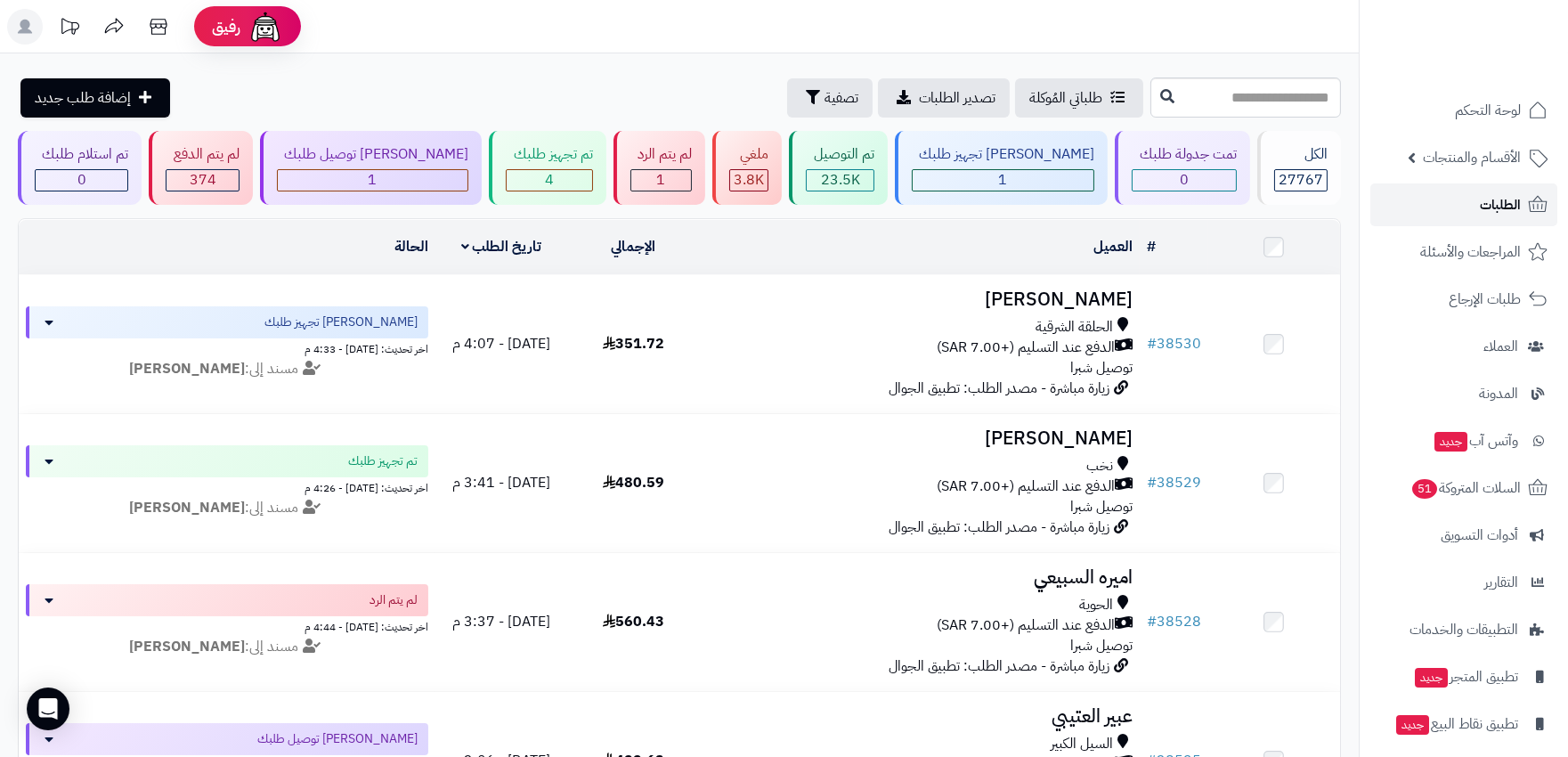
click at [1502, 220] on link "الطلبات" at bounding box center [1463, 205] width 187 height 42
click at [1210, 86] on input "text" at bounding box center [1245, 98] width 190 height 40
click at [1220, 94] on input "text" at bounding box center [1245, 98] width 190 height 40
paste input "*****"
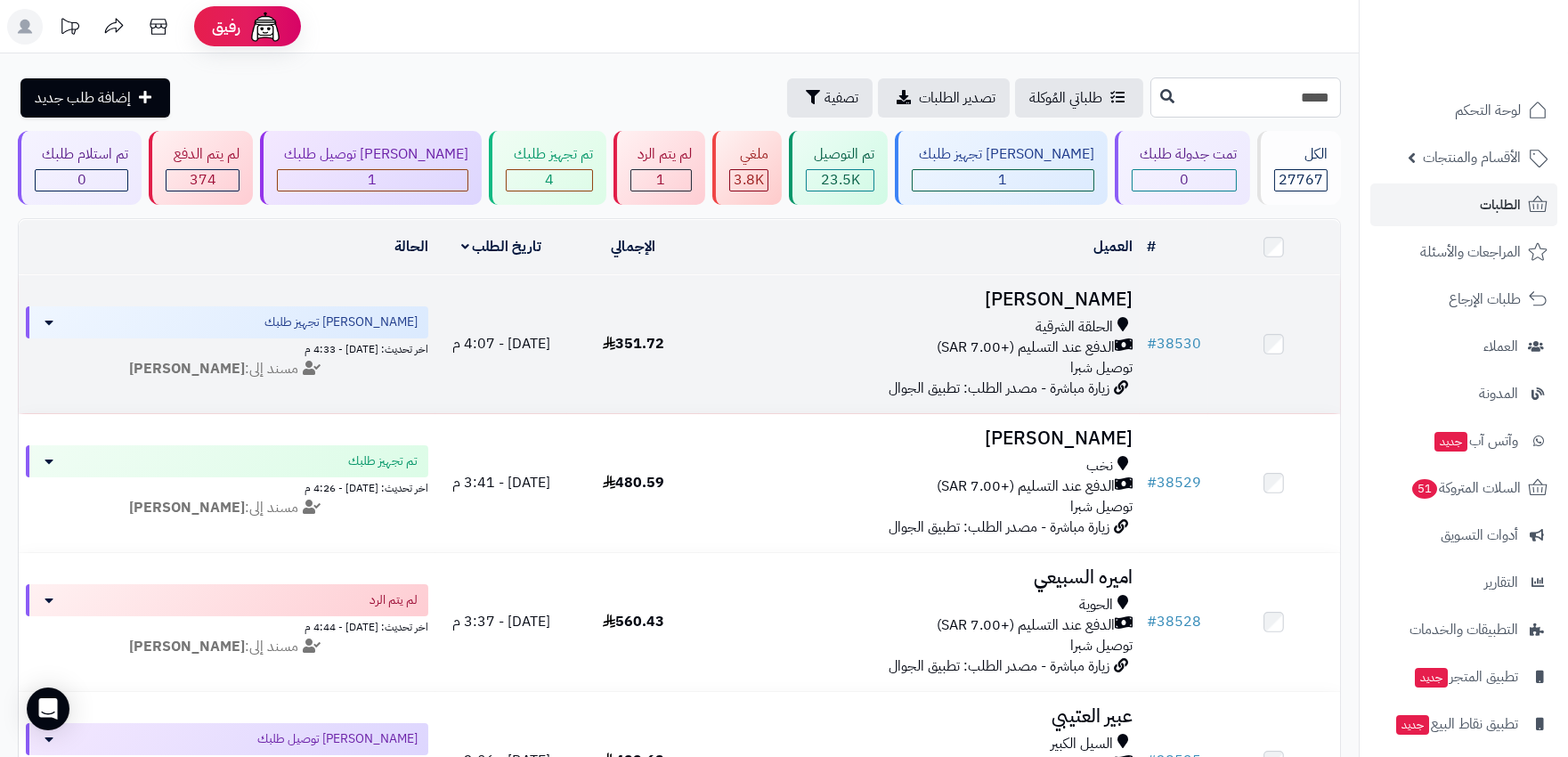
type input "*****"
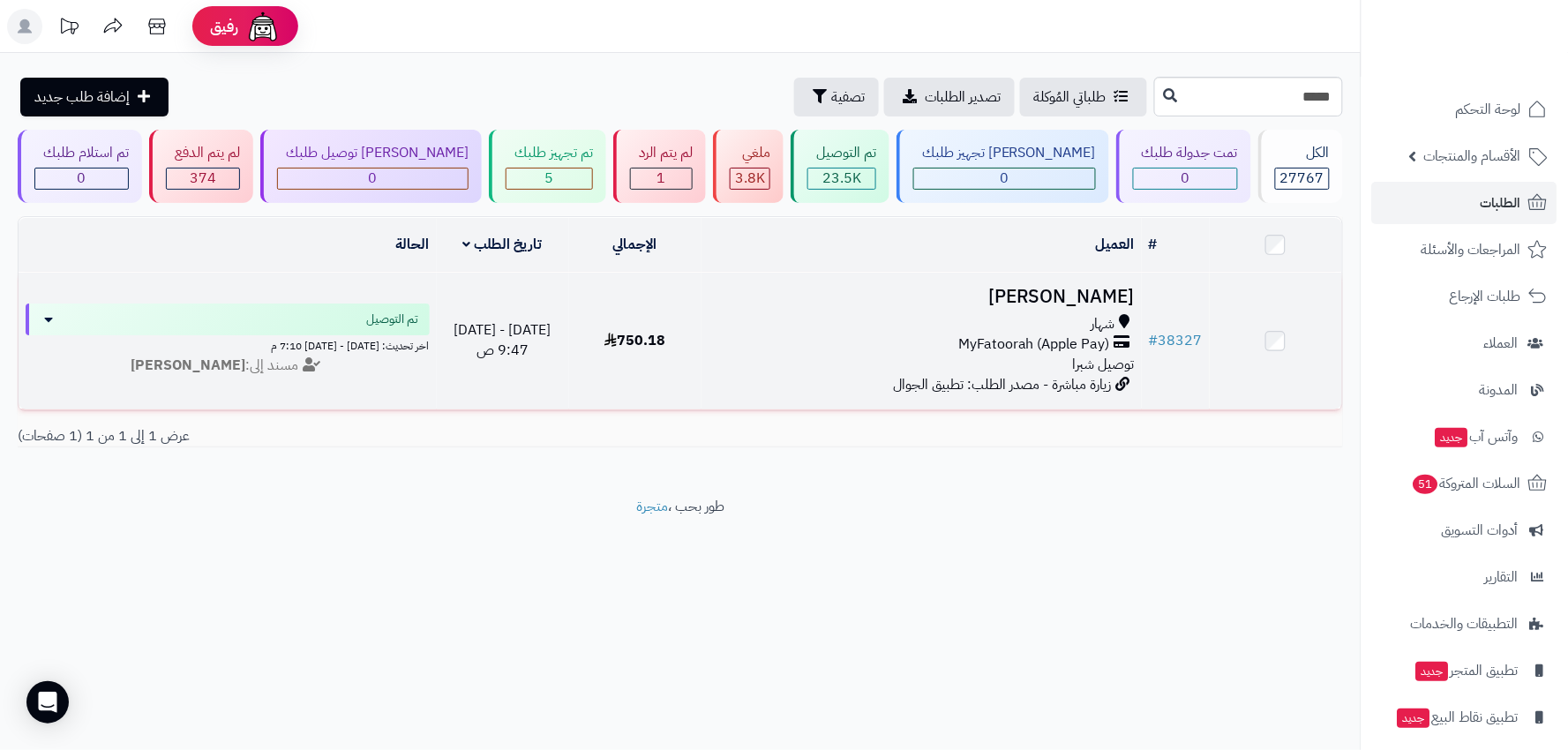
click at [865, 360] on div "شهار MyFatoorah (Apple Pay) توصيل شبرا" at bounding box center [922, 345] width 427 height 61
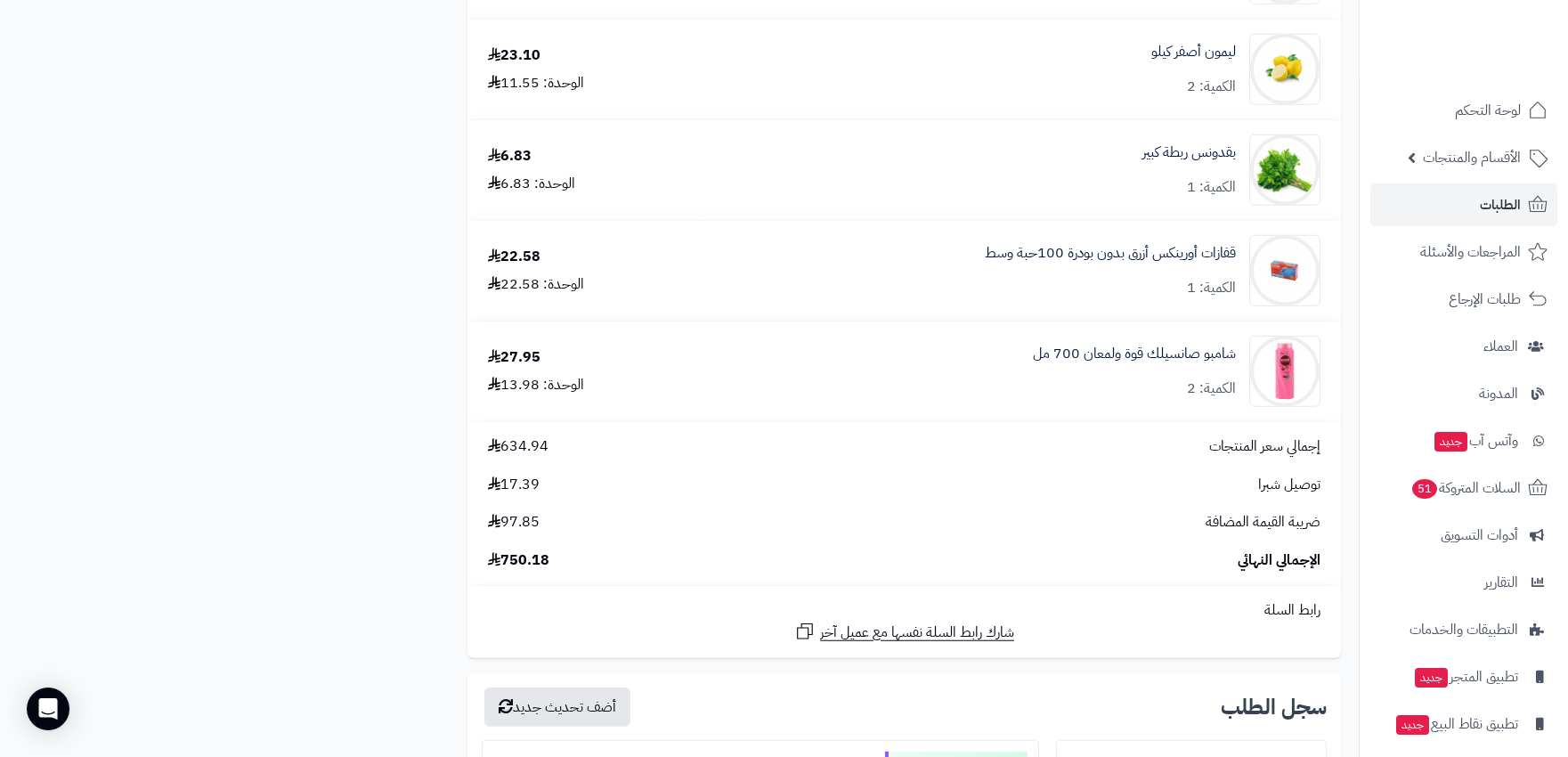
scroll to position [3563, 0]
